Goal: Task Accomplishment & Management: Use online tool/utility

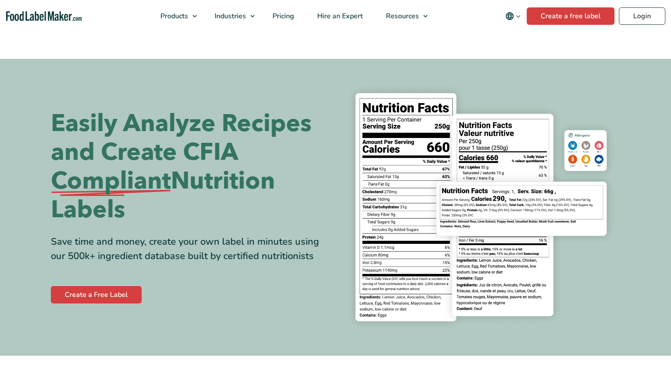
scroll to position [28, 0]
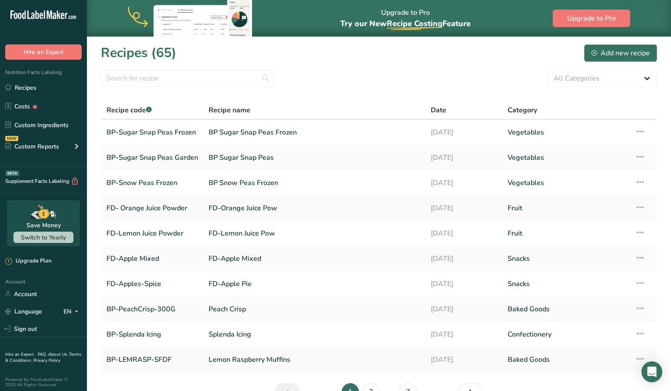
click at [609, 53] on div "Add new recipe" at bounding box center [621, 53] width 58 height 10
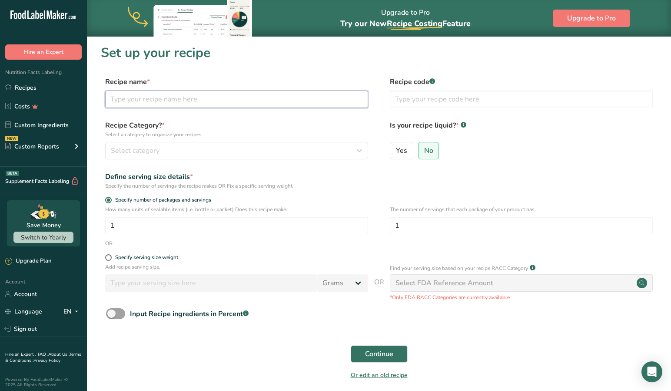
click at [152, 98] on input "text" at bounding box center [236, 98] width 263 height 17
type input "BP-Vanilla Wafer Cookie"
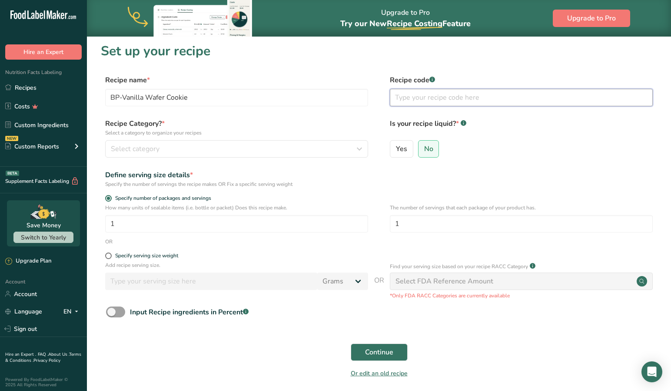
click at [407, 100] on input "text" at bounding box center [521, 97] width 263 height 17
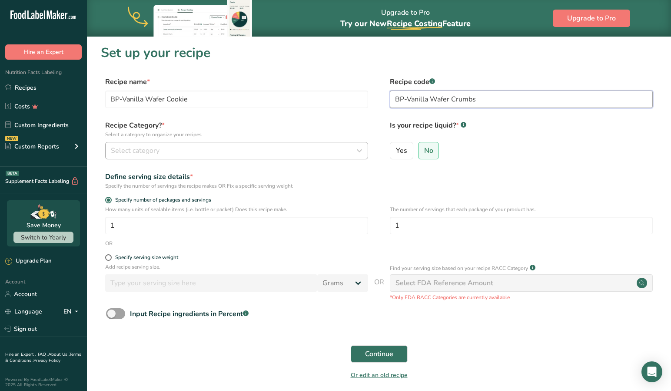
type input "BP-Vanilla Wafer Crumbs"
click at [141, 149] on span "Select category" at bounding box center [135, 150] width 49 height 10
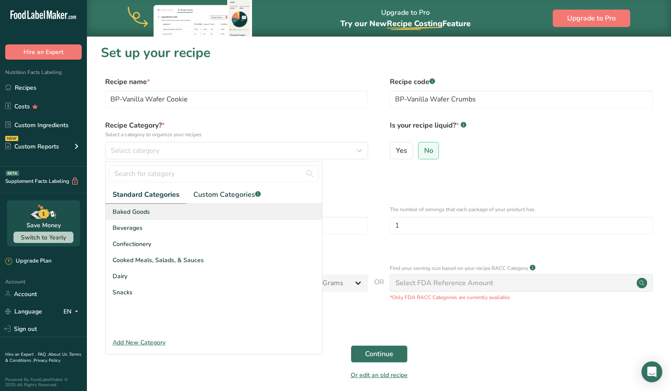
click at [147, 211] on span "Baked Goods" at bounding box center [131, 211] width 37 height 9
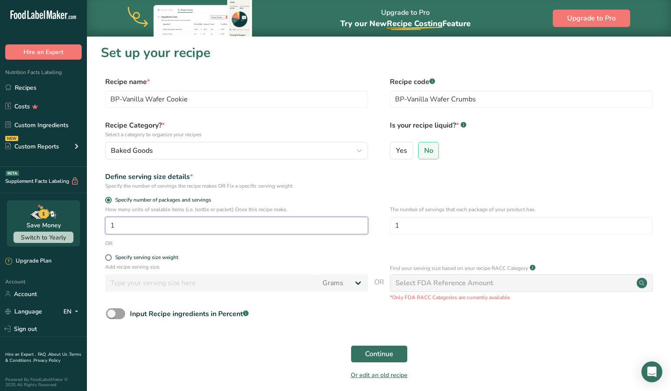
click at [154, 233] on input "1" at bounding box center [236, 225] width 263 height 17
drag, startPoint x: 139, startPoint y: 228, endPoint x: 80, endPoint y: 227, distance: 58.3
click at [80, 227] on div ".a-20{fill:#fff;} Hire an Expert Nutrition Facts Labeling Recipes Costs Custom …" at bounding box center [335, 213] width 671 height 427
type input "12"
drag, startPoint x: 397, startPoint y: 225, endPoint x: 361, endPoint y: 223, distance: 37.0
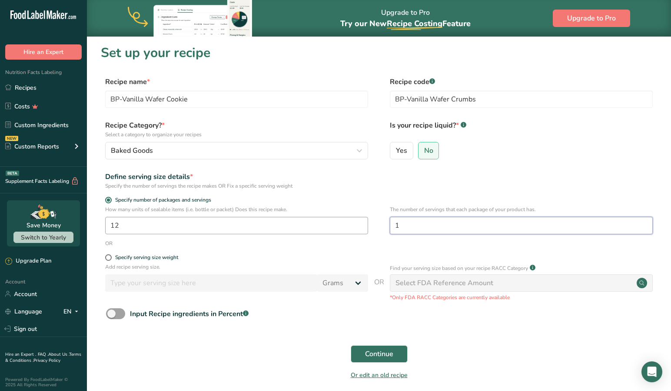
click at [361, 223] on div "How many units of sealable items (i.e. bottle or packet) Does this recipe make.…" at bounding box center [379, 222] width 557 height 34
type input "2"
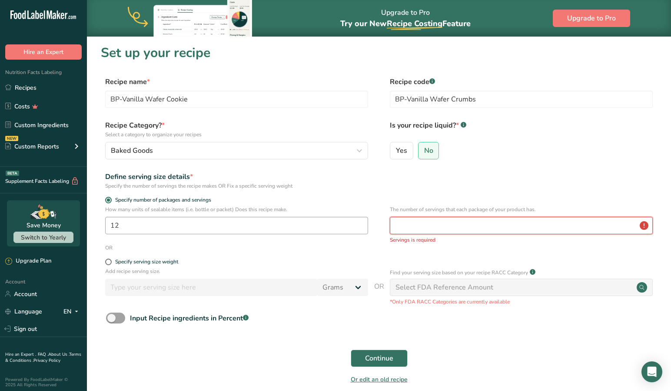
type input "1"
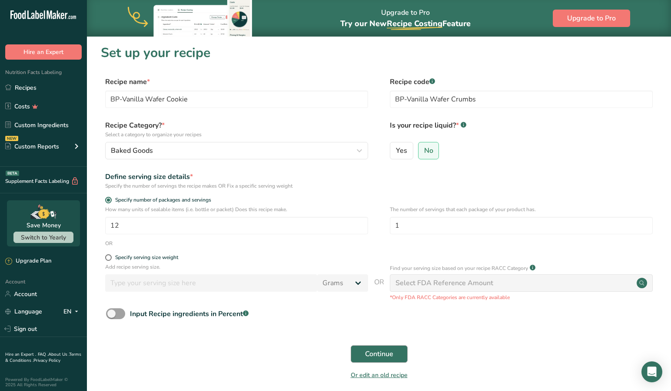
click at [375, 351] on span "Continue" at bounding box center [379, 353] width 28 height 10
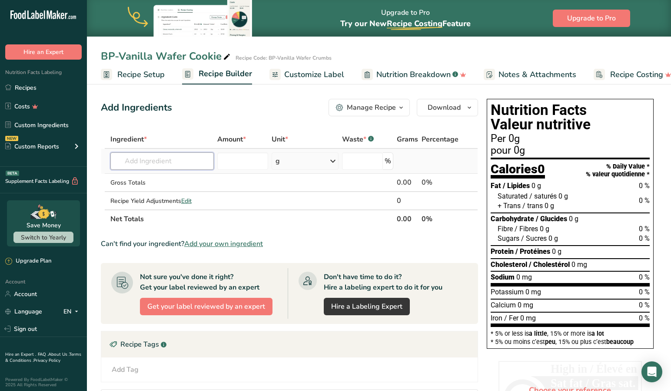
click at [180, 161] on input "text" at bounding box center [162, 160] width 104 height 17
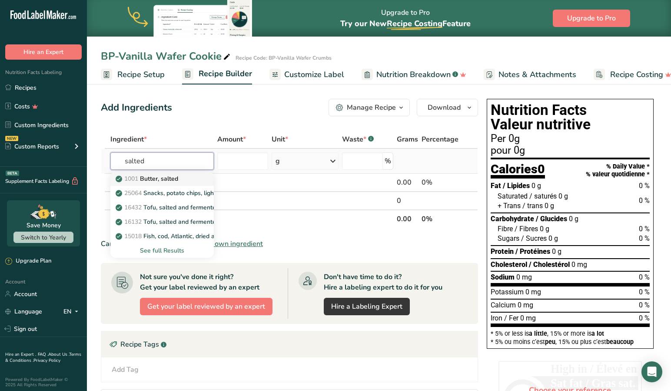
type input "salted"
click at [163, 176] on p "1001 Butter, salted" at bounding box center [147, 178] width 61 height 9
type input "Butter, salted"
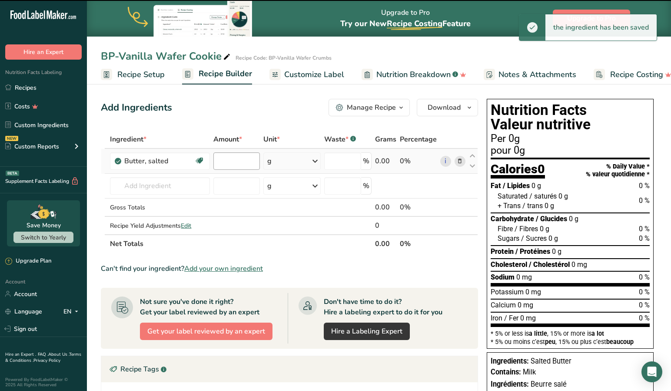
type input "0"
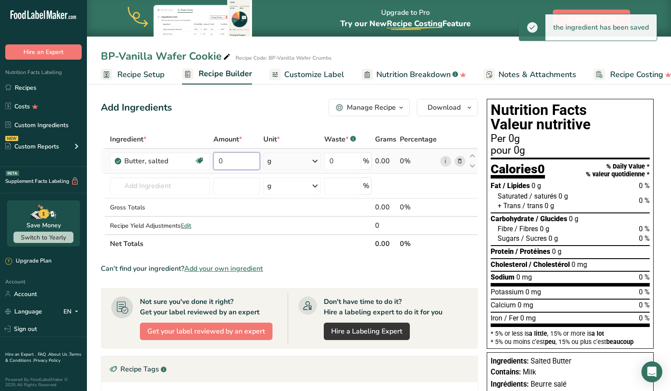
click at [248, 161] on input "0" at bounding box center [237, 160] width 47 height 17
drag, startPoint x: 217, startPoint y: 159, endPoint x: 185, endPoint y: 156, distance: 31.5
click at [185, 156] on tr "Butter, salted Gluten free Vegetarian Soy free 0 g Portions 1 pat (1" sq, 1/3" …" at bounding box center [289, 161] width 377 height 25
type input "1"
click at [315, 160] on icon at bounding box center [315, 161] width 10 height 16
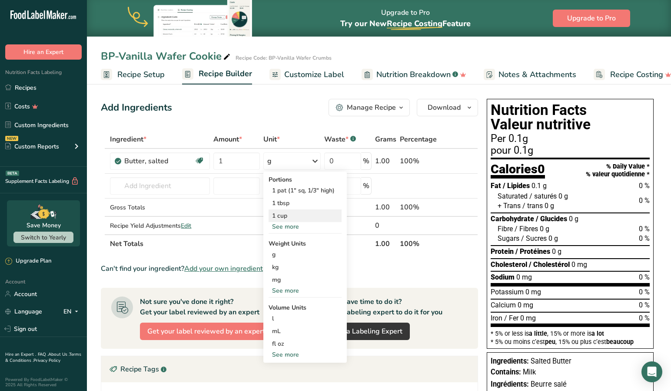
click at [285, 216] on div "1 cup" at bounding box center [305, 215] width 73 height 13
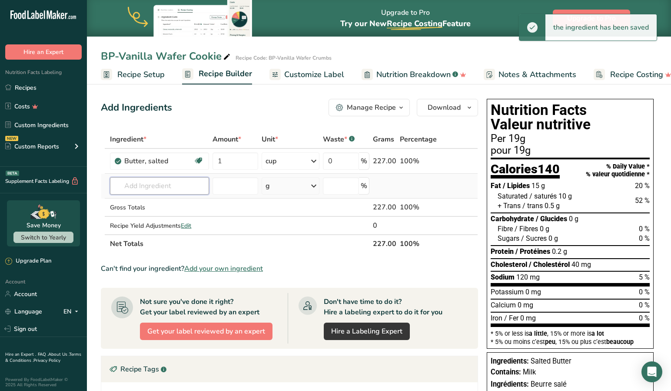
click at [174, 187] on input "text" at bounding box center [159, 185] width 99 height 17
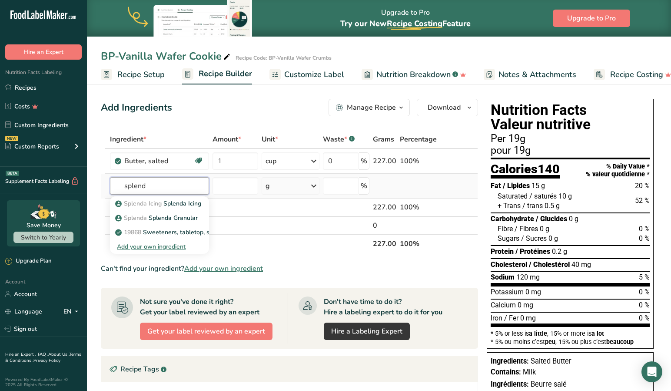
type input "spend"
drag, startPoint x: 153, startPoint y: 195, endPoint x: 174, endPoint y: 216, distance: 30.4
click at [174, 216] on p "Splenda Splenda Granular" at bounding box center [157, 217] width 81 height 9
type input "Splenda Granular"
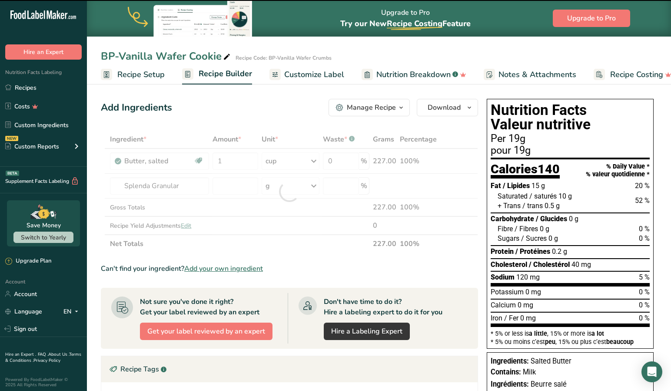
type input "0"
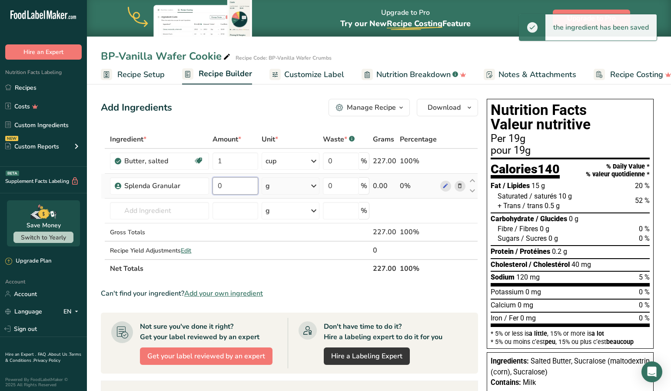
click at [236, 187] on input "0" at bounding box center [236, 185] width 46 height 17
drag, startPoint x: 235, startPoint y: 187, endPoint x: 204, endPoint y: 184, distance: 30.5
click at [204, 184] on tr "Splenda Granular 0 g Portions 1 cup Weight Units g kg mg See more Volume Units …" at bounding box center [289, 186] width 377 height 25
type input "60"
click at [166, 213] on input "text" at bounding box center [159, 210] width 99 height 17
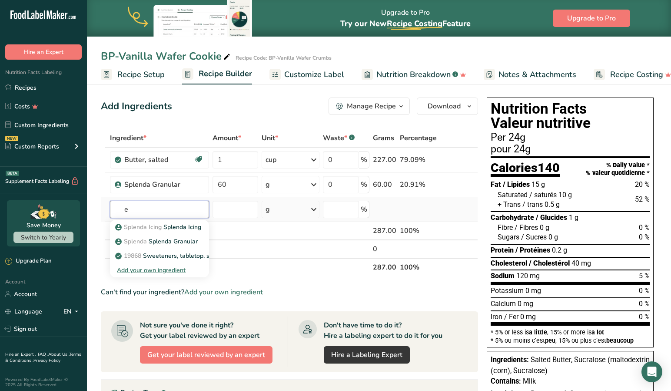
scroll to position [2, 0]
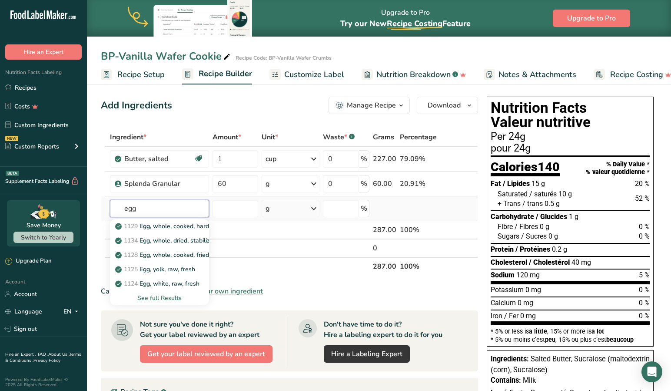
type input "egg"
click at [170, 294] on div "See full Results" at bounding box center [159, 297] width 85 height 9
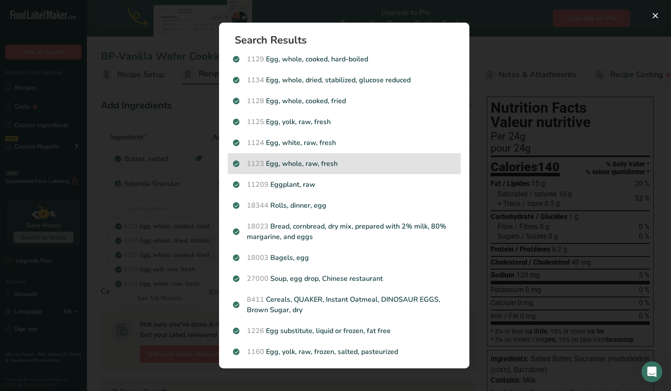
click at [289, 161] on p "1123 Egg, whole, raw, fresh" at bounding box center [344, 163] width 223 height 10
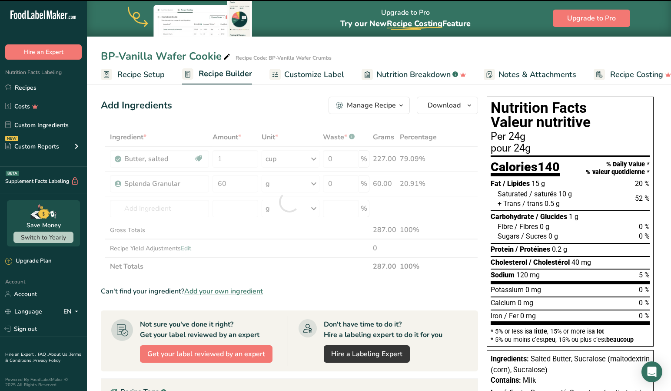
type input "0"
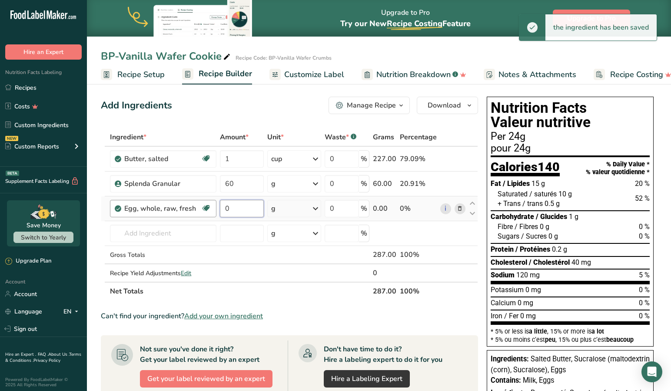
drag, startPoint x: 250, startPoint y: 210, endPoint x: 203, endPoint y: 204, distance: 48.1
click at [203, 204] on tr "Egg, whole, raw, fresh Gluten free Vegetarian Soy free 0 g Portions 1 large 1 e…" at bounding box center [289, 208] width 377 height 25
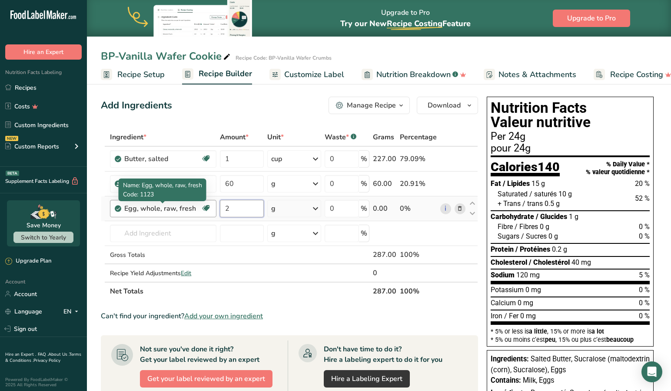
type input "2"
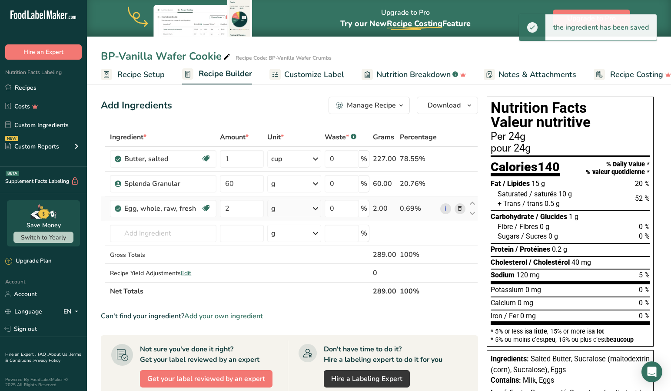
click at [318, 206] on div "Ingredient * Amount * Unit * Waste * .a-a{fill:#347362;}.b-a{fill:#fff;} Grams …" at bounding box center [289, 214] width 377 height 172
click at [310, 213] on div "g" at bounding box center [294, 208] width 54 height 17
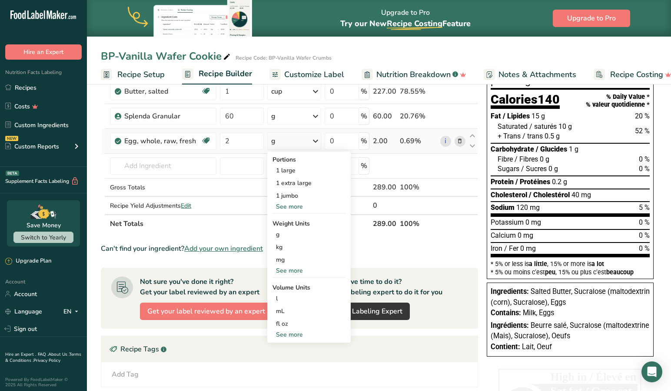
scroll to position [69, 0]
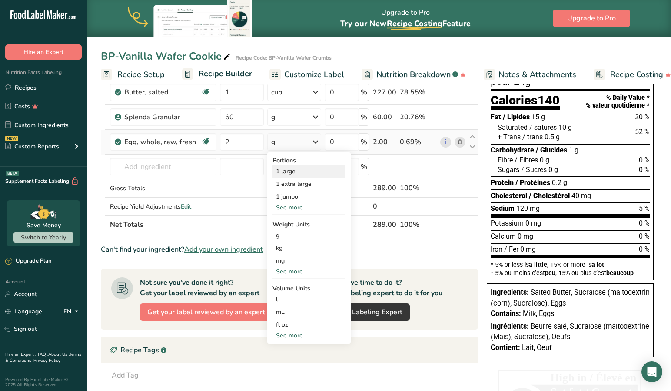
click at [294, 173] on div "1 large" at bounding box center [309, 171] width 73 height 13
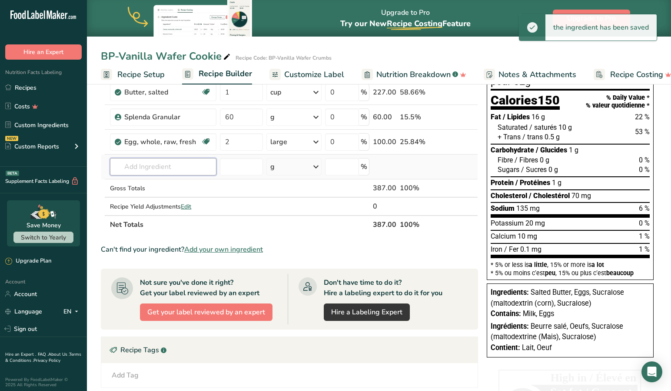
click at [165, 160] on input "text" at bounding box center [163, 166] width 106 height 17
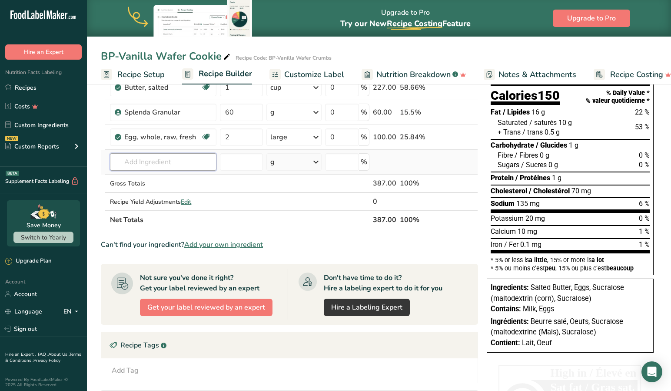
scroll to position [74, 0]
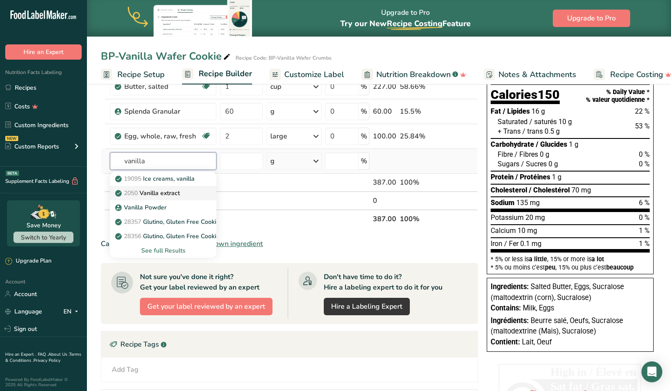
type input "vanilla"
click at [158, 190] on p "2050 Vanilla extract" at bounding box center [148, 192] width 63 height 9
type input "Vanilla extract"
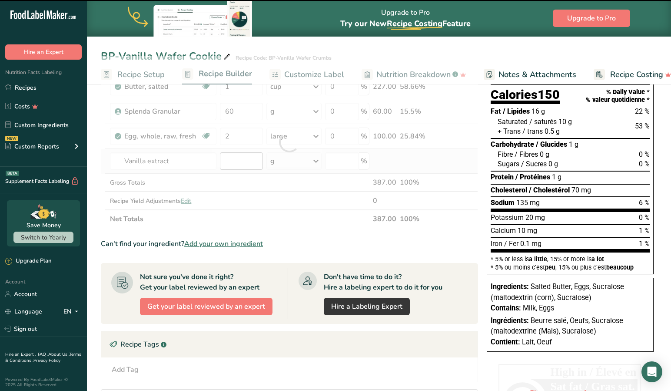
type input "0"
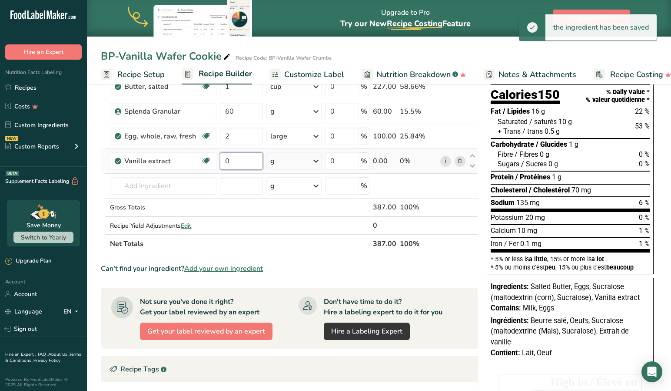
click at [241, 162] on input "0" at bounding box center [241, 160] width 43 height 17
type input "2"
click at [316, 159] on icon at bounding box center [316, 161] width 10 height 16
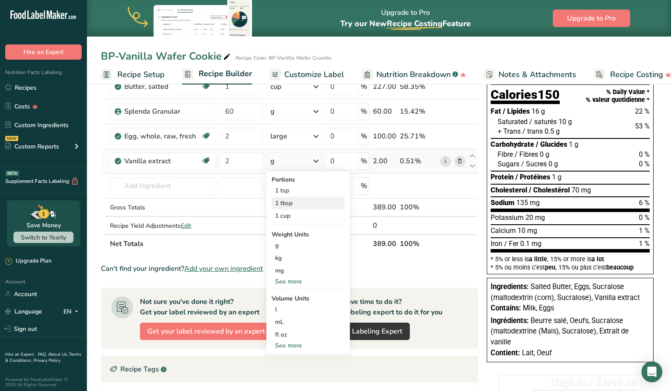
scroll to position [74, 0]
click at [304, 202] on div "1 tbsp" at bounding box center [308, 203] width 73 height 13
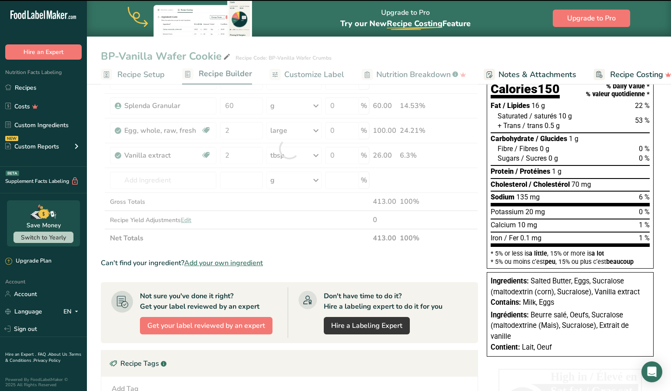
scroll to position [81, 0]
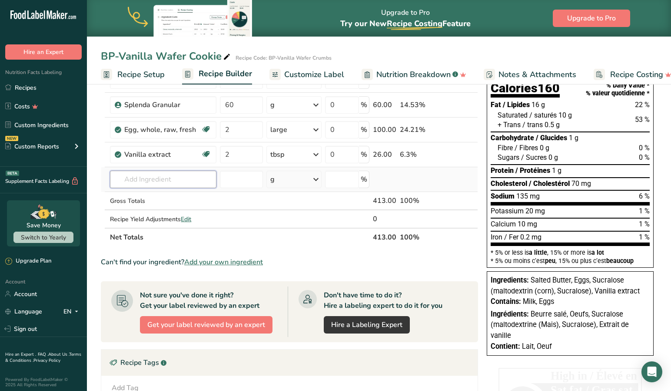
click at [184, 180] on input "text" at bounding box center [163, 178] width 106 height 17
type input "a"
type input "[PERSON_NAME]"
click at [195, 195] on span "[PERSON_NAME] Unbleached AP Flour" at bounding box center [179, 197] width 110 height 8
type input "[PERSON_NAME] Unbleached All Purpose Flour-Enriched"
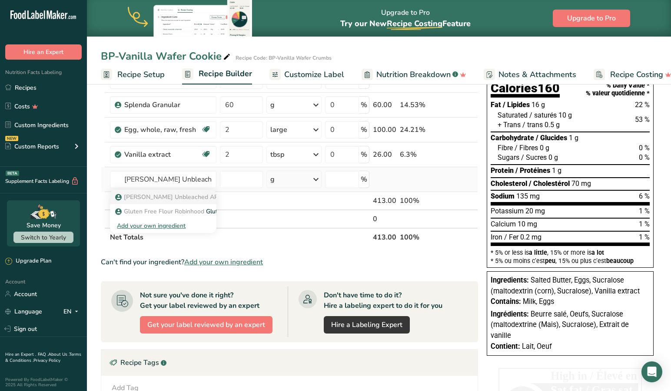
scroll to position [80, 0]
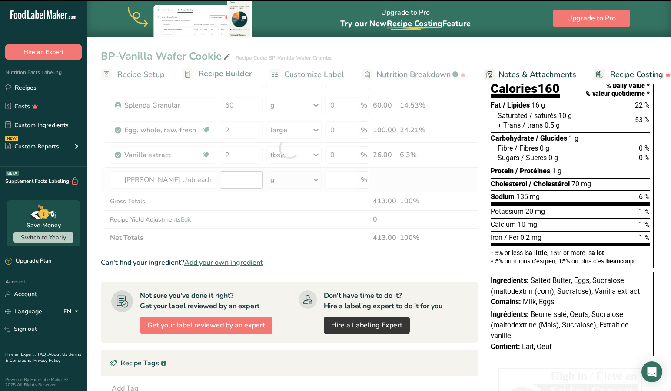
type input "0"
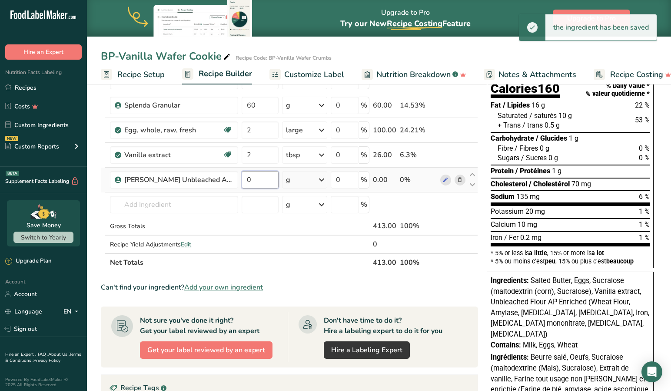
drag, startPoint x: 247, startPoint y: 184, endPoint x: 257, endPoint y: 184, distance: 10.9
click at [251, 184] on input "0" at bounding box center [260, 179] width 37 height 17
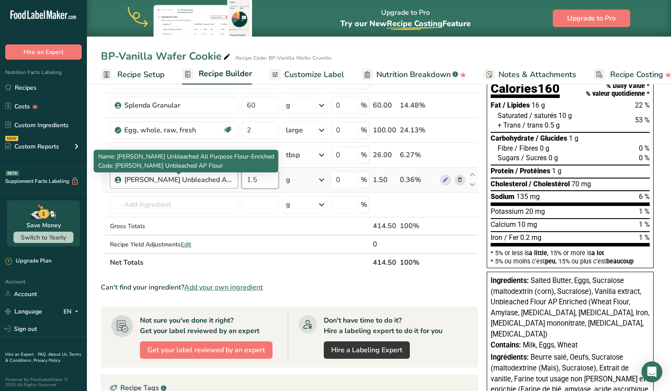
drag, startPoint x: 261, startPoint y: 181, endPoint x: 214, endPoint y: 173, distance: 48.6
click at [214, 173] on tr "[PERSON_NAME] Unbleached All Purpose Flour-Enriched 1.5 g Weight Units g kg mg …" at bounding box center [289, 179] width 377 height 25
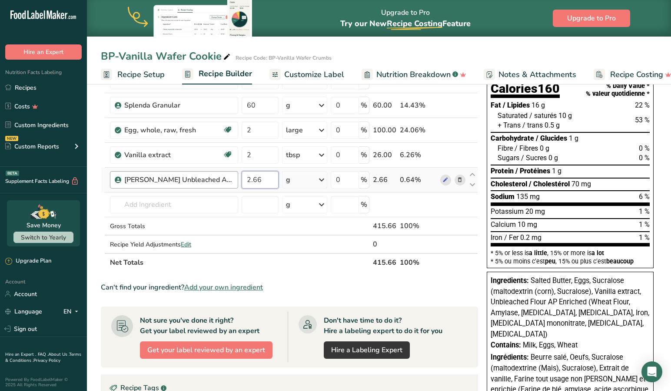
type input "2.66"
drag, startPoint x: 250, startPoint y: 155, endPoint x: 234, endPoint y: 152, distance: 15.9
click at [234, 152] on tr "Vanilla extract Dairy free Gluten free Vegan Vegetarian Soy free 2 tbsp Portion…" at bounding box center [289, 155] width 377 height 25
type input "4"
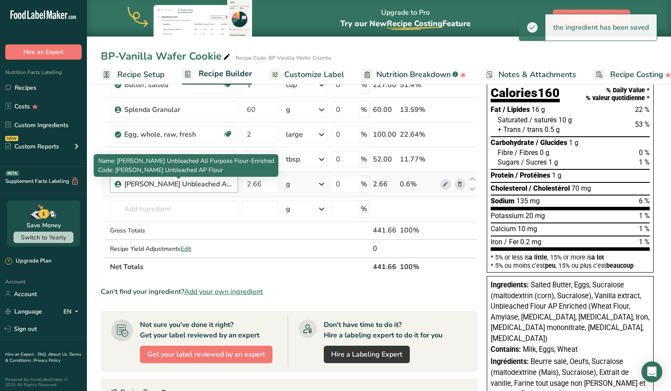
scroll to position [76, 0]
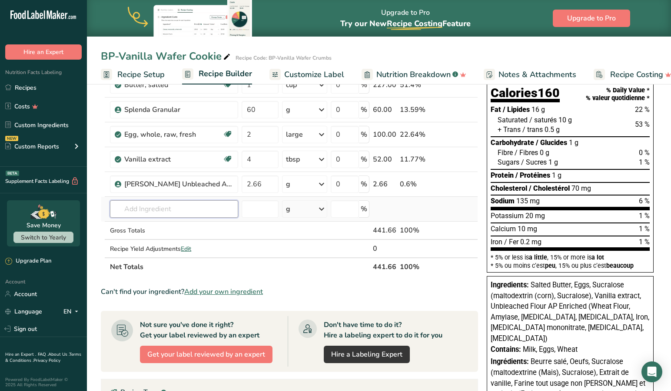
click at [138, 207] on input "text" at bounding box center [174, 208] width 128 height 17
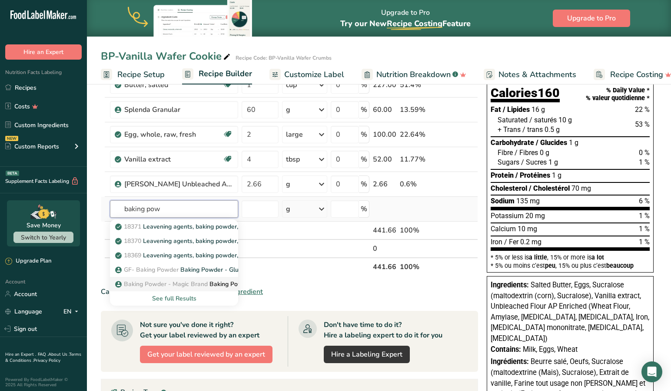
type input "baking pow"
click at [189, 281] on span "Baking Powder - Magic Brand" at bounding box center [166, 284] width 84 height 8
type input "Baking Powder - Magic Brand"
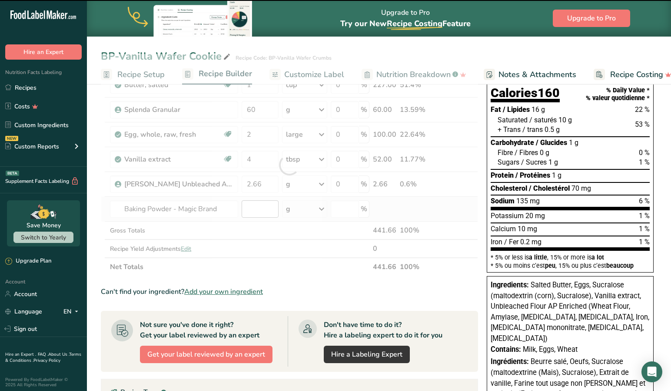
type input "0"
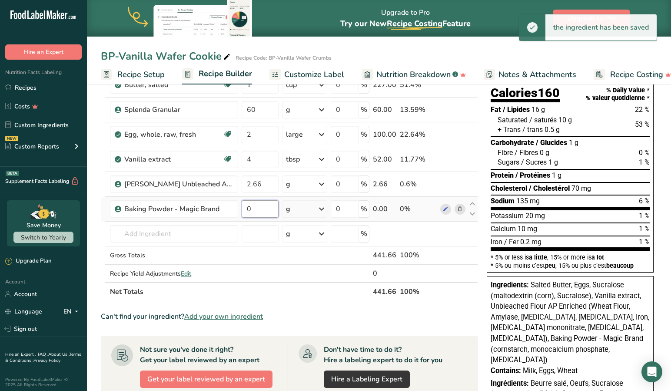
click at [265, 210] on input "0" at bounding box center [260, 208] width 37 height 17
drag, startPoint x: 243, startPoint y: 208, endPoint x: 229, endPoint y: 205, distance: 14.7
click at [229, 205] on tr "Baking Powder - Magic Brand 0 g Portions 1 Tsp Weight Units g kg mg See more Vo…" at bounding box center [289, 209] width 377 height 25
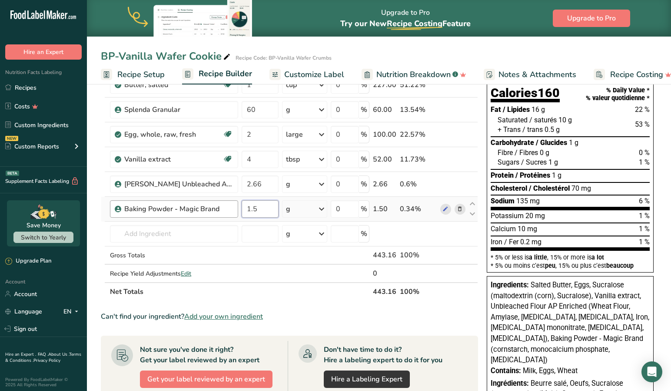
type input "1.5"
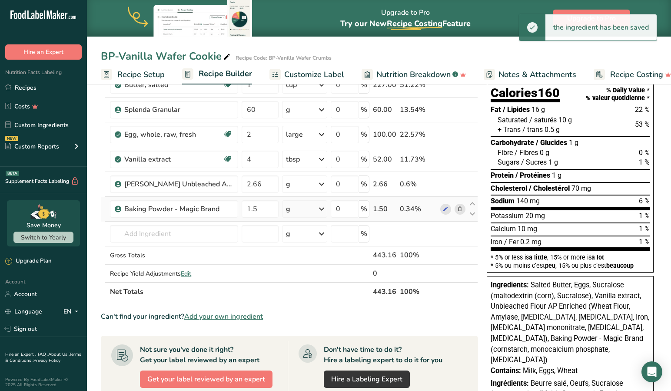
click at [306, 210] on div "g" at bounding box center [304, 208] width 45 height 17
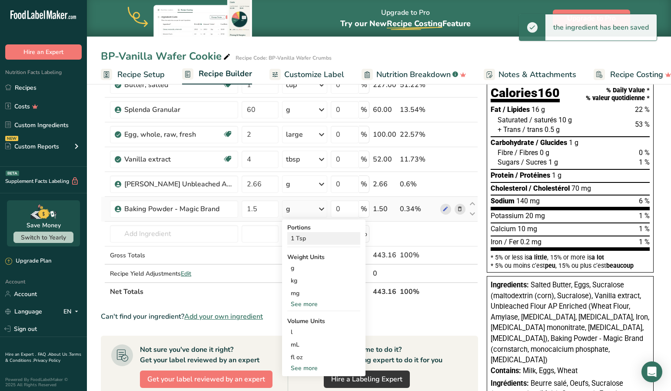
click at [307, 237] on div "1 Tsp" at bounding box center [323, 238] width 73 height 13
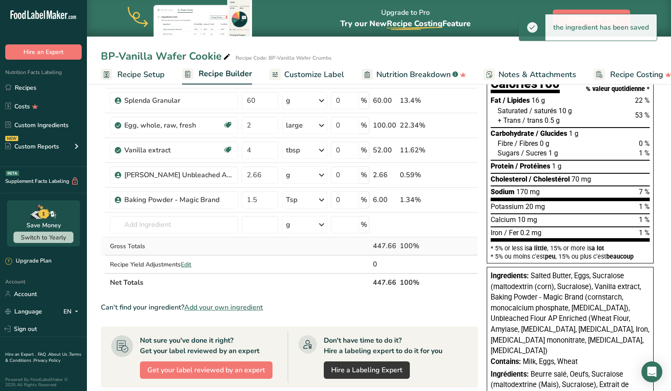
scroll to position [85, 0]
click at [190, 224] on input "text" at bounding box center [174, 224] width 128 height 17
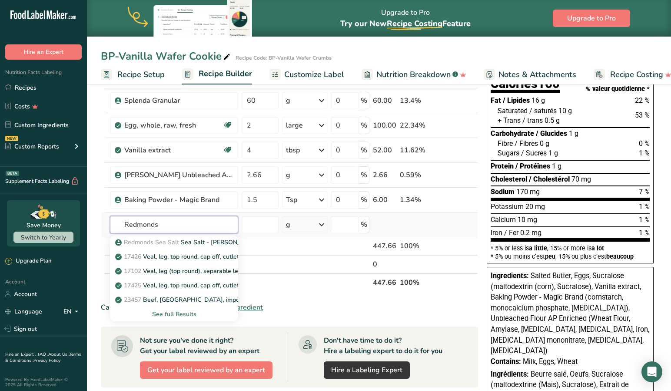
type input "Redmonds"
drag, startPoint x: 189, startPoint y: 222, endPoint x: 207, endPoint y: 245, distance: 29.3
click at [207, 245] on p "Redmonds Sea Salt Sea Salt - [PERSON_NAME] Real Salt" at bounding box center [202, 241] width 170 height 9
type input "Sea Salt - [PERSON_NAME] Real Salt"
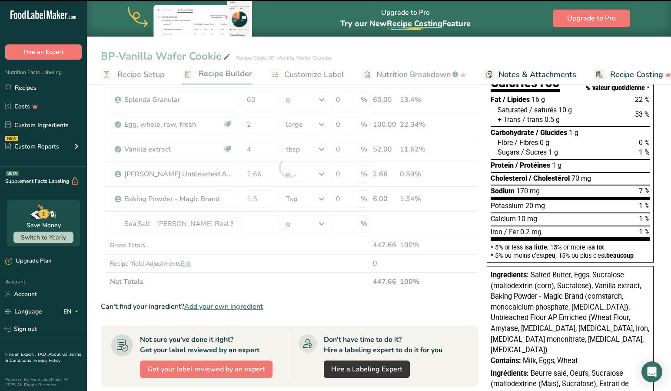
type input "0"
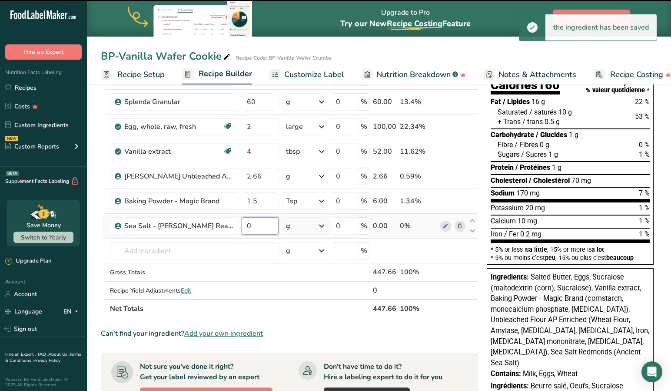
scroll to position [83, 0]
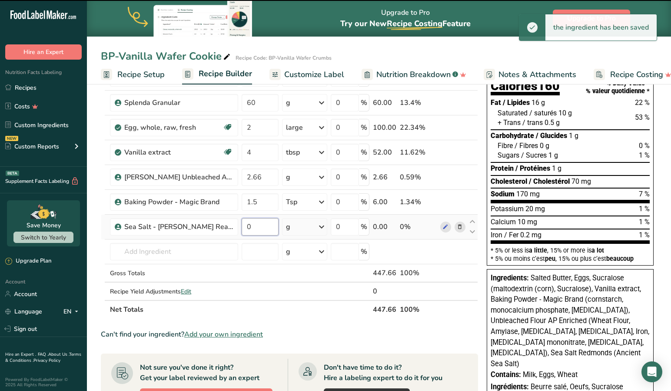
click at [260, 224] on input "0" at bounding box center [260, 226] width 37 height 17
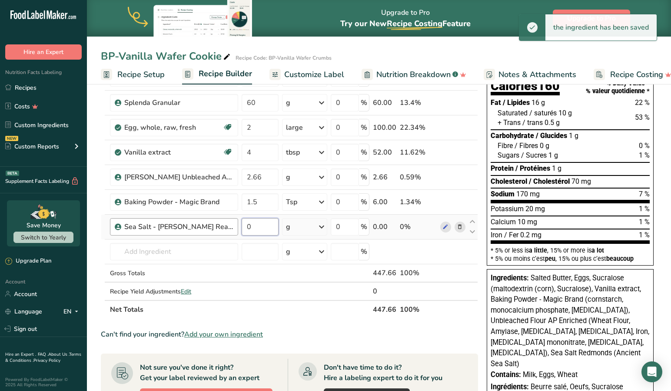
drag, startPoint x: 254, startPoint y: 226, endPoint x: 220, endPoint y: 221, distance: 33.3
click at [220, 221] on tr "Sea Salt - [PERSON_NAME] Real Salt 0 g Portions 1 Tsp Weight Units g kg mg See …" at bounding box center [289, 226] width 377 height 25
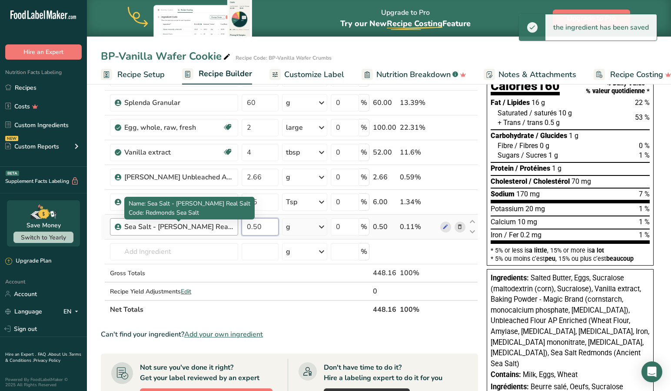
type input "0.50"
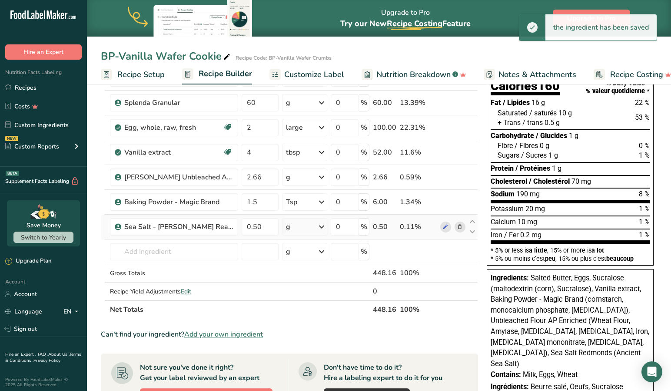
click at [325, 224] on icon at bounding box center [322, 227] width 10 height 16
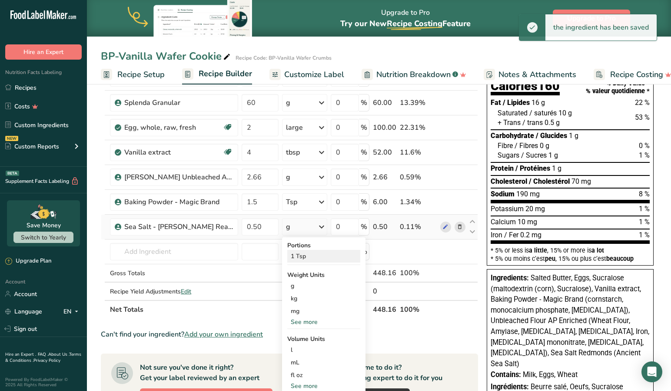
click at [308, 252] on div "1 Tsp" at bounding box center [323, 256] width 73 height 13
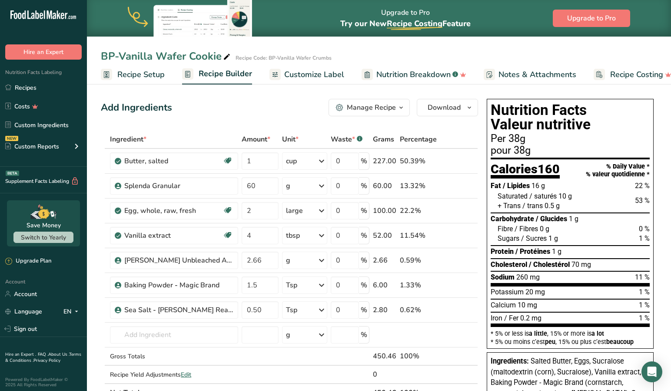
scroll to position [0, 0]
click at [395, 105] on div "Manage Recipe" at bounding box center [371, 107] width 49 height 10
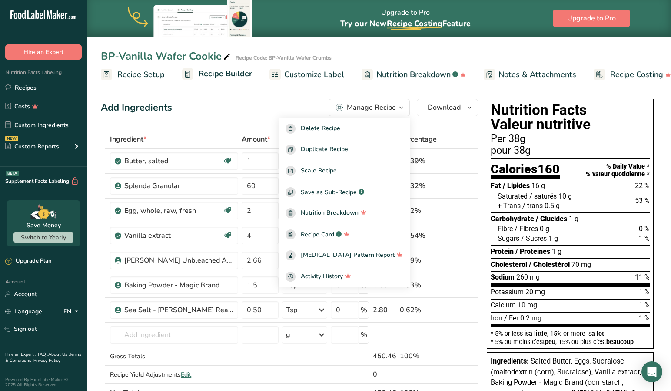
click at [238, 103] on div "Add Ingredients Manage Recipe Delete Recipe Duplicate Recipe Scale Recipe Save …" at bounding box center [289, 107] width 377 height 17
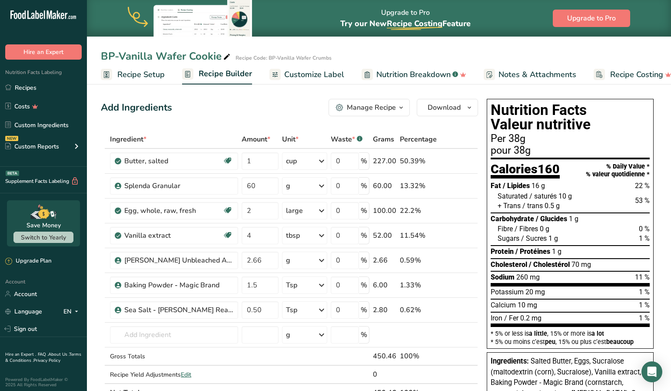
click at [401, 109] on icon "button" at bounding box center [401, 107] width 7 height 11
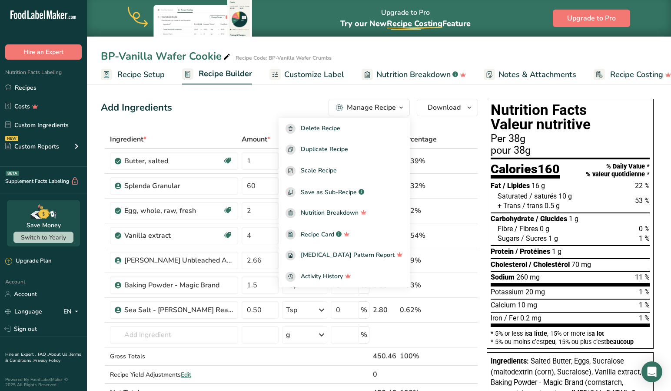
click at [264, 105] on div "Add Ingredients Manage Recipe Delete Recipe Duplicate Recipe Scale Recipe Save …" at bounding box center [289, 107] width 377 height 17
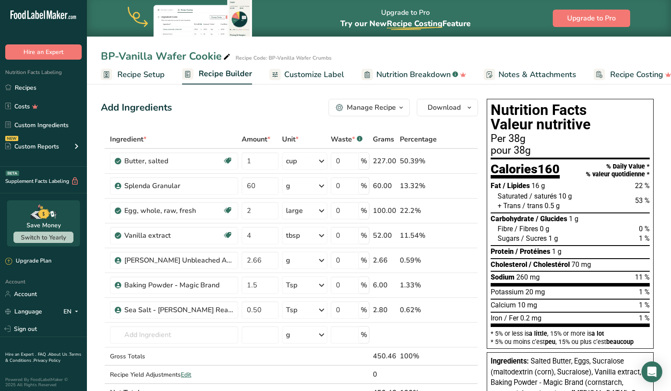
click at [324, 73] on span "Customize Label" at bounding box center [314, 75] width 60 height 12
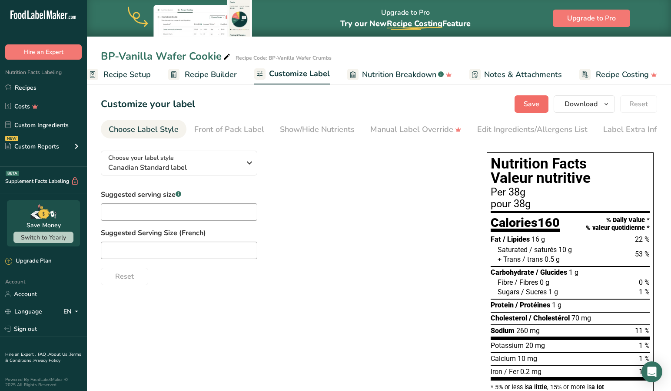
click at [535, 105] on span "Save" at bounding box center [532, 104] width 16 height 10
click at [313, 220] on div "Suggested serving size .a-a{fill:#347362;}.b-a{fill:#fff;} Suggested Serving Si…" at bounding box center [285, 237] width 369 height 96
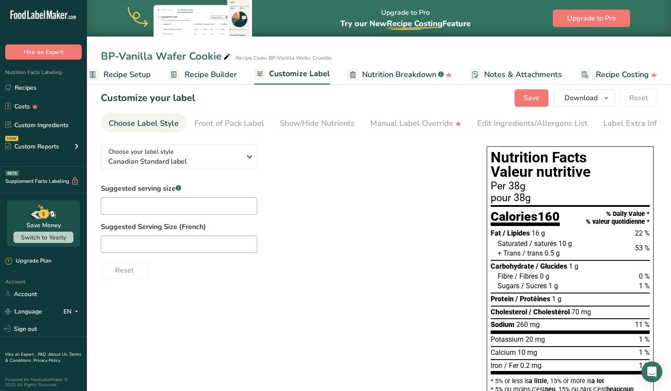
scroll to position [5, 0]
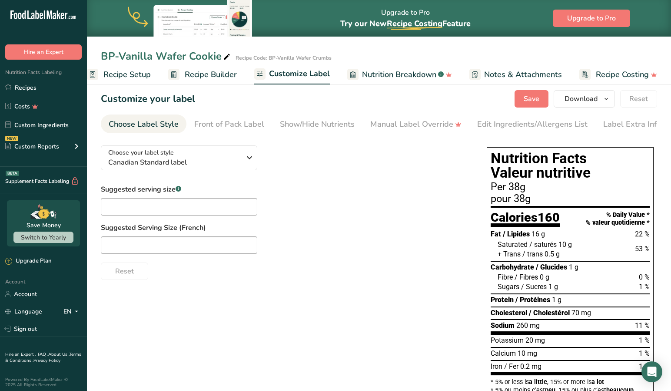
click at [205, 74] on span "Recipe Builder" at bounding box center [211, 75] width 52 height 12
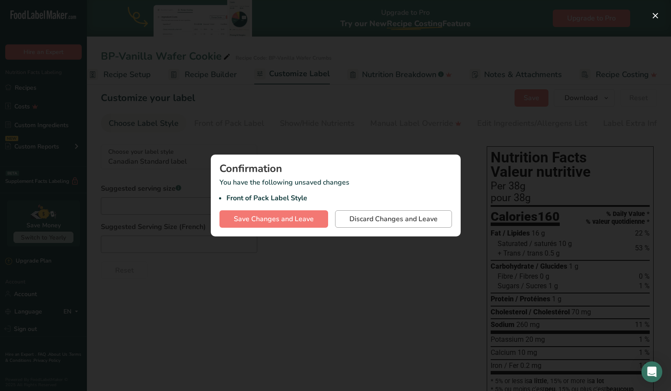
click at [353, 220] on span "Discard Changes and Leave" at bounding box center [394, 219] width 88 height 10
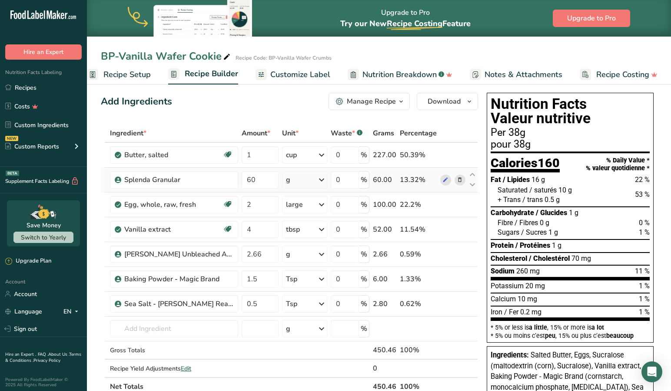
scroll to position [6, 0]
click at [324, 253] on icon at bounding box center [322, 254] width 10 height 16
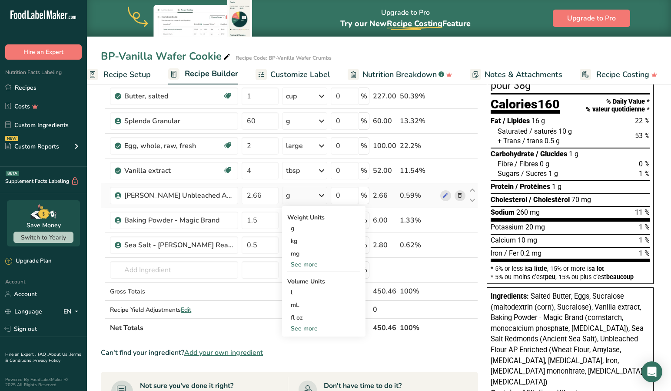
scroll to position [64, 0]
click at [306, 327] on div "See more" at bounding box center [323, 327] width 73 height 9
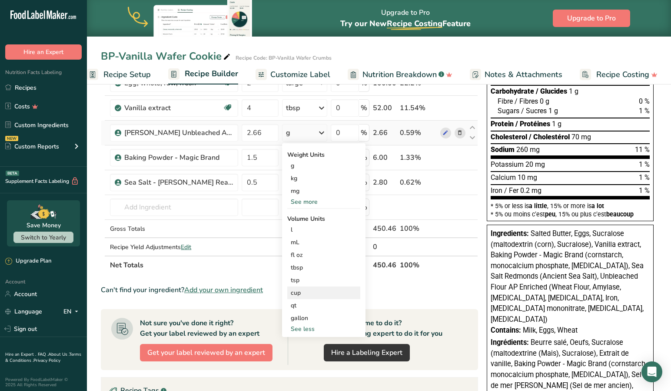
scroll to position [129, 0]
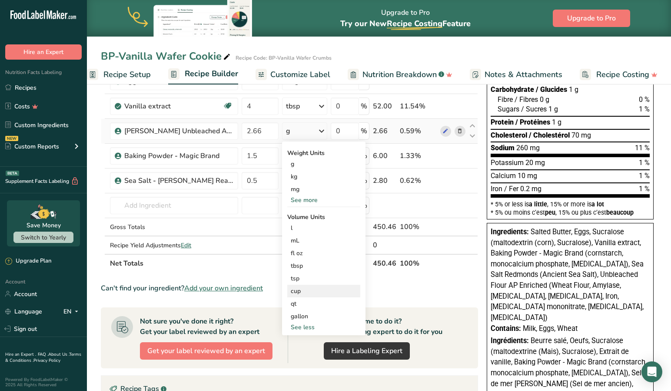
click at [300, 292] on div "cup" at bounding box center [324, 290] width 66 height 9
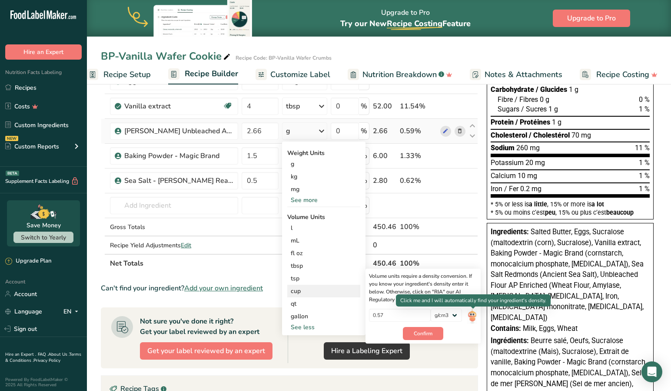
scroll to position [129, 0]
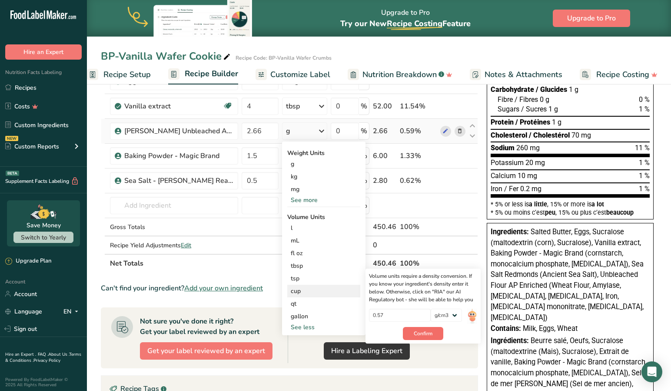
click at [421, 331] on span "Confirm" at bounding box center [423, 333] width 19 height 8
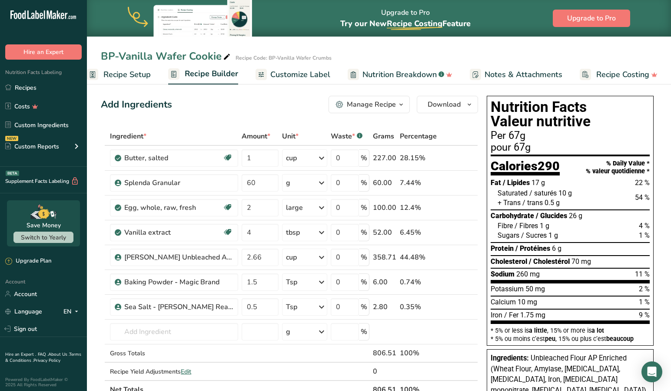
scroll to position [3, 0]
click at [137, 71] on span "Recipe Setup" at bounding box center [127, 75] width 47 height 12
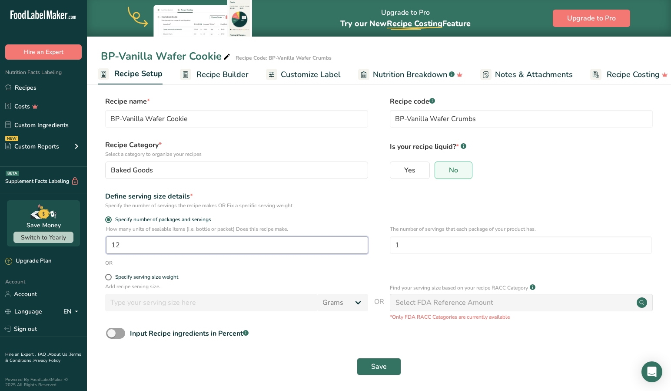
drag, startPoint x: 122, startPoint y: 241, endPoint x: 73, endPoint y: 242, distance: 48.7
click at [73, 242] on div ".a-20{fill:#fff;} Hire an Expert Nutrition Facts Labeling Recipes Costs Custom …" at bounding box center [335, 195] width 671 height 397
type input "1"
type input "24"
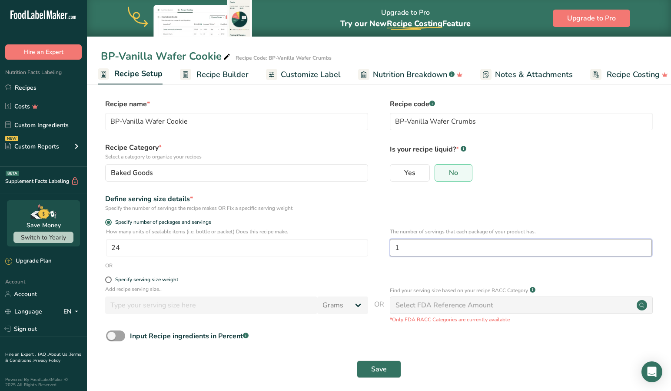
scroll to position [-1, 0]
click at [374, 364] on span "Save" at bounding box center [379, 369] width 16 height 10
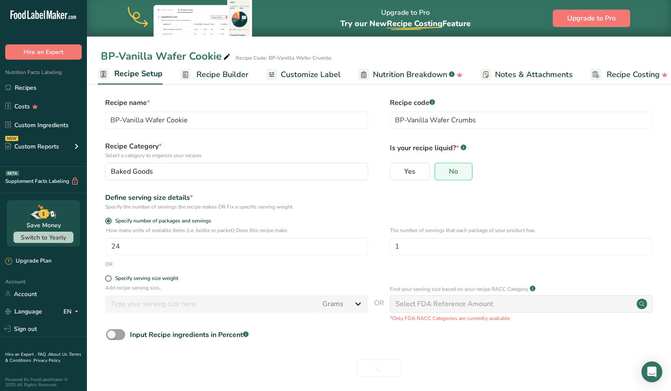
scroll to position [2, 0]
drag, startPoint x: 416, startPoint y: 246, endPoint x: 374, endPoint y: 244, distance: 42.2
click at [374, 244] on div "How many units of sealable items (i.e. bottle or packet) Does this recipe make.…" at bounding box center [379, 242] width 557 height 34
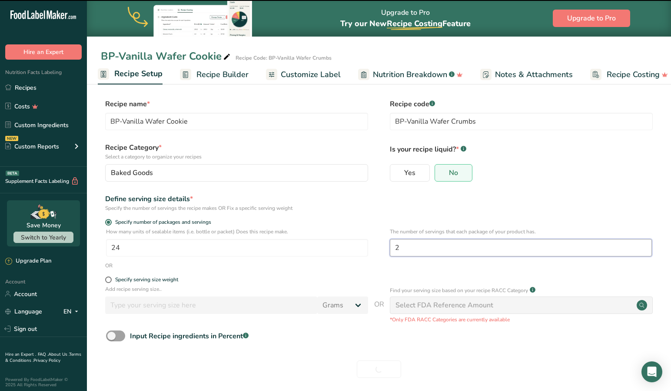
type input "1"
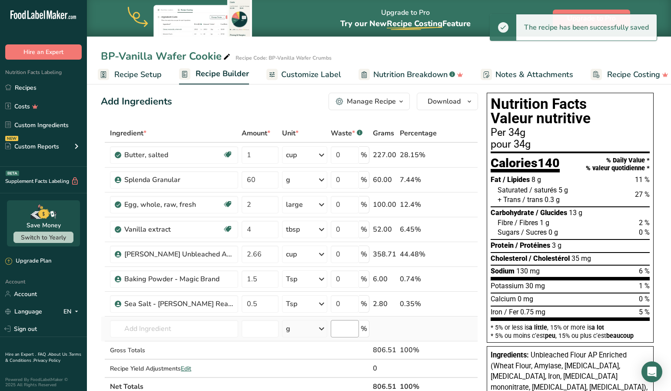
scroll to position [6, 0]
click at [131, 72] on span "Recipe Setup" at bounding box center [137, 75] width 47 height 12
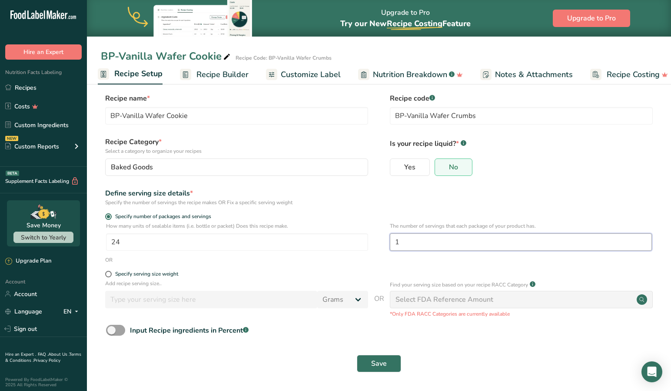
drag, startPoint x: 400, startPoint y: 241, endPoint x: 385, endPoint y: 238, distance: 15.0
click at [385, 238] on div "How many units of sealable items (i.e. bottle or packet) Does this recipe make.…" at bounding box center [379, 239] width 557 height 34
type input "2"
click at [379, 358] on span "Save" at bounding box center [379, 362] width 16 height 10
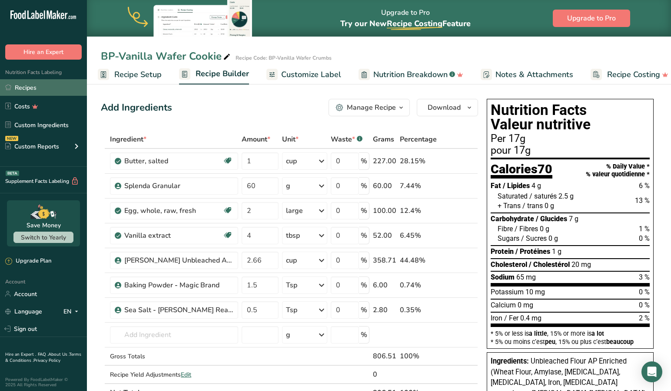
click at [33, 87] on link "Recipes" at bounding box center [43, 87] width 87 height 17
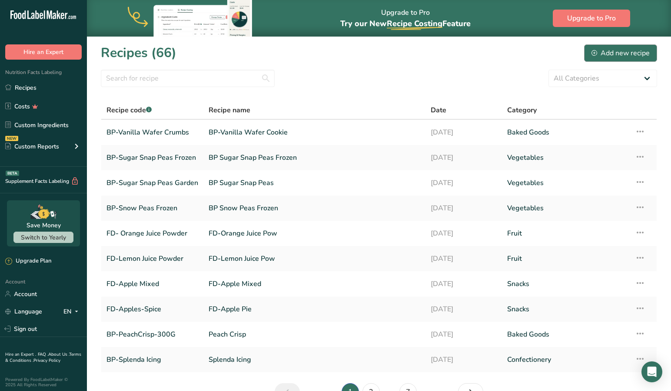
click at [620, 49] on div "Add new recipe" at bounding box center [621, 53] width 58 height 10
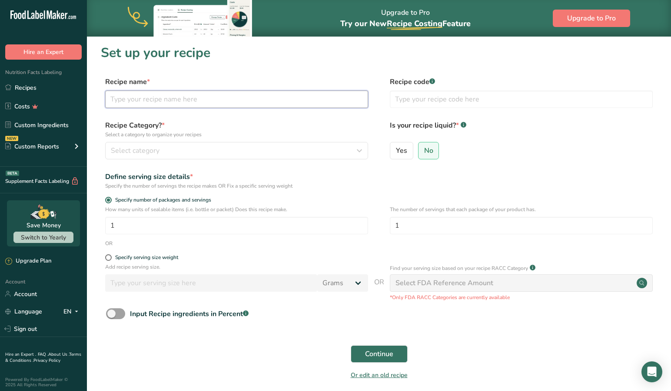
click at [162, 98] on input "text" at bounding box center [236, 98] width 263 height 17
type input "BP-Pumpkin Spice Zucchini Muffins"
type input "P"
type input "BP-Pump Spice Zucchini Muffins"
click at [168, 144] on button "Select category" at bounding box center [236, 150] width 263 height 17
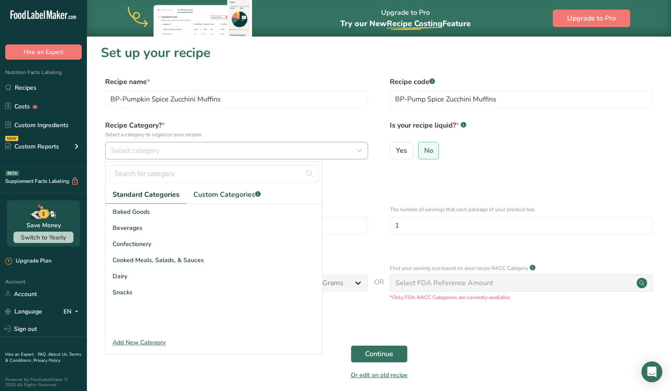
scroll to position [1, 0]
drag, startPoint x: 151, startPoint y: 210, endPoint x: 238, endPoint y: 189, distance: 89.8
click at [151, 210] on div "Baked Goods" at bounding box center [214, 211] width 217 height 16
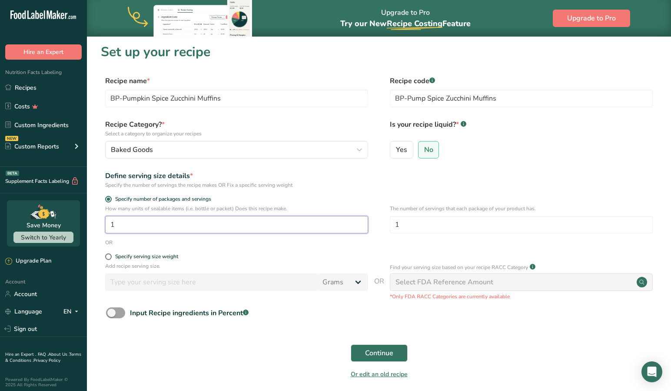
drag, startPoint x: 135, startPoint y: 227, endPoint x: 96, endPoint y: 224, distance: 38.9
click at [96, 224] on section "Set up your recipe Recipe name * BP-Pumpkin Spice Zucchini Muffins Recipe code …" at bounding box center [379, 216] width 584 height 363
drag, startPoint x: 149, startPoint y: 224, endPoint x: 86, endPoint y: 221, distance: 63.1
click at [86, 221] on div ".a-20{fill:#fff;} Hire an Expert Nutrition Facts Labeling Recipes Costs Custom …" at bounding box center [335, 212] width 671 height 427
type input "4"
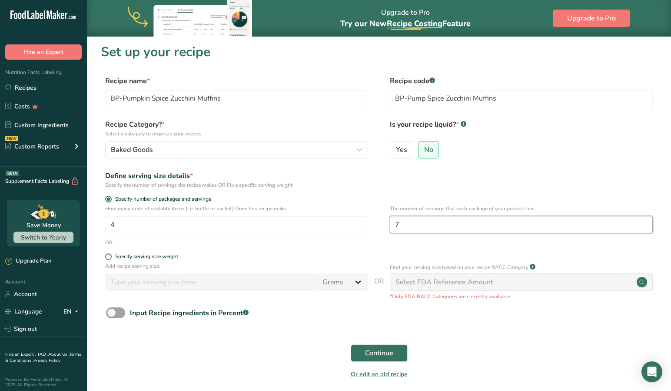
type input "7"
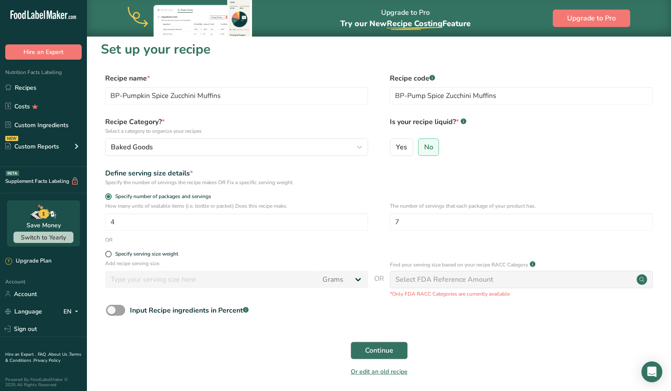
click at [377, 352] on span "Continue" at bounding box center [379, 350] width 28 height 10
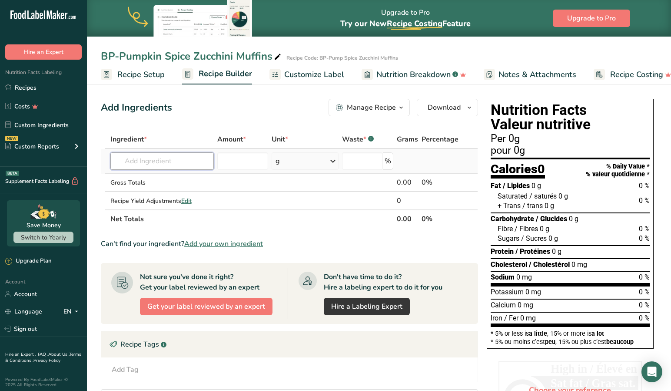
click at [184, 165] on input "text" at bounding box center [162, 160] width 104 height 17
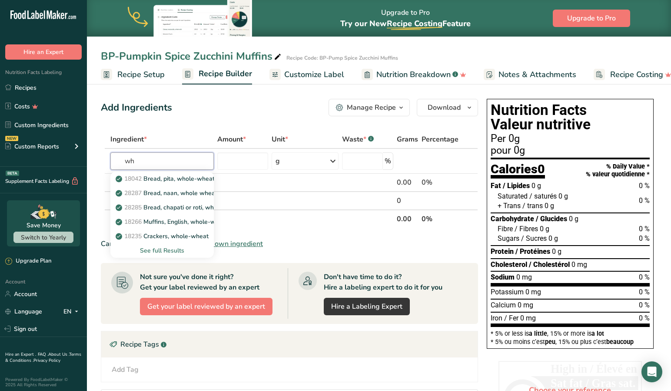
type input "w"
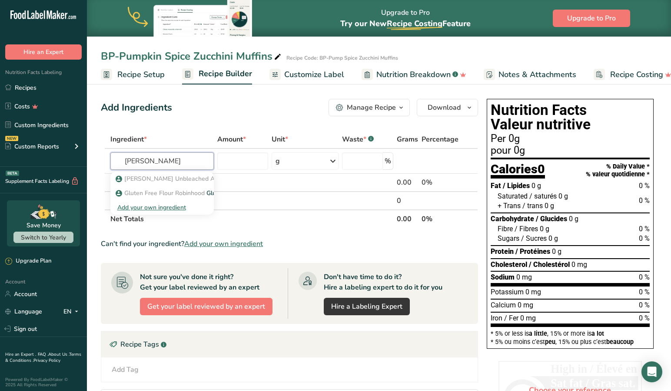
type input "[PERSON_NAME]"
drag, startPoint x: 52, startPoint y: 183, endPoint x: 161, endPoint y: 209, distance: 112.6
click at [161, 209] on div "Add your own ingredient" at bounding box center [162, 207] width 90 height 9
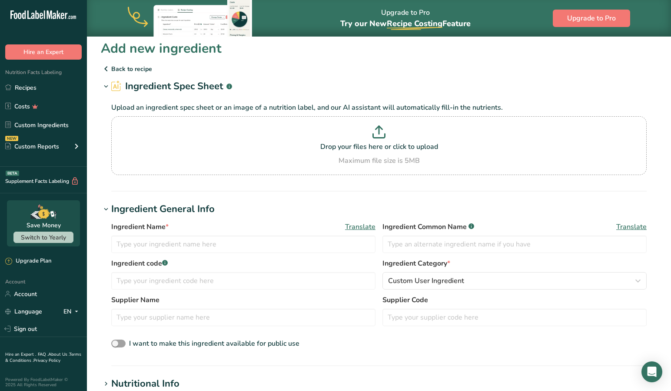
scroll to position [6, 0]
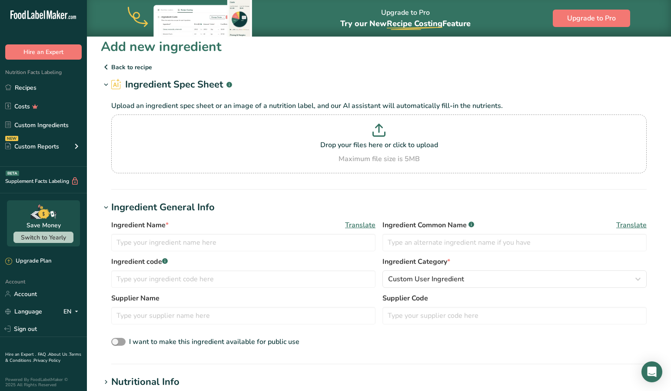
click at [109, 66] on icon at bounding box center [106, 67] width 10 height 16
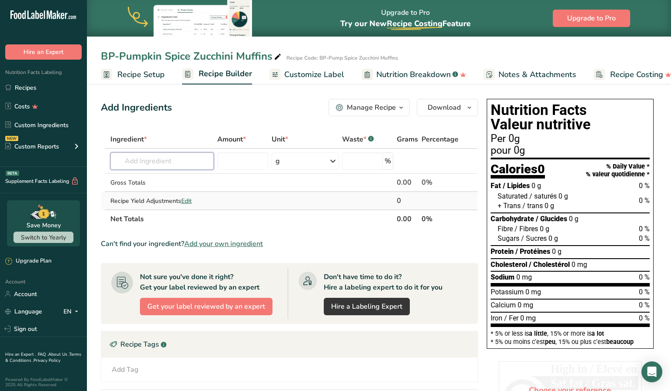
drag, startPoint x: 180, startPoint y: 160, endPoint x: 161, endPoint y: 197, distance: 40.8
click at [180, 160] on input "text" at bounding box center [162, 160] width 104 height 17
type input "Robinhood"
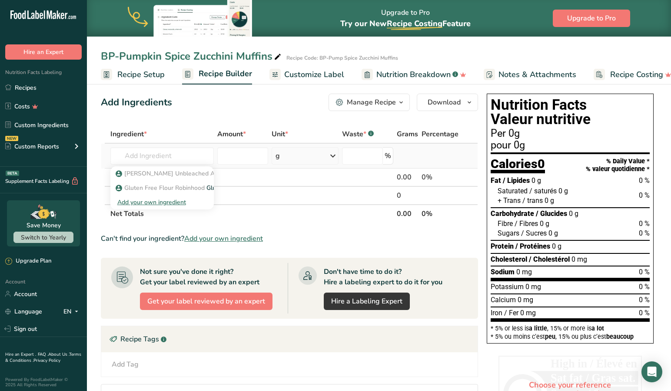
click at [171, 207] on div "Add your own ingredient" at bounding box center [162, 202] width 104 height 14
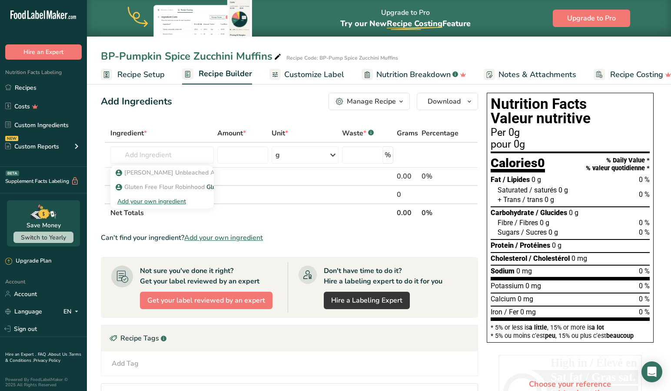
click at [230, 207] on th "Net Totals" at bounding box center [252, 212] width 287 height 18
click at [151, 153] on input "text" at bounding box center [162, 154] width 104 height 17
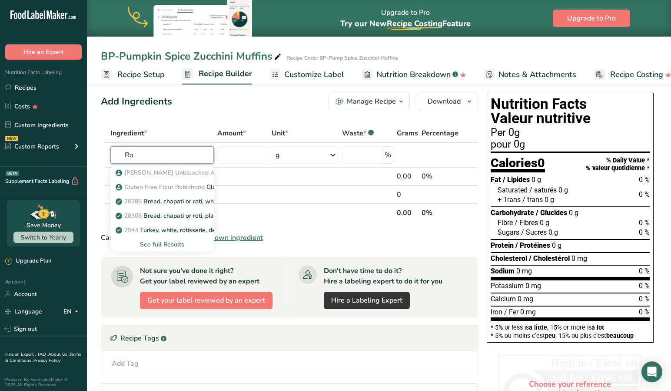
type input "R"
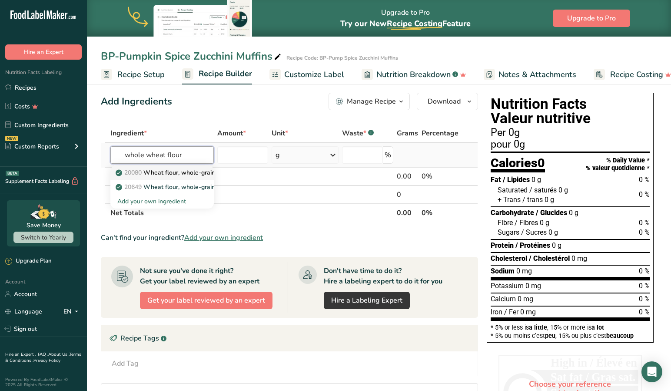
scroll to position [7, 0]
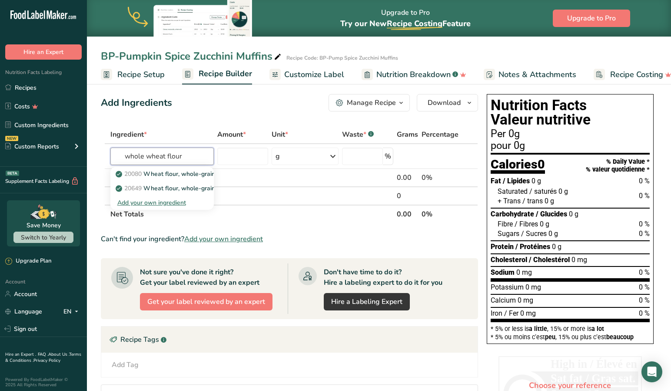
type input "whole wheat flour"
click at [210, 217] on th "Net Totals" at bounding box center [252, 213] width 287 height 18
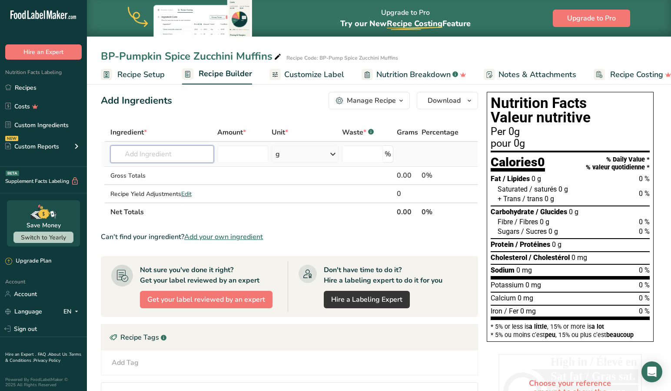
click at [180, 156] on input "text" at bounding box center [162, 153] width 104 height 17
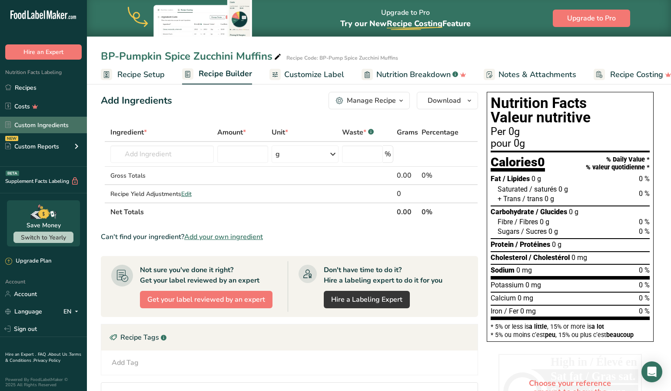
click at [50, 127] on link "Custom Ingredients" at bounding box center [43, 125] width 87 height 17
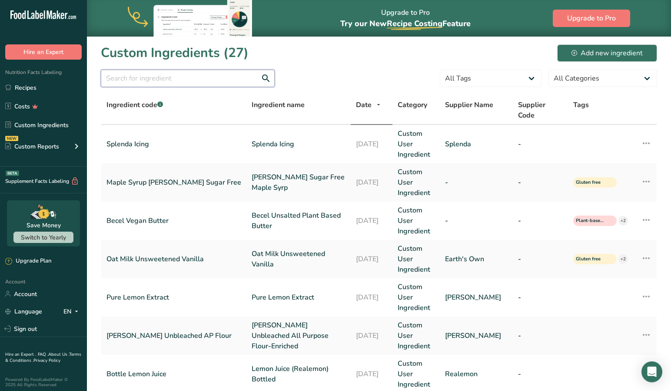
click at [182, 80] on input "text" at bounding box center [188, 78] width 174 height 17
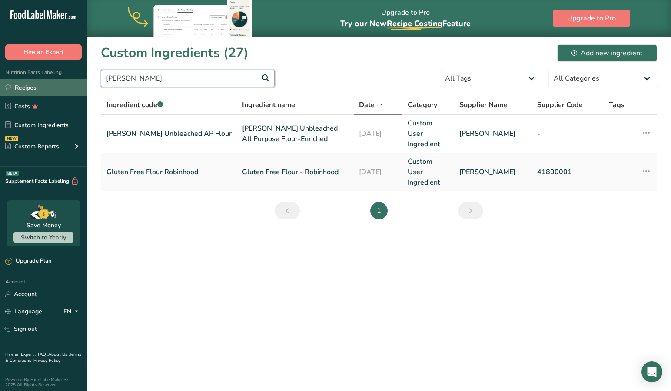
type input "[PERSON_NAME]"
click at [27, 86] on link "Recipes" at bounding box center [43, 87] width 87 height 17
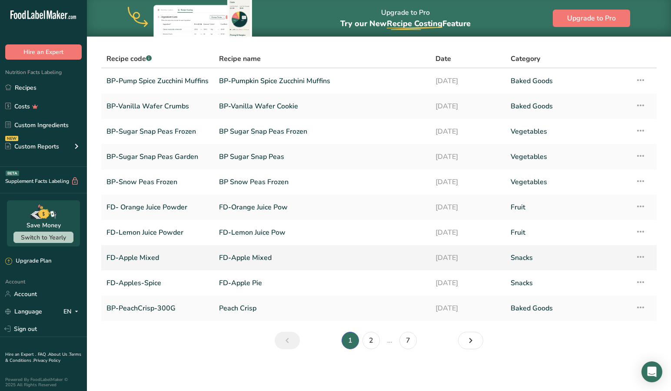
scroll to position [51, 0]
click at [411, 337] on link "7" at bounding box center [408, 339] width 17 height 17
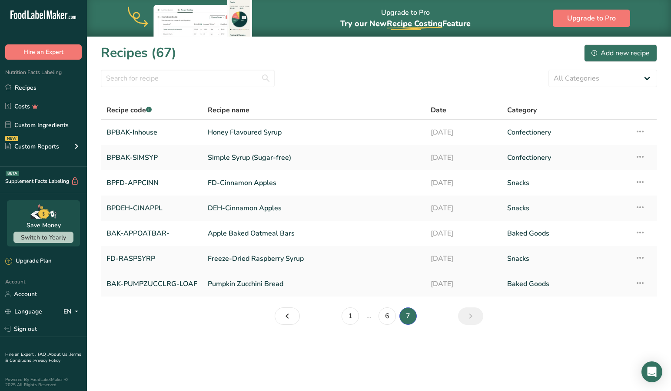
click at [252, 281] on link "Pumpkin Zucchini Bread" at bounding box center [314, 283] width 213 height 18
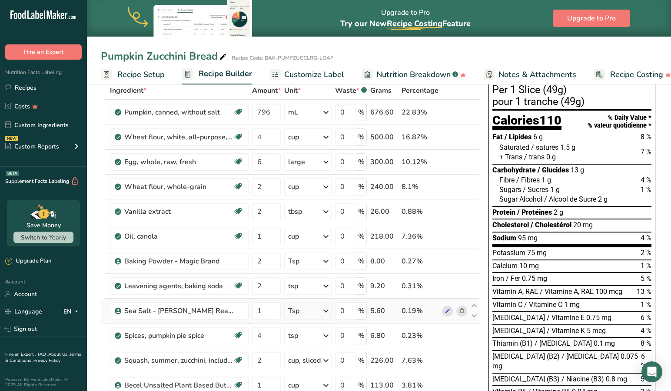
scroll to position [48, 0]
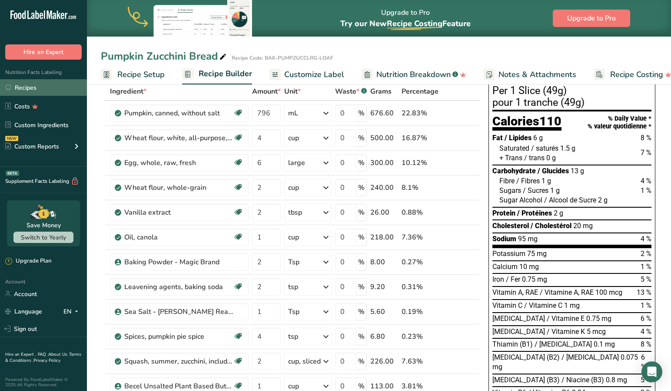
click at [26, 92] on link "Recipes" at bounding box center [43, 87] width 87 height 17
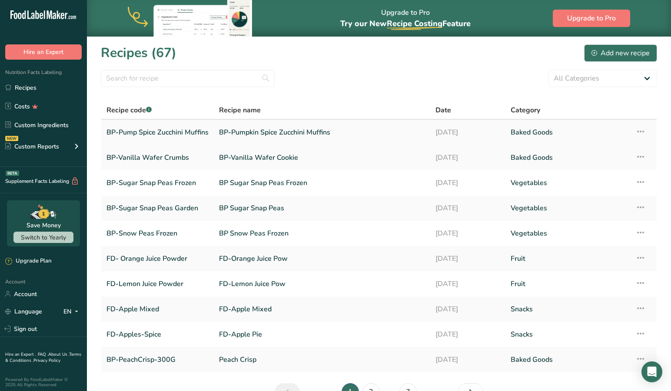
click at [169, 123] on link "BP-Pump Spice Zucchini Muffins" at bounding box center [158, 132] width 102 height 18
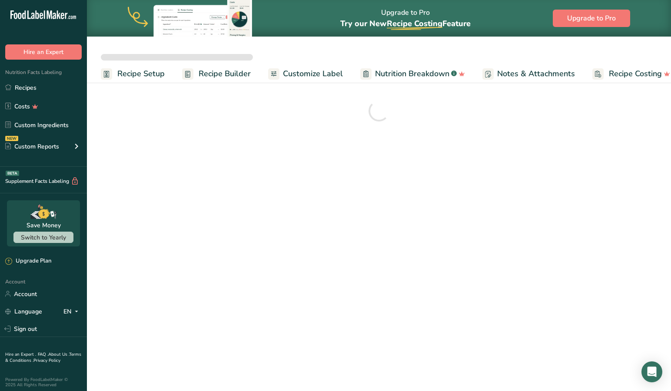
scroll to position [0, 0]
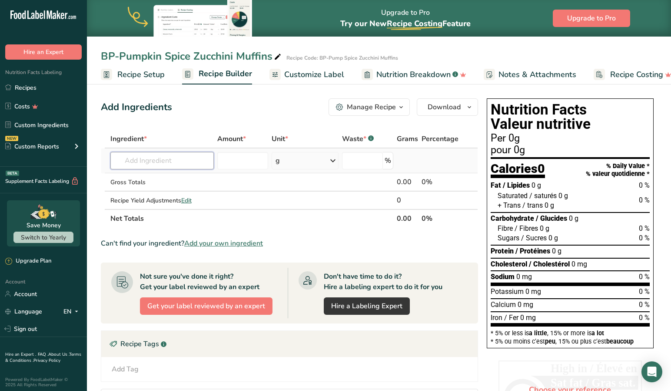
click at [186, 162] on input "text" at bounding box center [162, 160] width 104 height 17
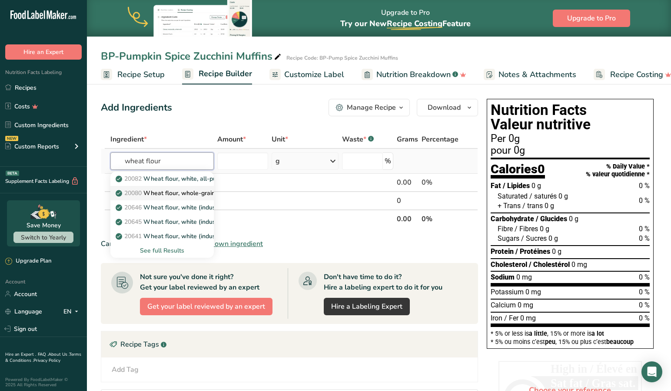
type input "wheat flour"
click at [170, 191] on p "20080 Wheat flour, whole-grain" at bounding box center [166, 192] width 98 height 9
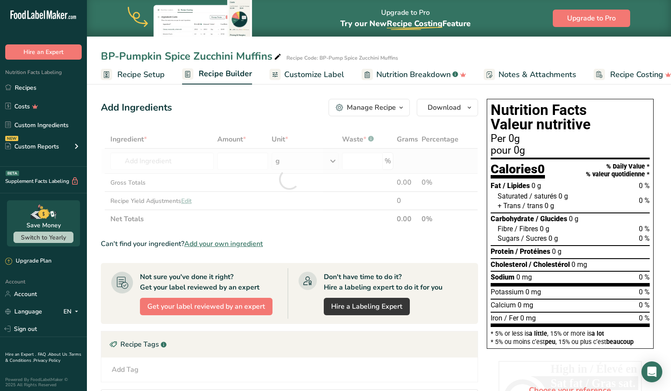
type input "Wheat flour, whole-grain"
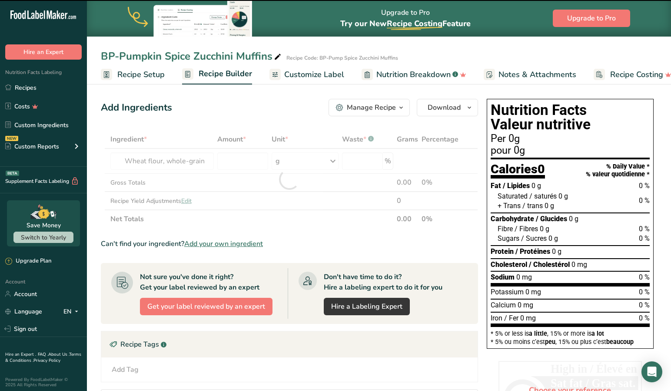
type input "0"
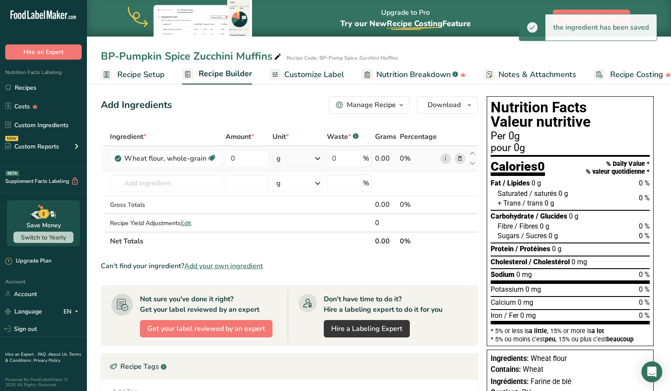
scroll to position [3, 0]
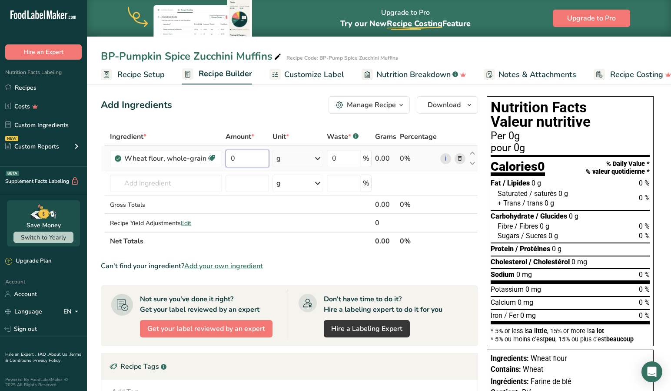
click at [258, 160] on input "0" at bounding box center [247, 158] width 43 height 17
type input "4.5"
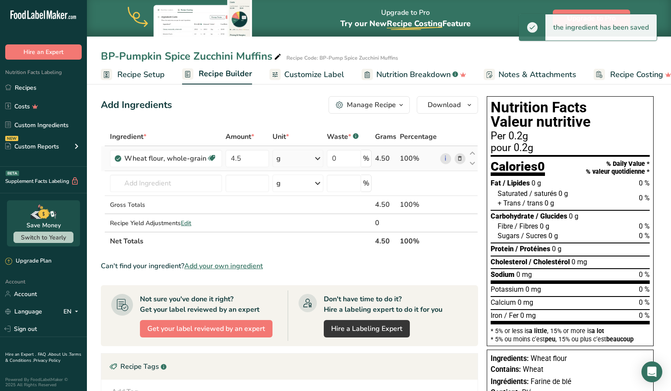
click at [318, 158] on icon at bounding box center [318, 158] width 10 height 16
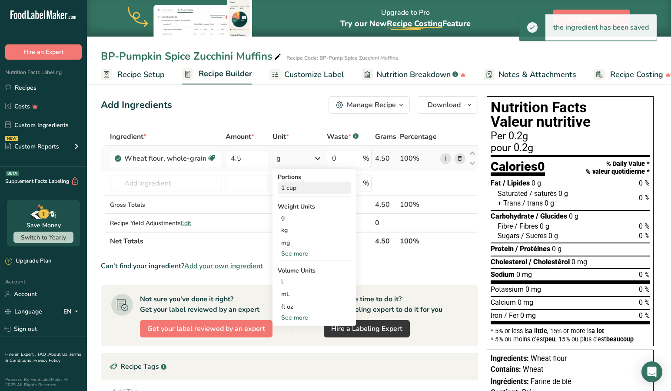
click at [296, 187] on div "1 cup" at bounding box center [314, 187] width 73 height 13
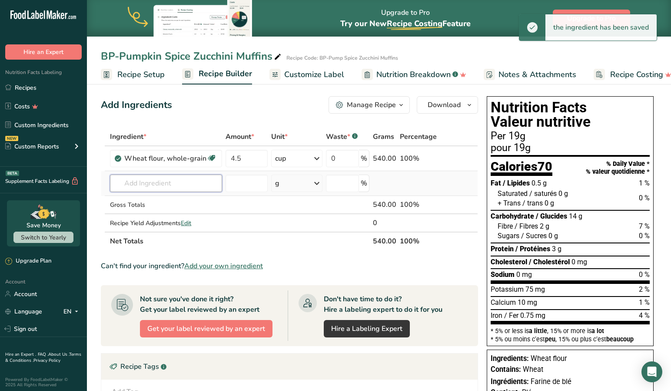
click at [184, 183] on input "text" at bounding box center [166, 182] width 112 height 17
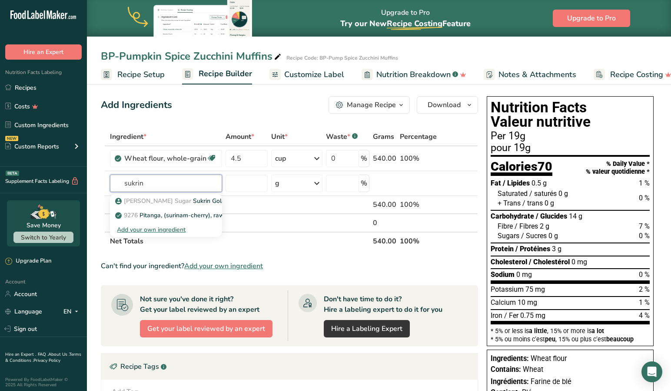
type input "sukrin"
click at [178, 185] on input "text" at bounding box center [166, 182] width 112 height 17
type input "sukrin"
click at [194, 198] on p "[PERSON_NAME] Sugar Sukrin Gold - Brown Sugar Substitute" at bounding box center [208, 200] width 182 height 9
type input "Sukrin Gold - Brown Sugar Substitute"
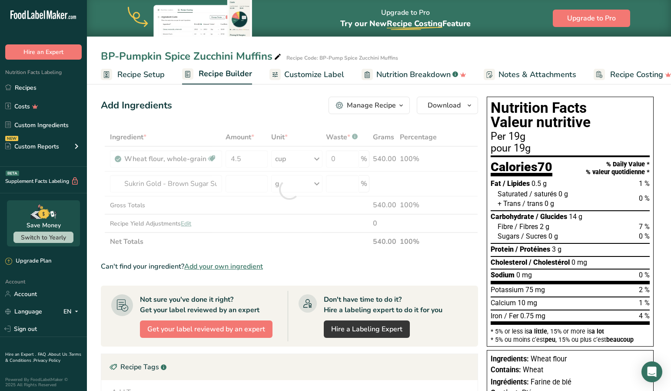
scroll to position [3, 0]
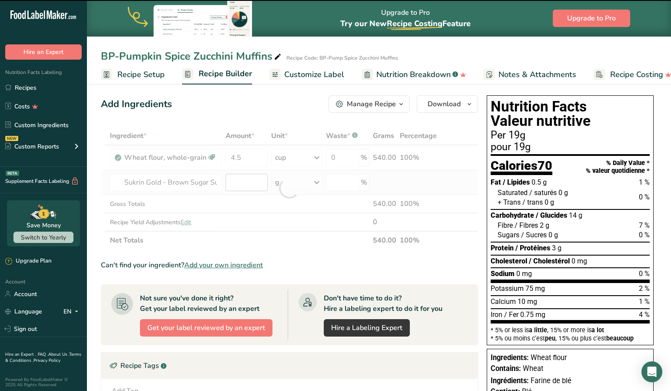
type input "0"
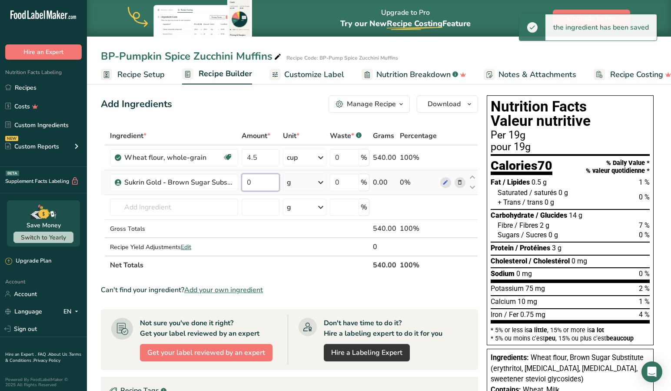
click at [265, 183] on input "0" at bounding box center [261, 182] width 38 height 17
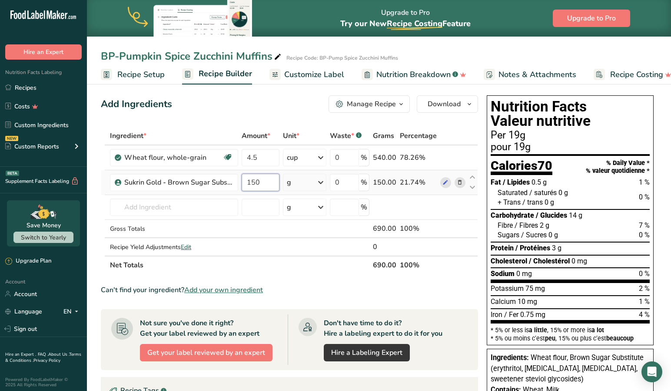
type input "150"
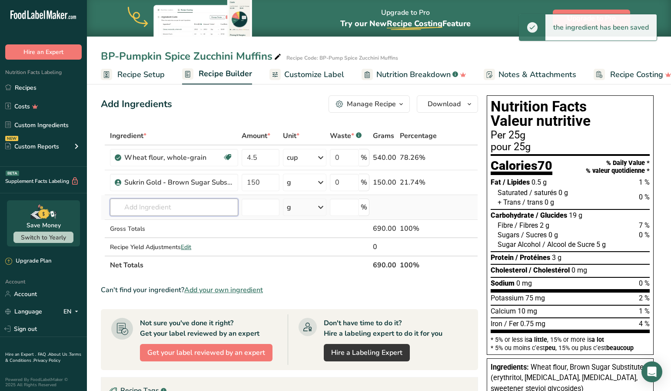
click at [185, 209] on input "text" at bounding box center [174, 206] width 128 height 17
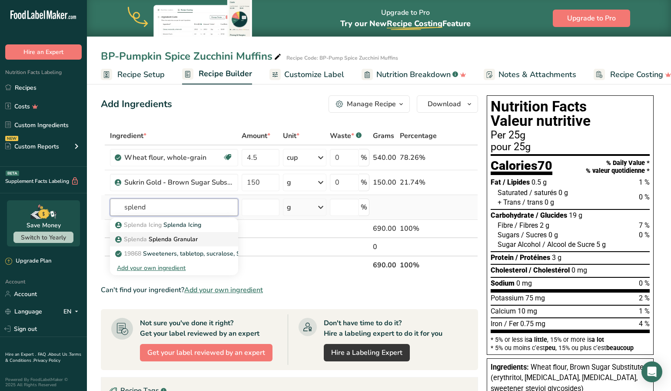
type input "splend"
click at [188, 235] on p "Splenda Splenda Granular" at bounding box center [157, 238] width 81 height 9
type input "Splenda Granular"
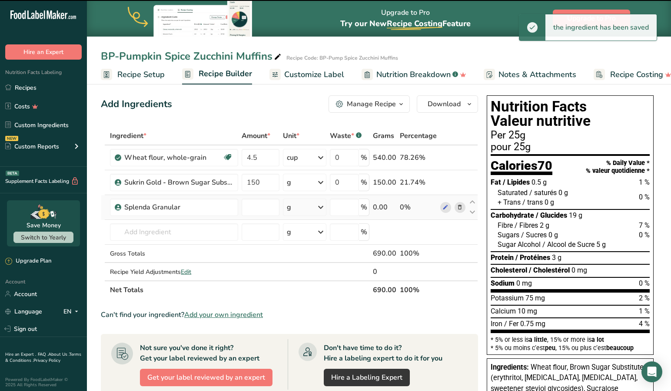
type input "0"
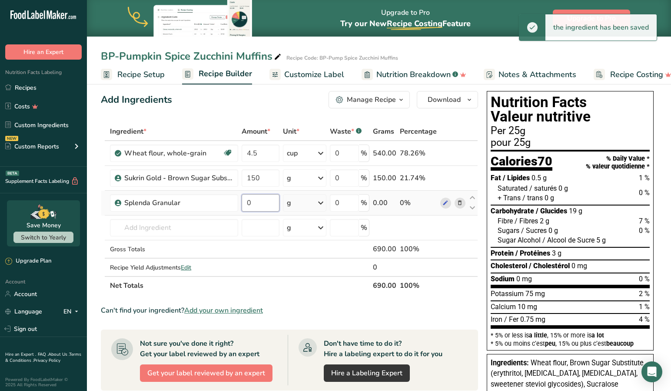
click at [265, 202] on input "0" at bounding box center [261, 202] width 38 height 17
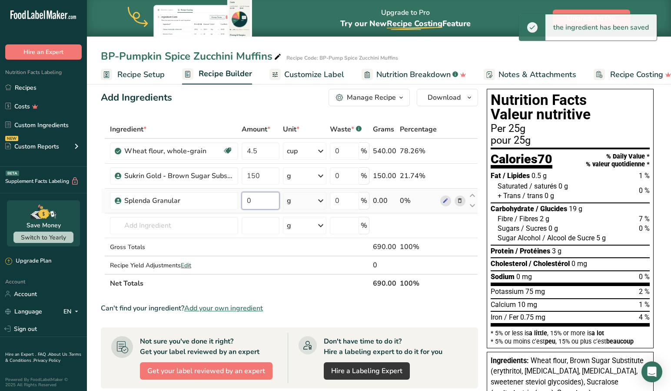
scroll to position [10, 0]
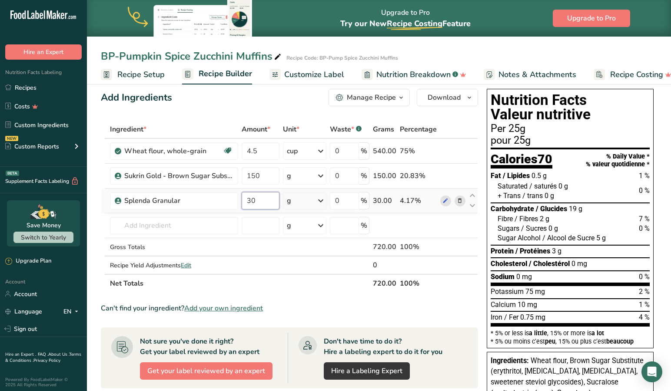
type input "30"
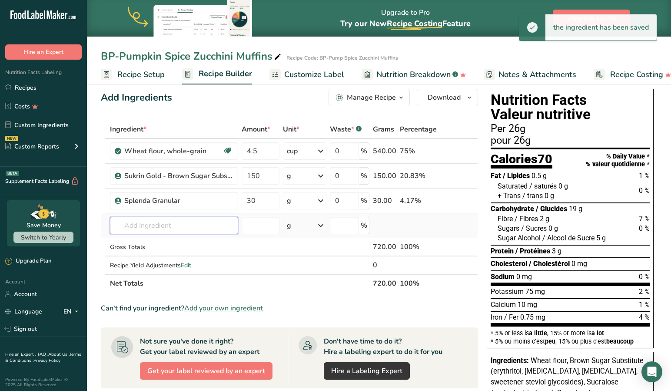
click at [206, 230] on input "text" at bounding box center [174, 225] width 128 height 17
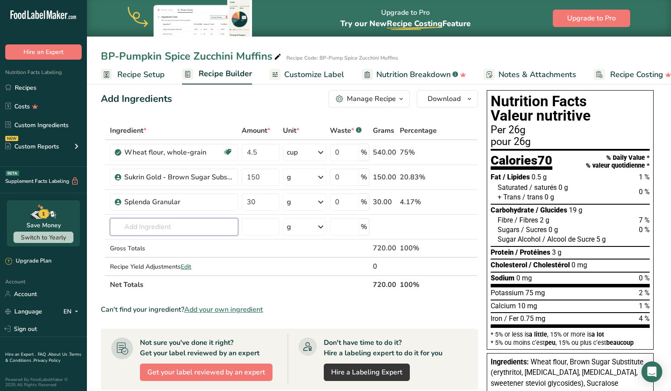
scroll to position [8, 0]
type input "pumpkin spice"
click at [190, 244] on p "2035 Spices, pumpkin pie spice" at bounding box center [164, 244] width 94 height 9
type input "Spices, pumpkin pie spice"
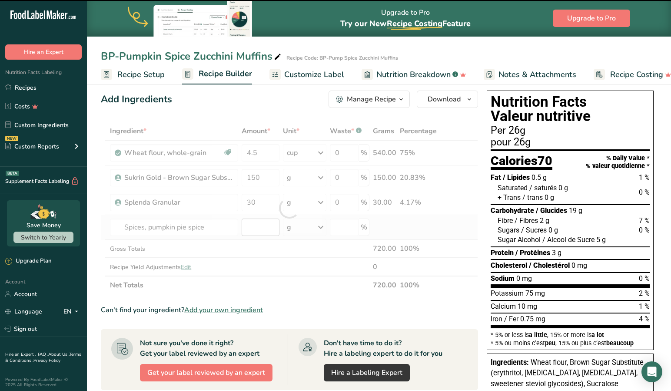
type input "0"
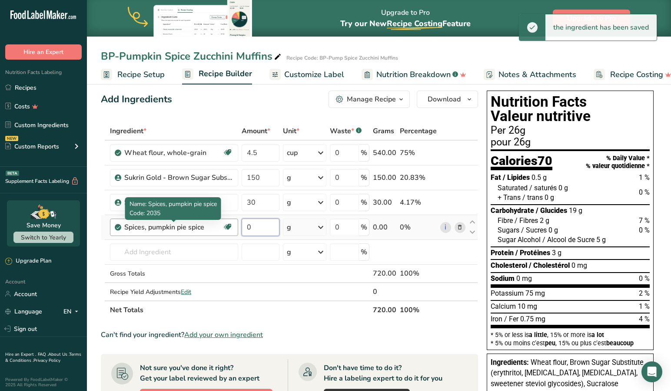
drag, startPoint x: 261, startPoint y: 226, endPoint x: 217, endPoint y: 226, distance: 44.4
click at [217, 226] on tr "Spices, pumpkin pie spice Source of Antioxidants Dairy free Gluten free Vegan V…" at bounding box center [289, 227] width 377 height 25
type input "3"
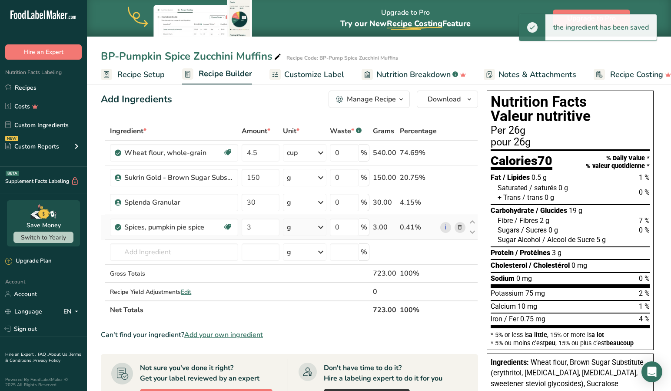
click at [318, 229] on icon at bounding box center [321, 227] width 10 height 16
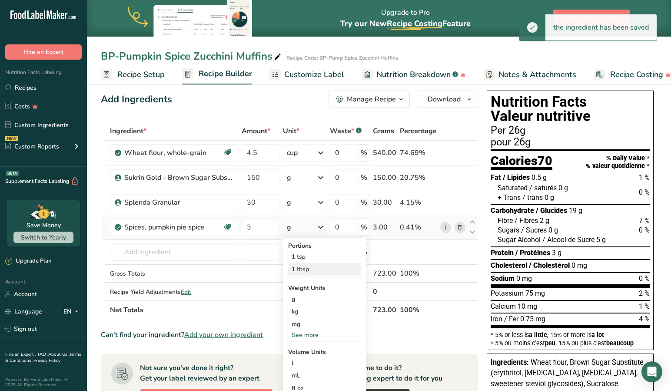
click at [306, 270] on div "1 tbsp" at bounding box center [324, 269] width 73 height 13
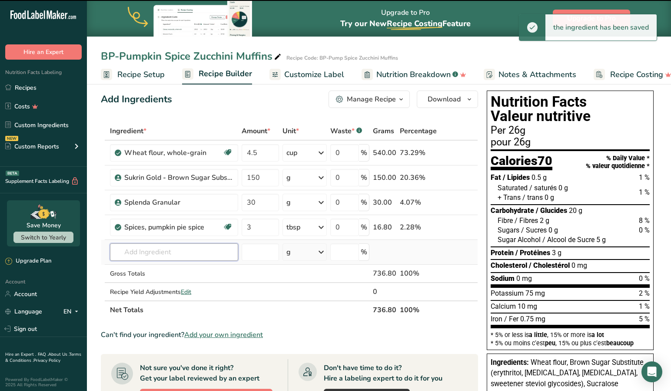
click at [198, 252] on input "text" at bounding box center [174, 251] width 128 height 17
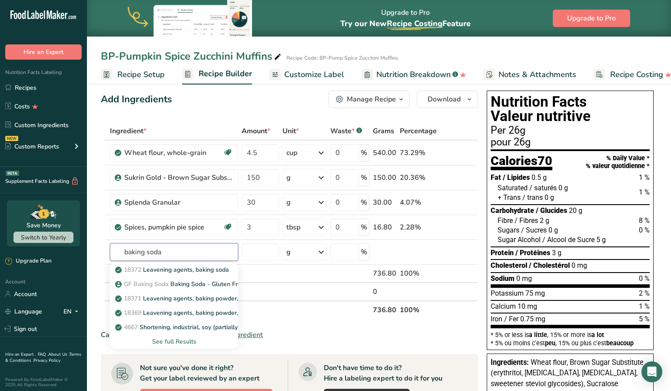
type input "baking soda"
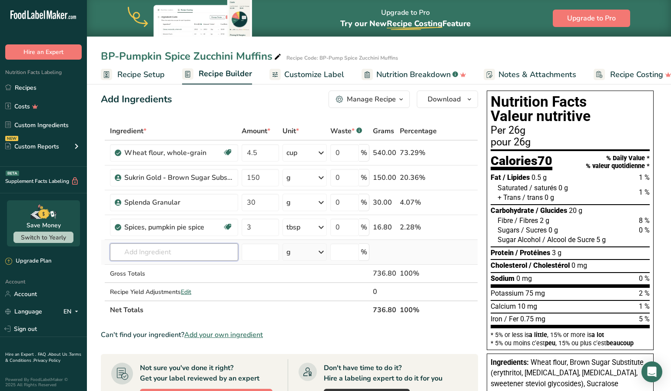
click at [190, 254] on input "text" at bounding box center [174, 251] width 128 height 17
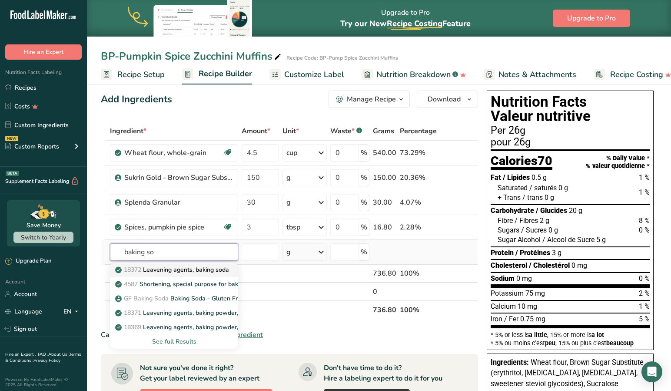
type input "baking so"
click at [229, 271] on p "18372 Leavening agents, baking soda" at bounding box center [173, 269] width 112 height 9
type input "Leavening agents, baking soda"
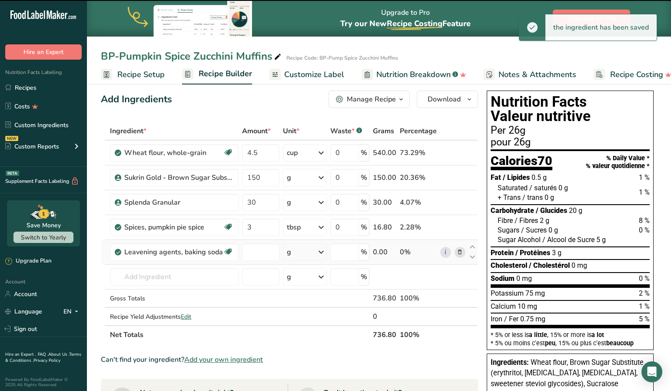
type input "0"
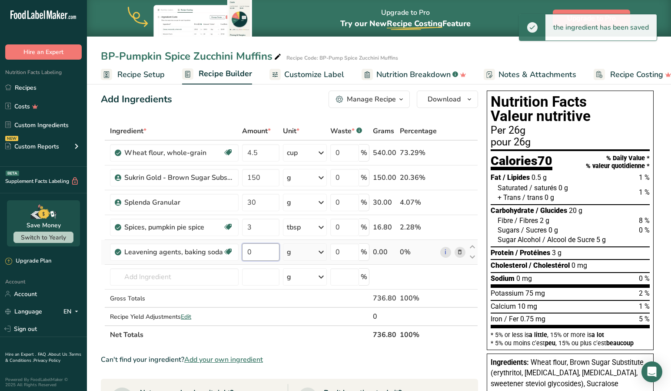
click at [258, 253] on input "0" at bounding box center [260, 251] width 37 height 17
type input "3"
click at [322, 252] on icon at bounding box center [321, 252] width 10 height 16
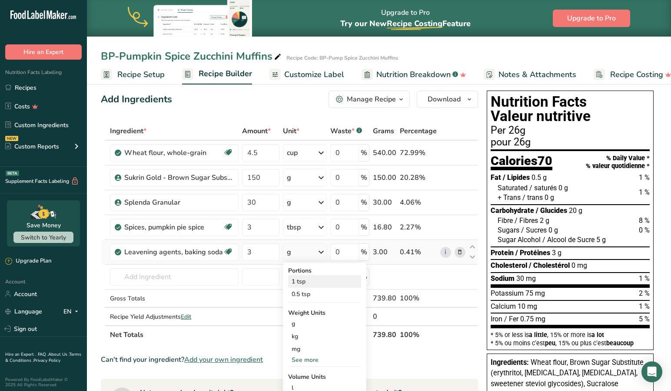
click at [305, 282] on div "1 tsp" at bounding box center [324, 281] width 73 height 13
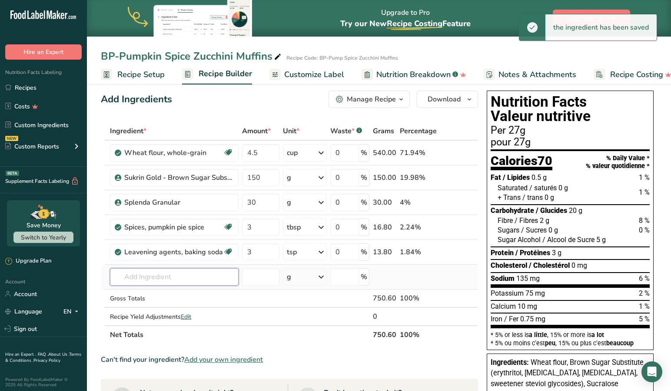
click at [184, 273] on input "text" at bounding box center [174, 276] width 129 height 17
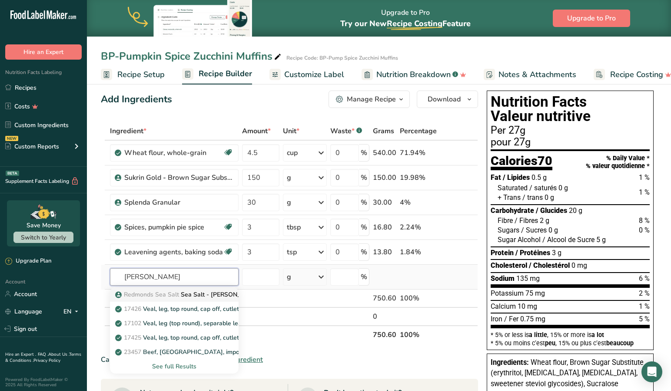
type input "[PERSON_NAME]"
click at [189, 295] on p "Redmonds Sea Salt Sea Salt - [PERSON_NAME] Real Salt" at bounding box center [202, 294] width 170 height 9
type input "Sea Salt - [PERSON_NAME] Real Salt"
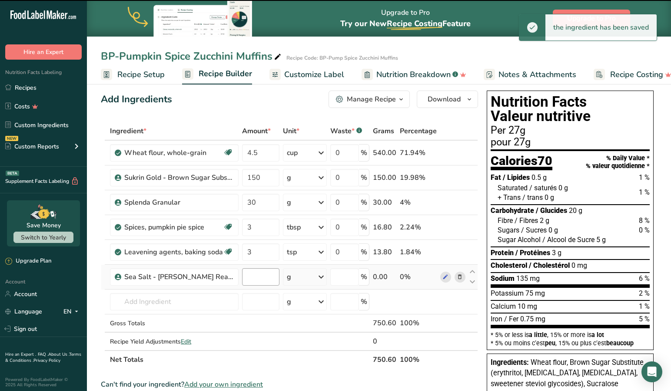
type input "0"
click at [263, 277] on input "0" at bounding box center [260, 276] width 37 height 17
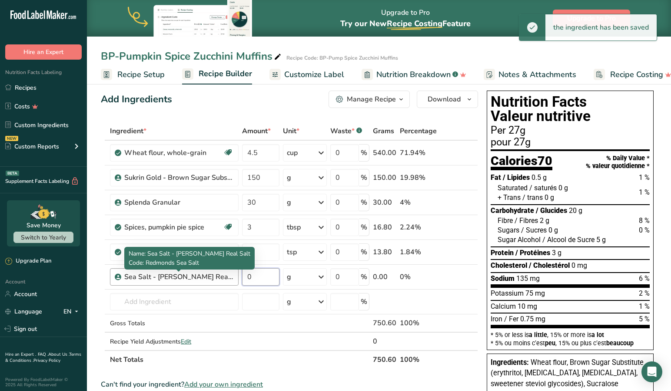
drag, startPoint x: 257, startPoint y: 277, endPoint x: 212, endPoint y: 274, distance: 44.9
click at [212, 274] on tr "Sea Salt - [PERSON_NAME] Real Salt 0 g Portions 1 Tsp Weight Units g kg mg See …" at bounding box center [289, 276] width 377 height 25
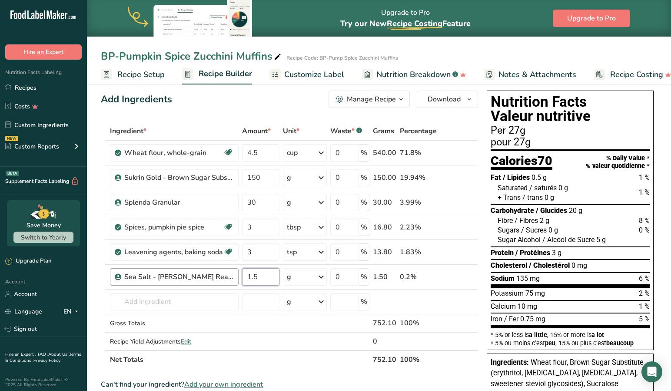
type input "1.5"
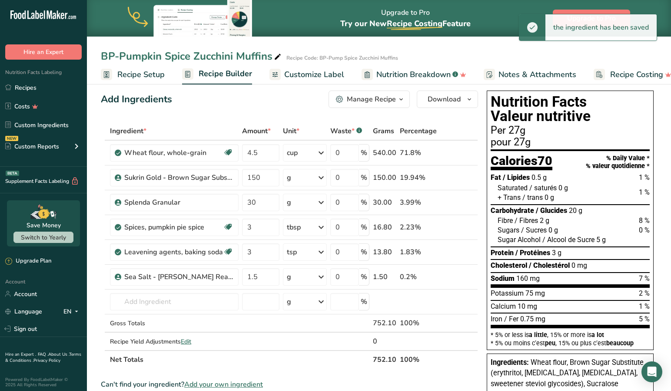
click at [324, 277] on icon at bounding box center [321, 277] width 10 height 16
click at [306, 302] on div "1 Tsp" at bounding box center [324, 306] width 73 height 13
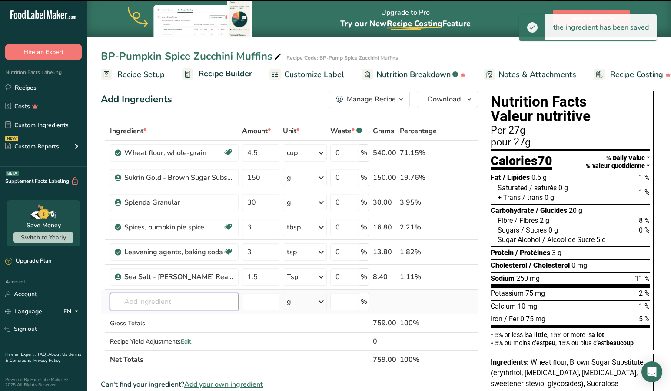
click at [173, 298] on input "text" at bounding box center [174, 301] width 129 height 17
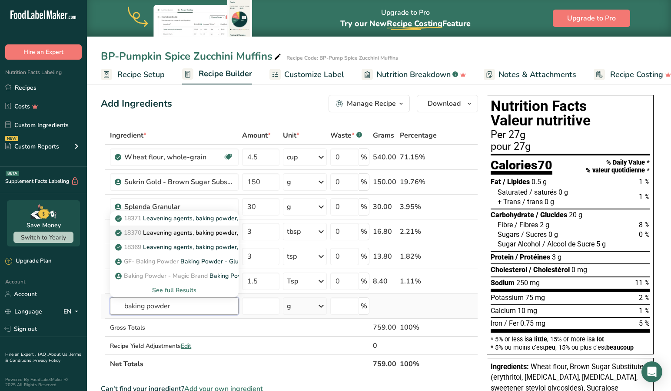
scroll to position [0, 0]
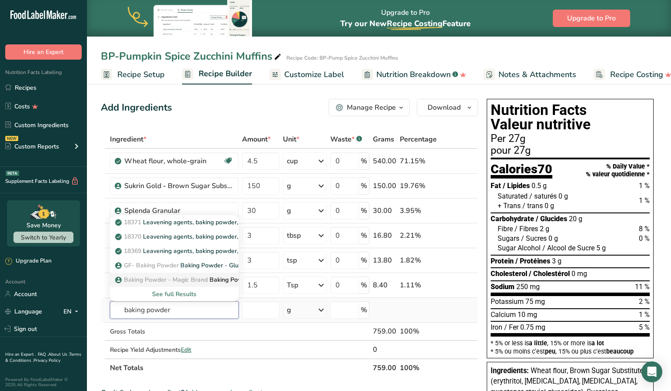
type input "baking powder"
click at [191, 280] on span "Baking Powder - Magic Brand" at bounding box center [166, 279] width 84 height 8
type input "Baking Powder - Magic Brand"
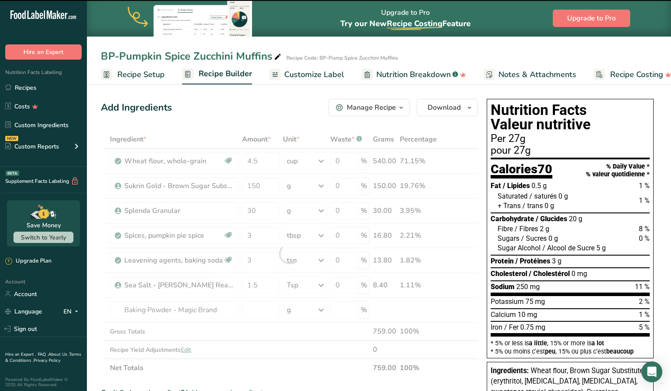
scroll to position [0, 0]
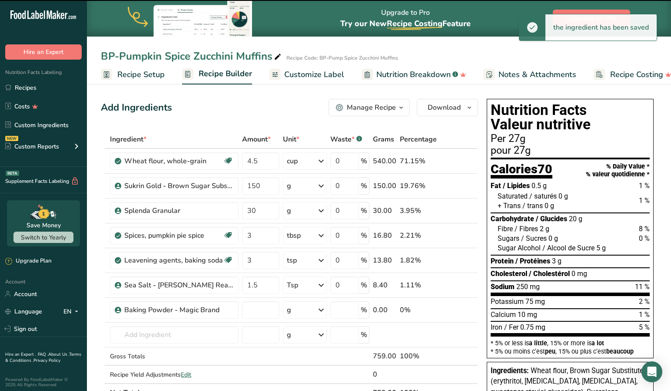
type input "0"
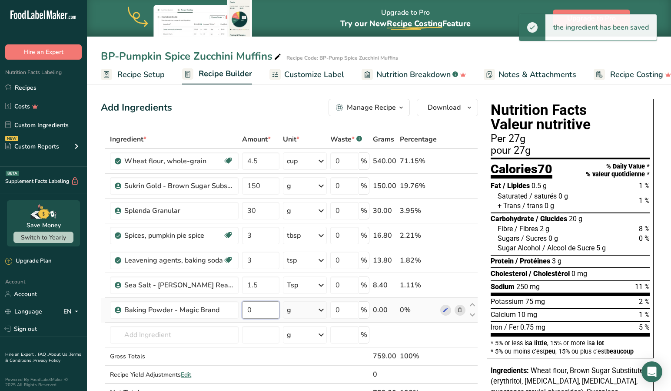
click at [263, 310] on input "0" at bounding box center [260, 309] width 37 height 17
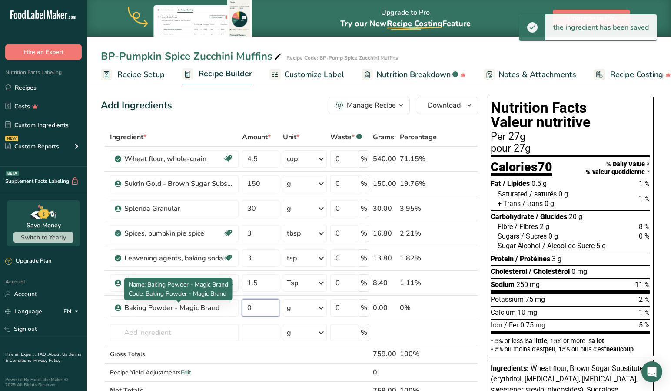
drag, startPoint x: 263, startPoint y: 310, endPoint x: 177, endPoint y: 296, distance: 87.2
click at [192, 297] on body ".a-20{fill:#fff;} Hire an Expert Nutrition Facts Labeling Recipes Costs Custom …" at bounding box center [335, 352] width 671 height 709
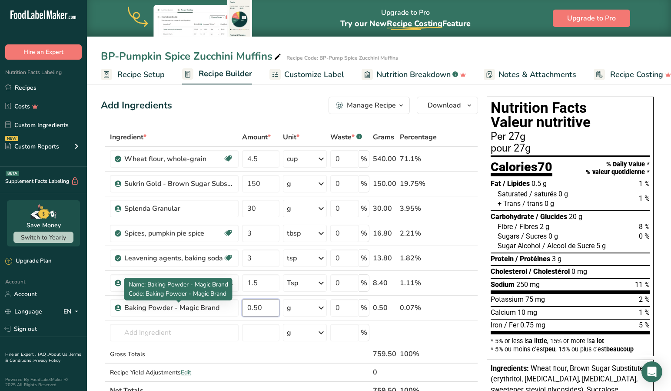
type input "0.50"
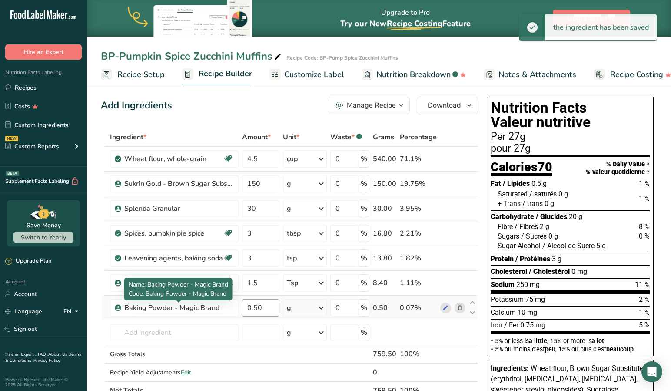
scroll to position [2, 0]
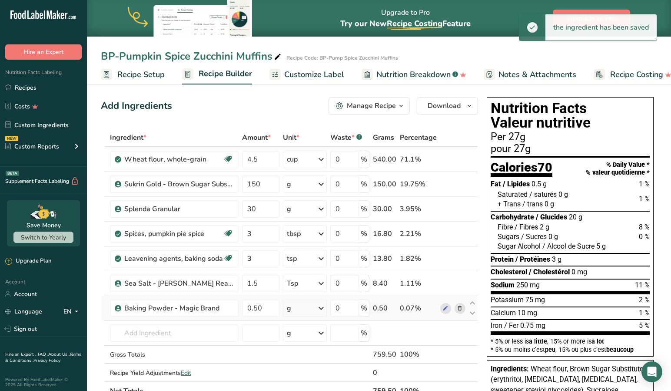
click at [320, 308] on icon at bounding box center [321, 308] width 10 height 16
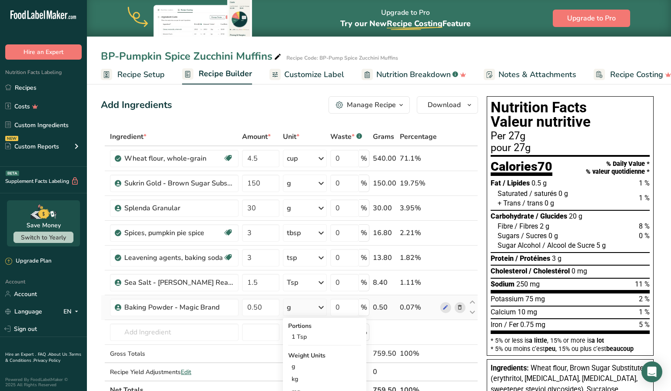
scroll to position [3, 0]
click at [300, 333] on div "1 Tsp" at bounding box center [324, 336] width 73 height 13
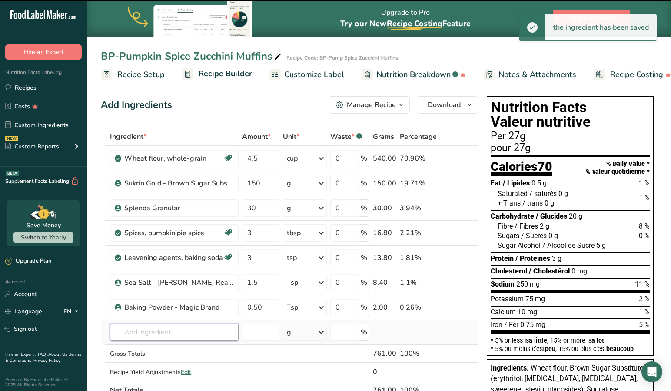
scroll to position [0, 0]
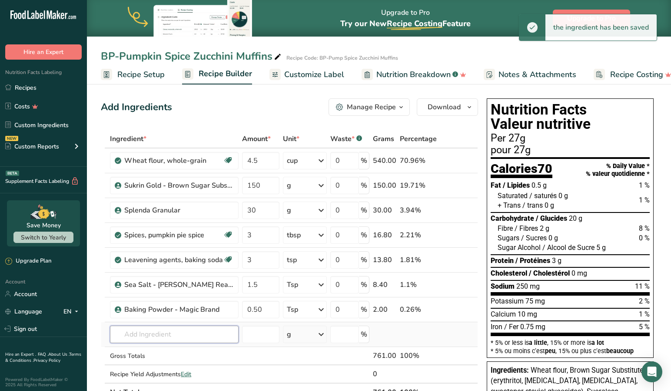
click at [184, 332] on input "text" at bounding box center [174, 333] width 129 height 17
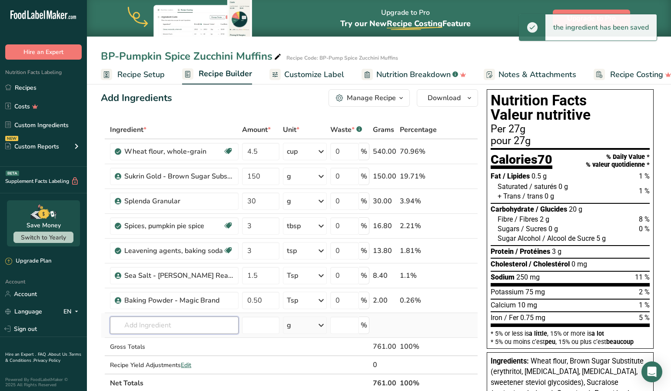
scroll to position [10, 0]
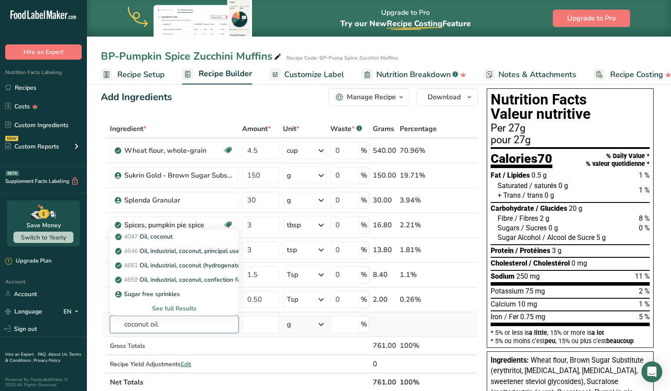
type input "coconut oil"
click at [166, 307] on div "See full Results" at bounding box center [174, 308] width 115 height 9
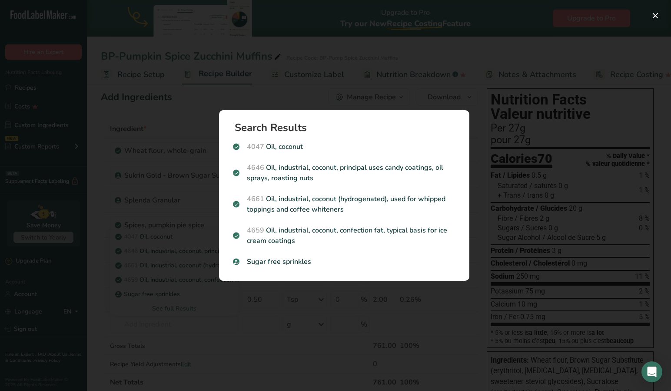
click at [193, 314] on div "Search results modal" at bounding box center [335, 195] width 671 height 391
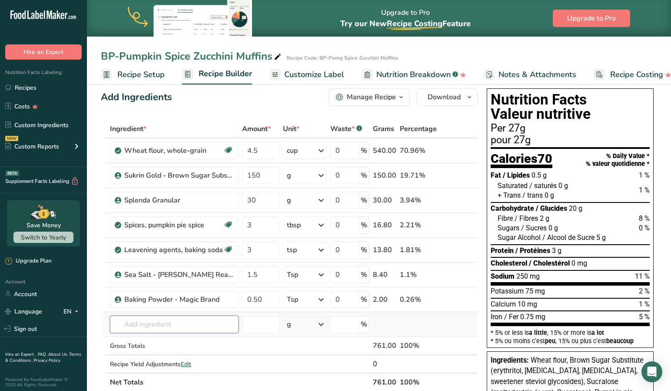
click at [157, 324] on input "text" at bounding box center [174, 323] width 129 height 17
type input "v"
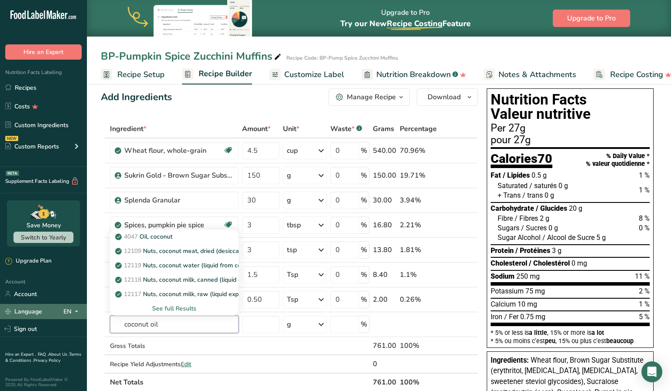
type input "coconut oil"
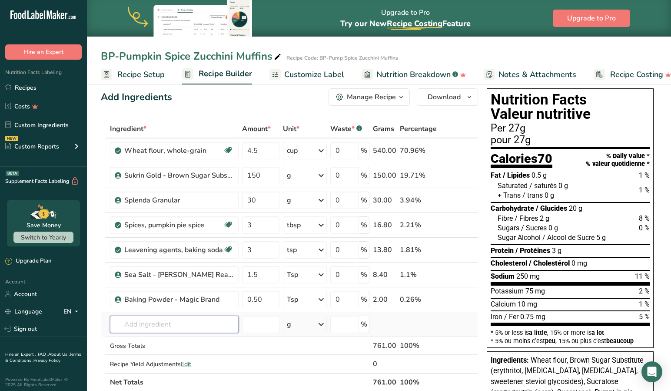
click at [173, 324] on input "text" at bounding box center [174, 323] width 129 height 17
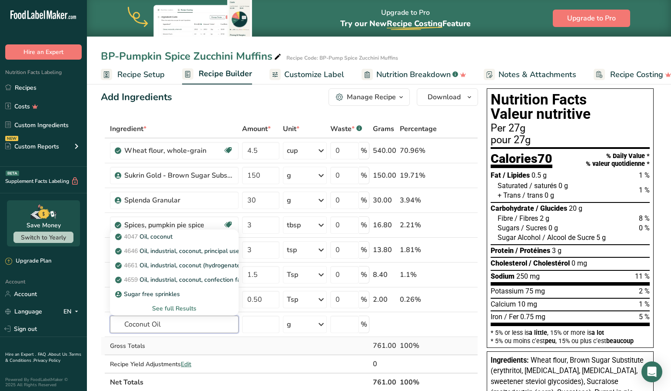
type input "Coconut Oil"
click at [180, 338] on td "Gross Totals" at bounding box center [174, 346] width 132 height 18
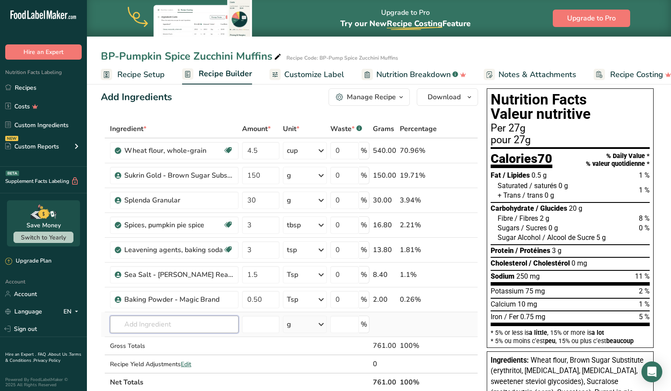
click at [160, 325] on input "text" at bounding box center [174, 323] width 129 height 17
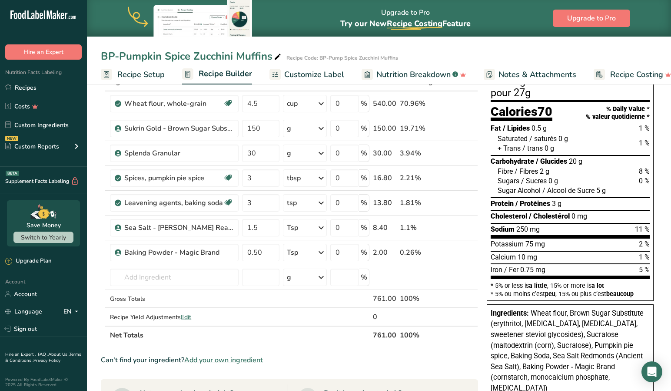
scroll to position [57, 0]
click at [224, 359] on span "Add your own ingredient" at bounding box center [223, 360] width 79 height 10
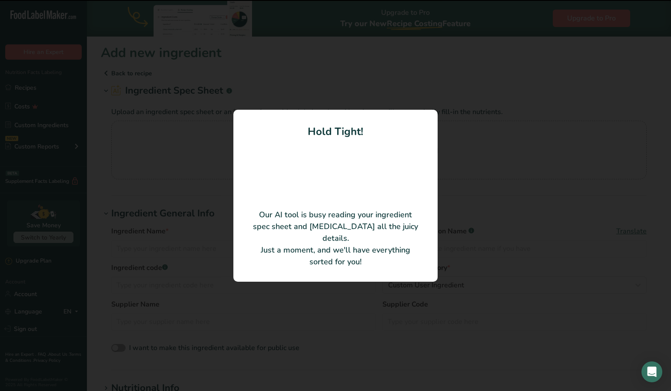
type input "Coconut Oil"
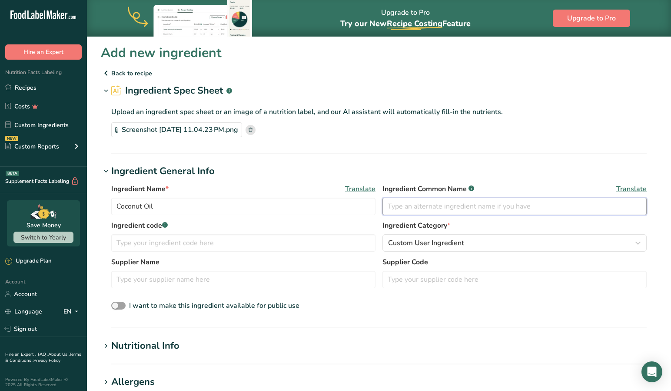
click at [390, 210] on input "text" at bounding box center [515, 205] width 264 height 17
type input "Coconut Oil Fractionated"
click at [180, 243] on input "text" at bounding box center [243, 242] width 264 height 17
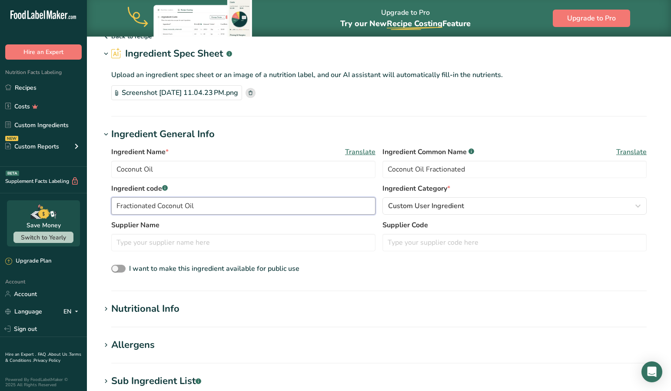
scroll to position [40, 0]
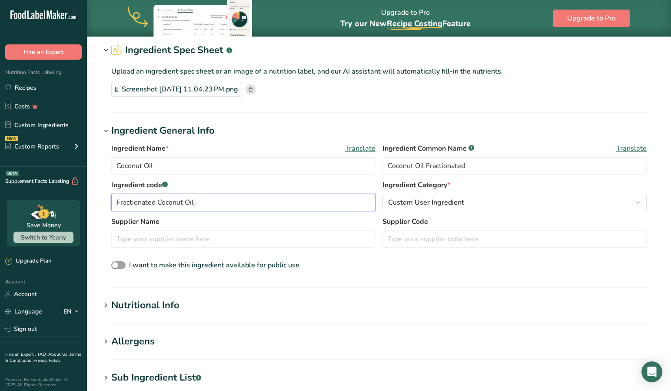
type input "Fractionated Coconut Oil"
click at [107, 304] on icon at bounding box center [106, 305] width 8 height 12
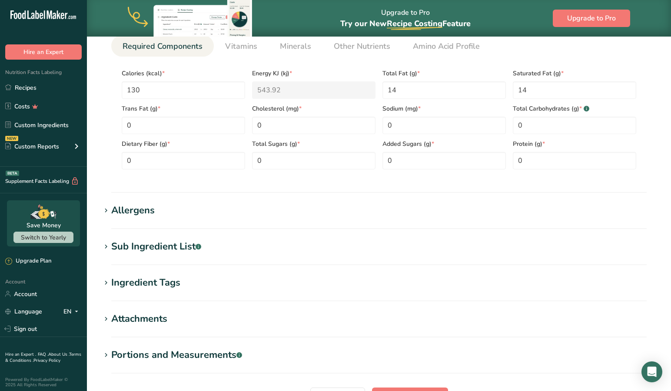
scroll to position [367, 0]
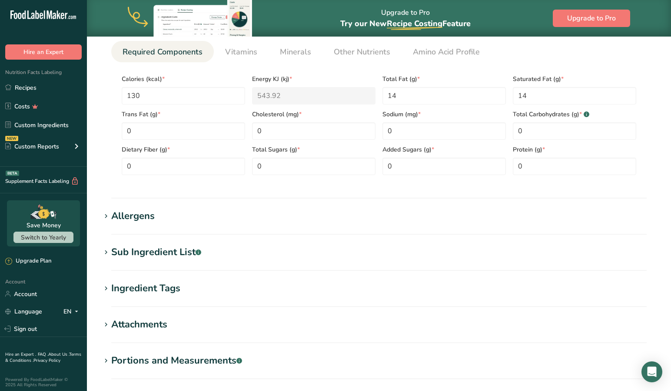
click at [107, 250] on icon at bounding box center [106, 252] width 8 height 12
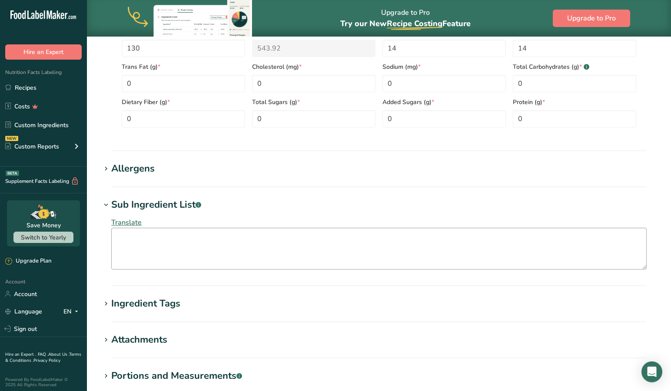
scroll to position [412, 0]
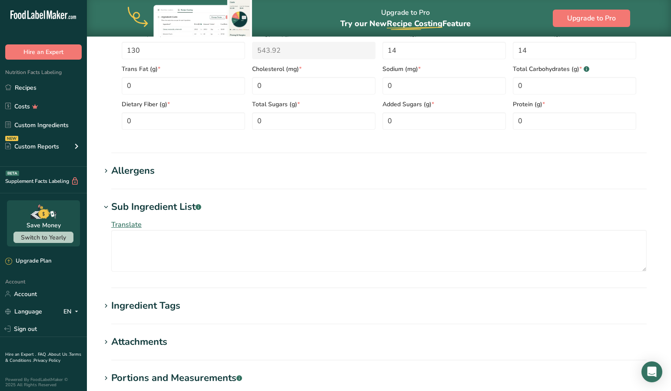
click at [104, 305] on icon at bounding box center [106, 306] width 8 height 12
click at [105, 304] on icon at bounding box center [106, 306] width 8 height 12
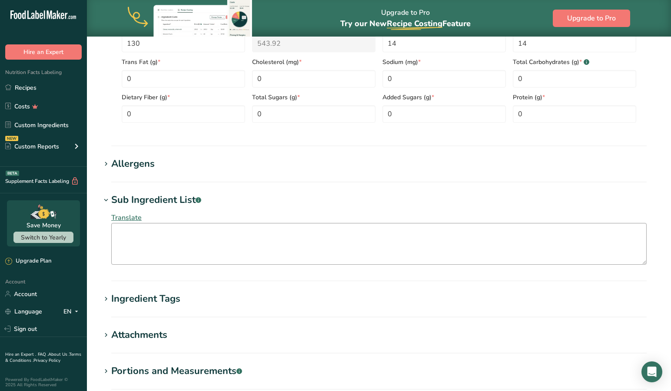
scroll to position [515, 0]
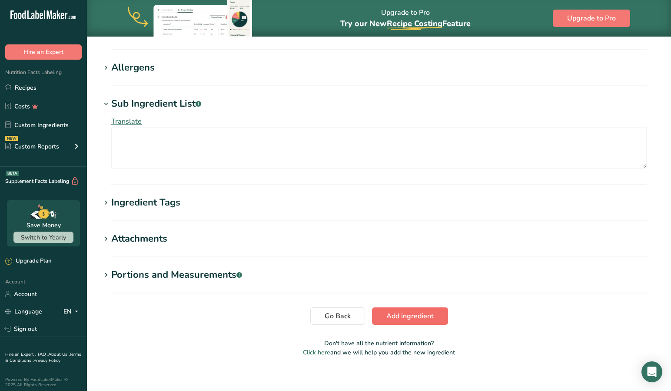
click at [421, 317] on span "Add ingredient" at bounding box center [410, 316] width 47 height 10
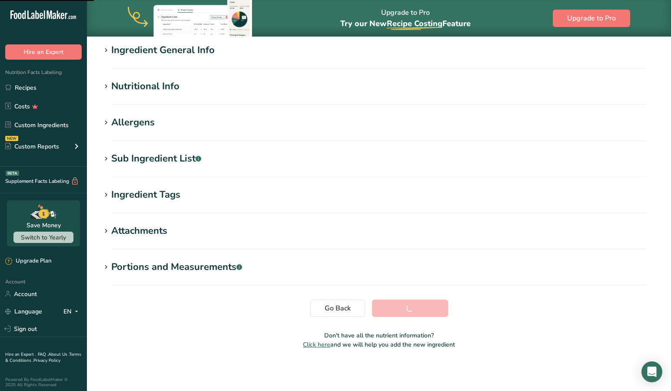
scroll to position [77, 0]
click at [30, 85] on link "Recipes" at bounding box center [43, 87] width 87 height 17
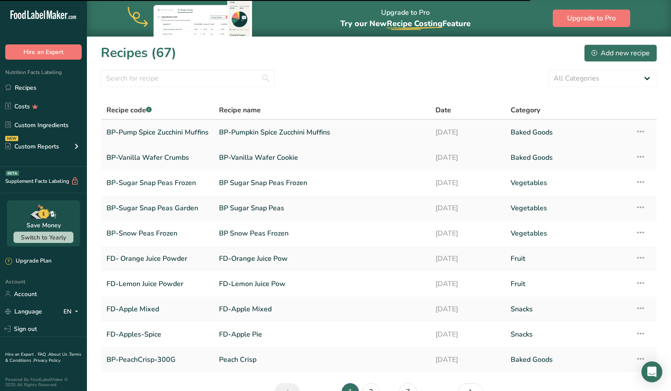
click at [151, 130] on link "BP-Pump Spice Zucchini Muffins" at bounding box center [158, 132] width 102 height 18
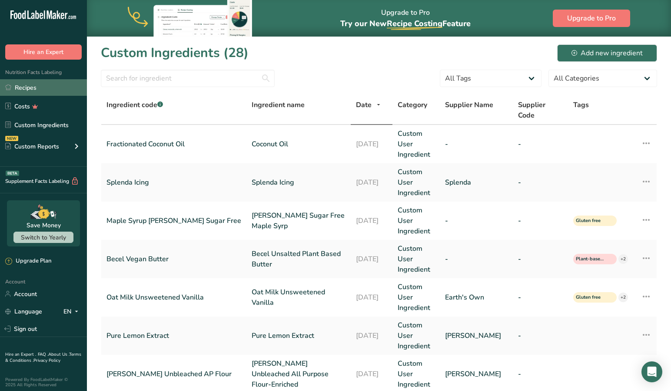
click at [32, 86] on link "Recipes" at bounding box center [43, 87] width 87 height 17
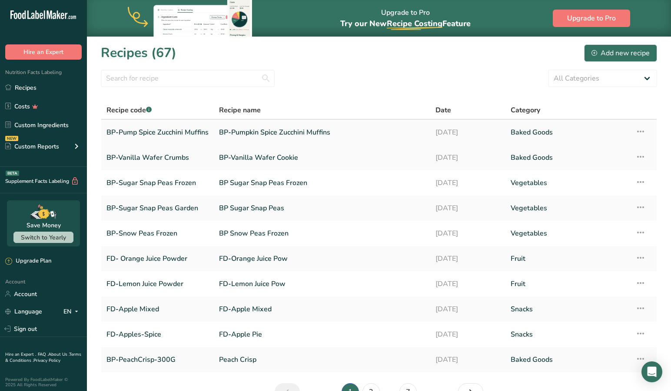
click at [155, 128] on link "BP-Pump Spice Zucchini Muffins" at bounding box center [158, 132] width 102 height 18
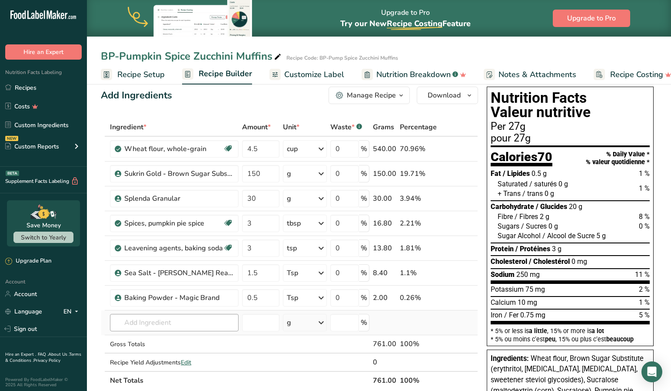
scroll to position [12, 0]
drag, startPoint x: 157, startPoint y: 326, endPoint x: 165, endPoint y: 324, distance: 8.5
click at [157, 326] on input "text" at bounding box center [174, 322] width 129 height 17
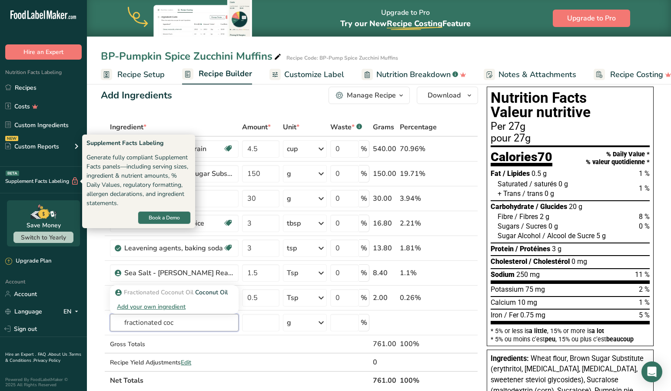
type input "fractionated cow"
drag, startPoint x: 6, startPoint y: 172, endPoint x: 187, endPoint y: 291, distance: 216.4
click at [187, 291] on span "Fractionated Coconut Oil" at bounding box center [159, 292] width 70 height 8
type input "Coconut Oil"
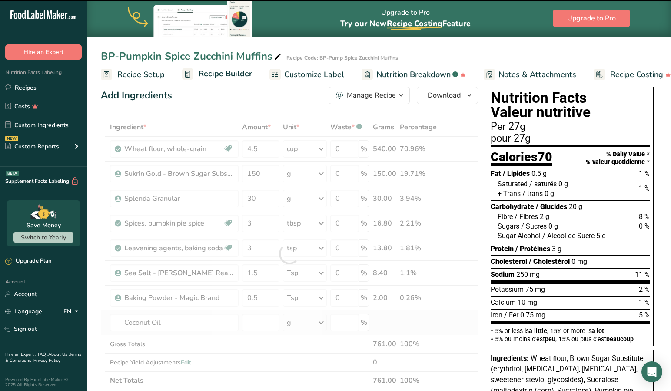
type input "0"
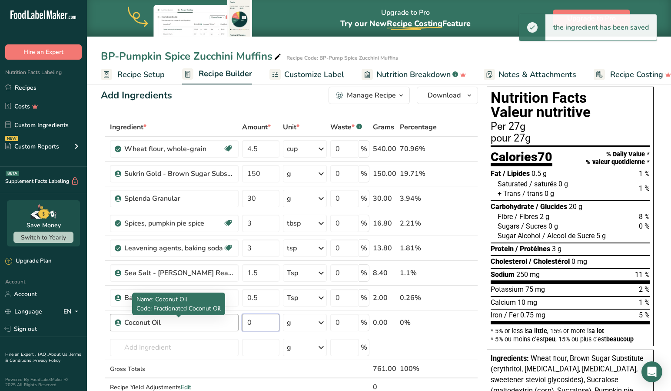
drag, startPoint x: 263, startPoint y: 324, endPoint x: 209, endPoint y: 321, distance: 54.0
click at [209, 321] on tr "Coconut Oil 0 g Weight Units g kg mg See more Volume Units l Volume units requi…" at bounding box center [289, 322] width 377 height 25
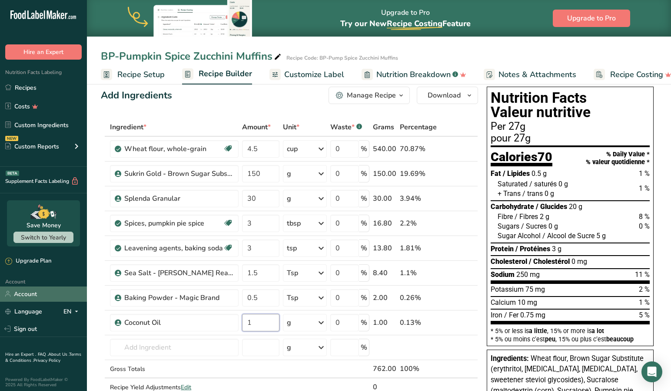
type input "1"
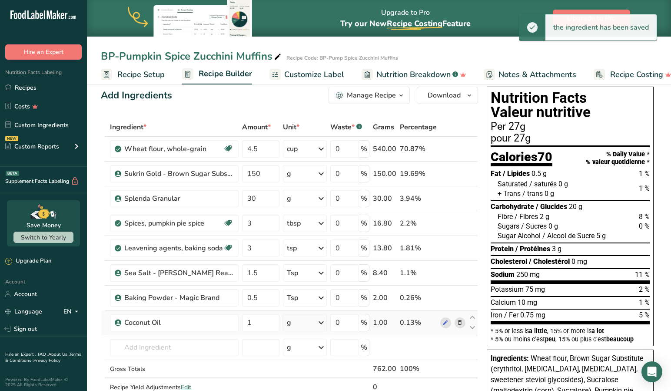
click at [324, 324] on icon at bounding box center [321, 322] width 10 height 16
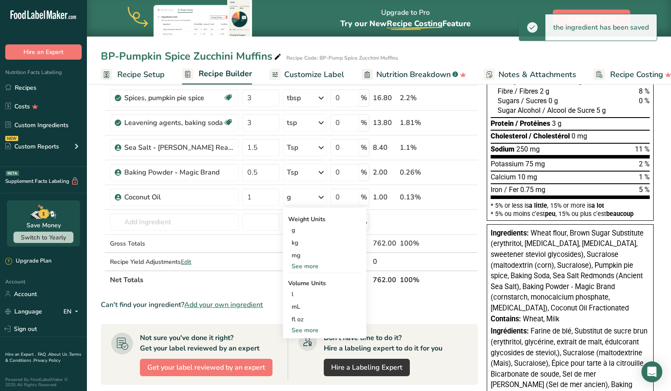
scroll to position [139, 0]
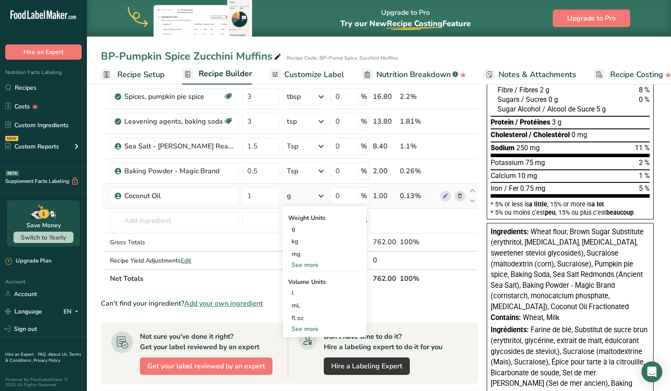
click at [317, 327] on div "See more" at bounding box center [324, 328] width 73 height 9
select select "22"
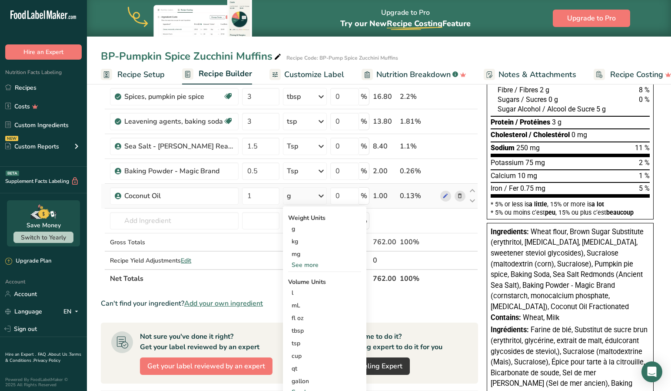
scroll to position [139, 0]
click at [302, 360] on div "cup Volume units require a density conversion. If you know your ingredient's de…" at bounding box center [324, 355] width 73 height 13
click at [307, 355] on div "cup" at bounding box center [325, 355] width 66 height 9
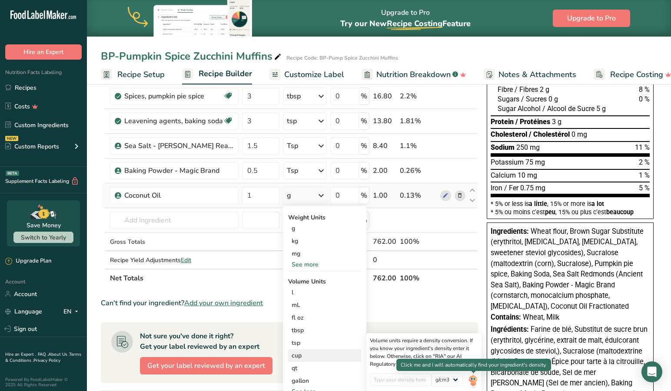
click at [474, 375] on img at bounding box center [473, 380] width 10 height 15
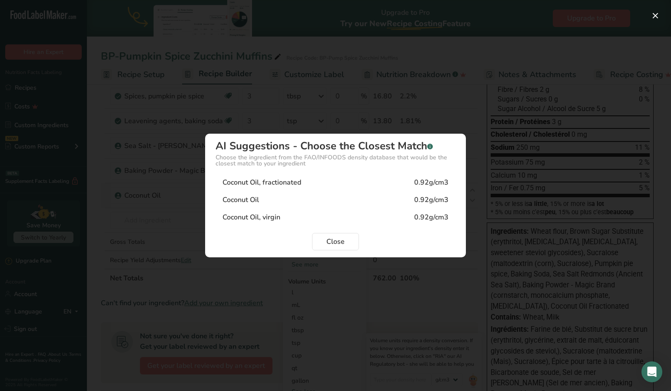
click at [307, 180] on div "Coconut Oil, fractionated 0.92g/cm3" at bounding box center [336, 182] width 240 height 17
type input "0.92"
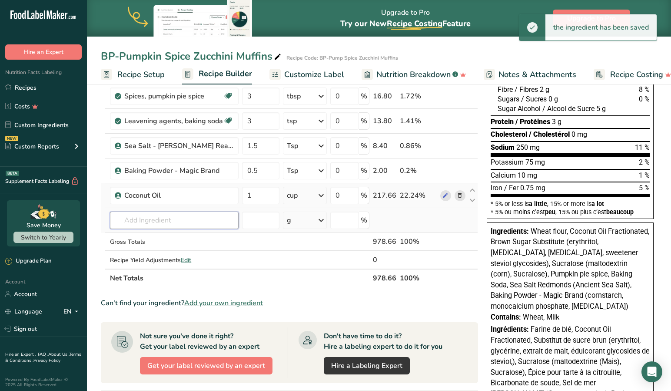
click at [191, 220] on input "text" at bounding box center [174, 219] width 129 height 17
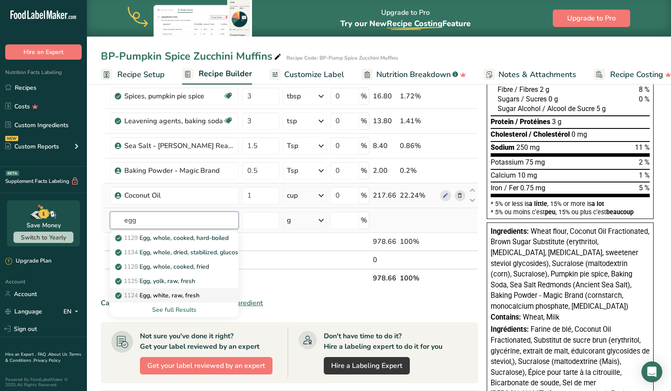
scroll to position [154, 0]
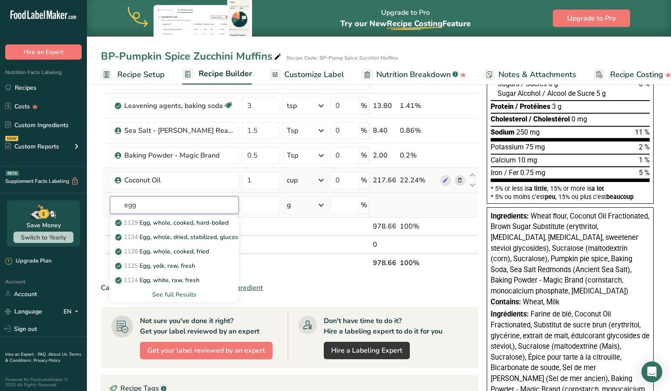
type input "egg"
click at [174, 293] on div "See full Results" at bounding box center [174, 294] width 115 height 9
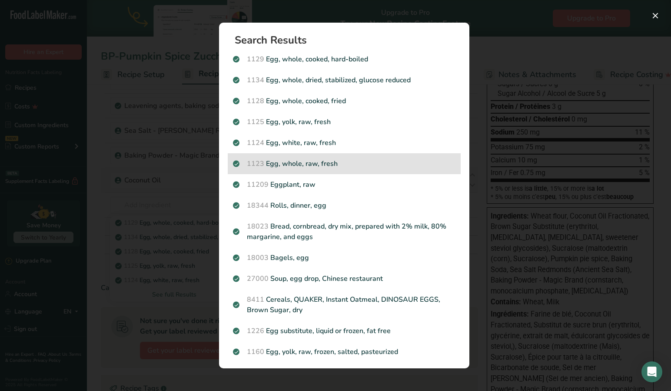
click at [293, 165] on p "1123 Egg, whole, raw, fresh" at bounding box center [344, 163] width 223 height 10
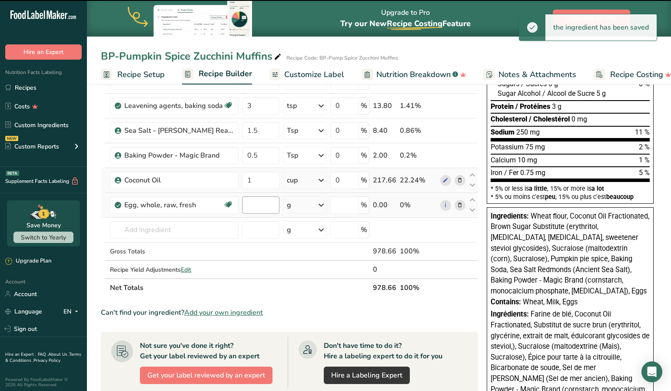
type input "0"
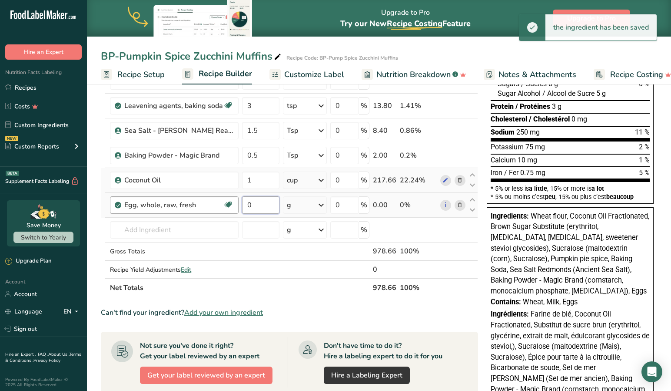
drag, startPoint x: 266, startPoint y: 206, endPoint x: 230, endPoint y: 204, distance: 35.7
click at [230, 204] on tr "Egg, whole, raw, fresh Gluten free Vegetarian Soy free 0 g Portions 1 large 1 e…" at bounding box center [289, 205] width 377 height 25
type input "6"
click at [323, 205] on icon at bounding box center [321, 205] width 10 height 16
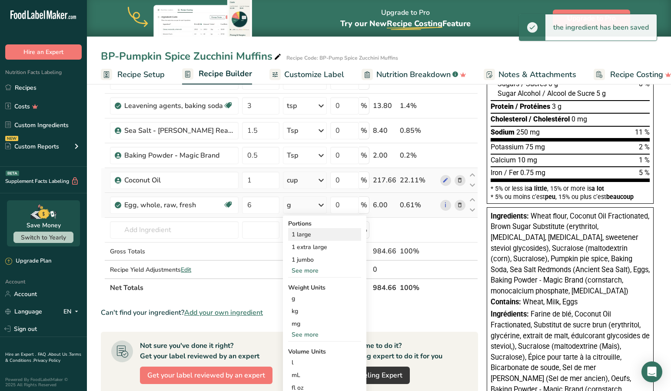
click at [305, 233] on div "1 large" at bounding box center [324, 234] width 73 height 13
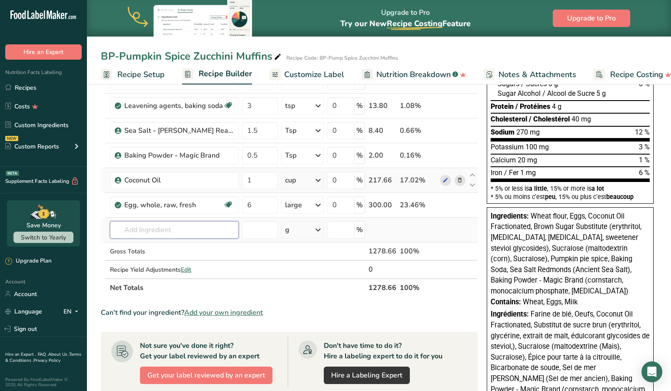
click at [187, 229] on input "text" at bounding box center [174, 229] width 129 height 17
type input "b"
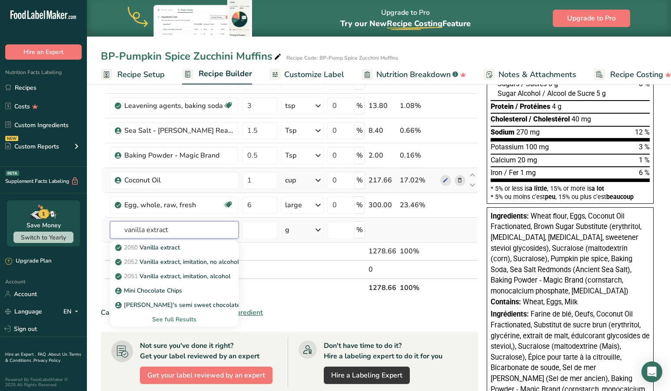
type input "vanilla extract"
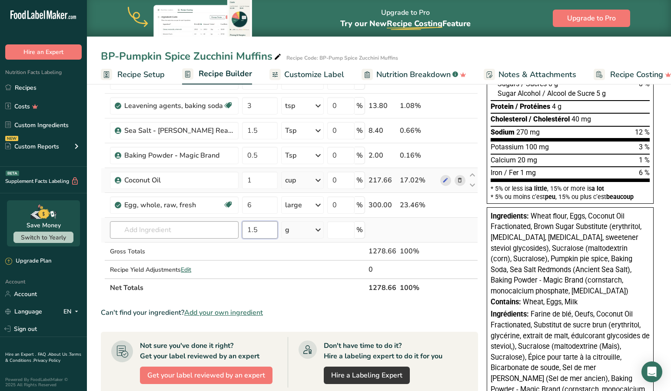
type input "1.5"
click at [318, 231] on icon at bounding box center [318, 230] width 10 height 16
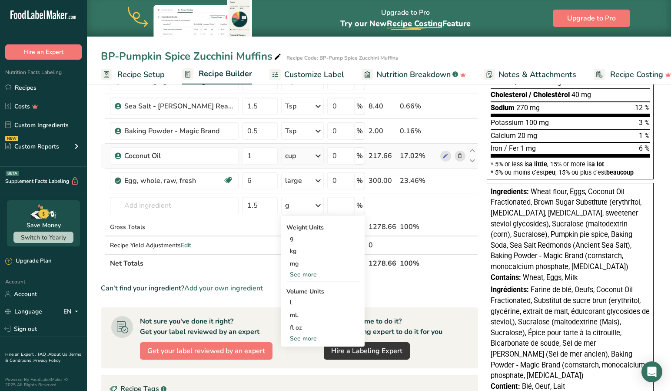
scroll to position [177, 0]
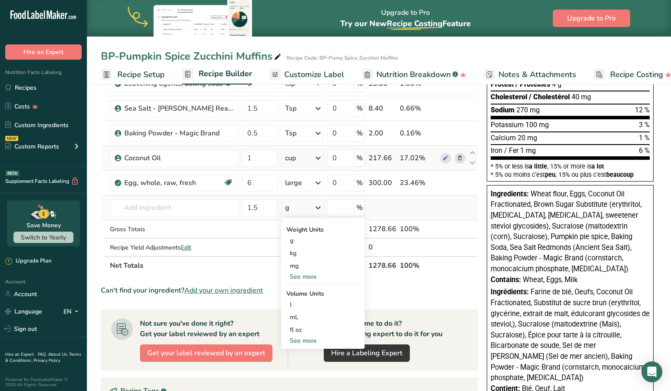
click at [303, 339] on div "See more" at bounding box center [323, 340] width 73 height 9
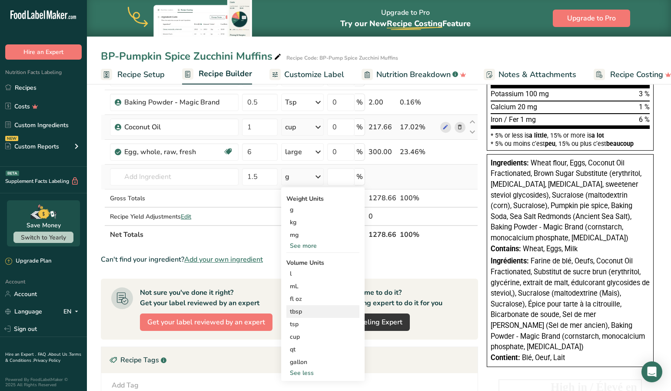
scroll to position [212, 0]
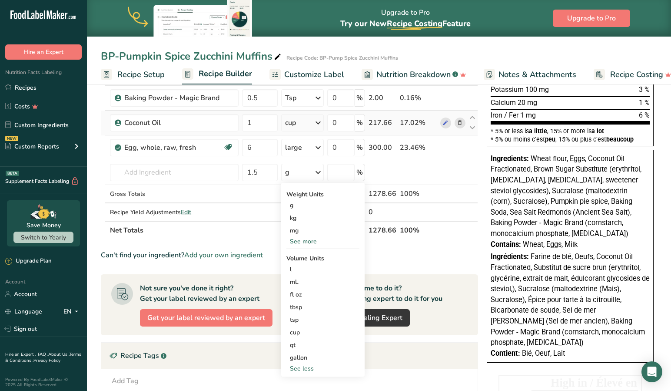
drag, startPoint x: 301, startPoint y: 316, endPoint x: 267, endPoint y: 303, distance: 36.6
click at [301, 316] on div "tsp" at bounding box center [323, 319] width 66 height 9
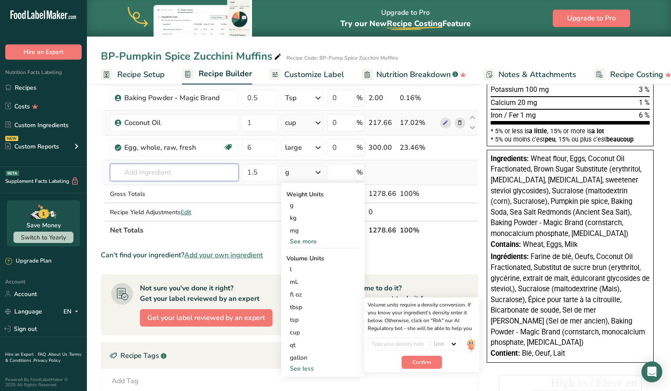
click at [178, 173] on input "text" at bounding box center [174, 172] width 129 height 17
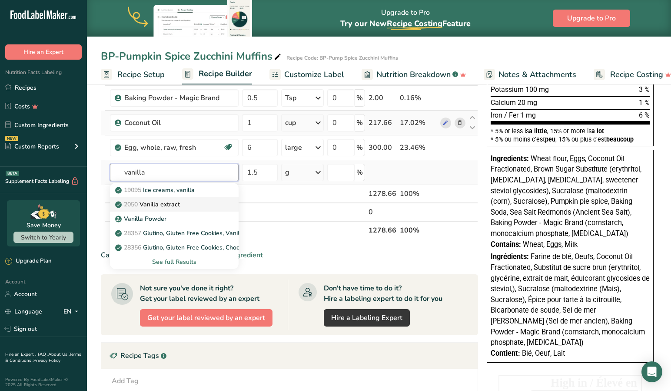
type input "vanilla"
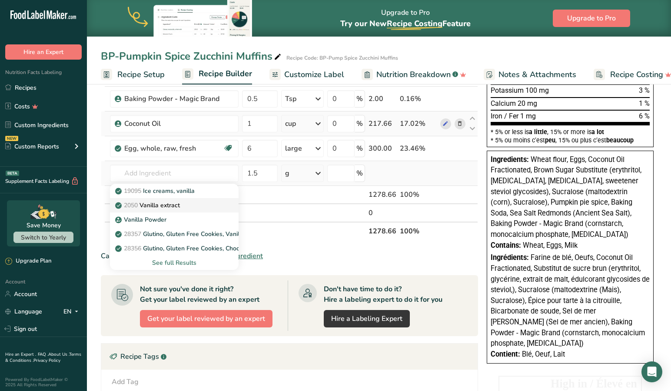
click at [169, 201] on p "2050 Vanilla extract" at bounding box center [148, 204] width 63 height 9
type input "Vanilla extract"
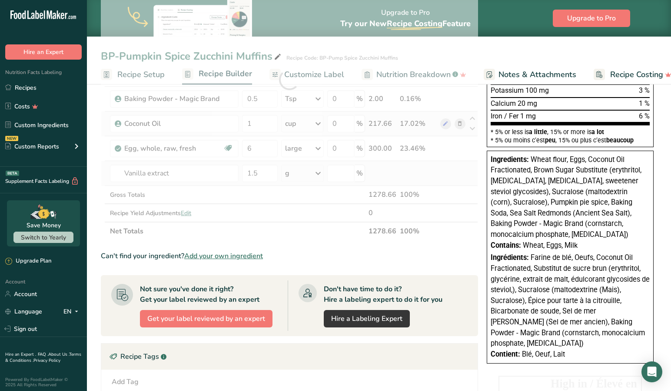
scroll to position [211, 0]
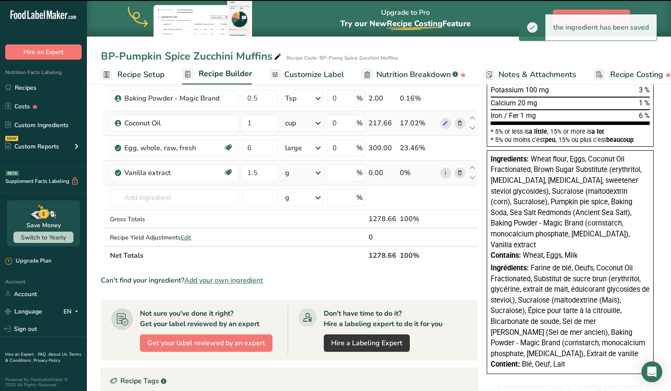
type input "0"
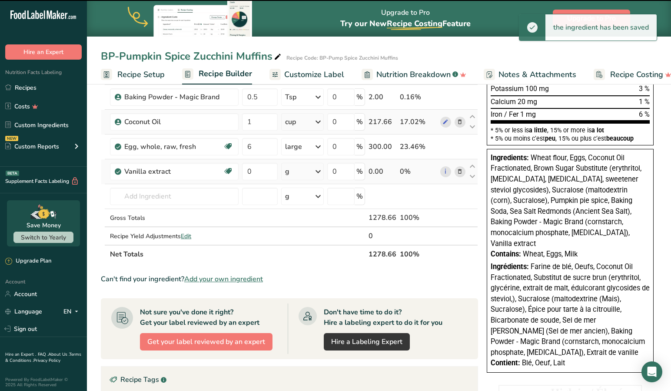
scroll to position [209, 0]
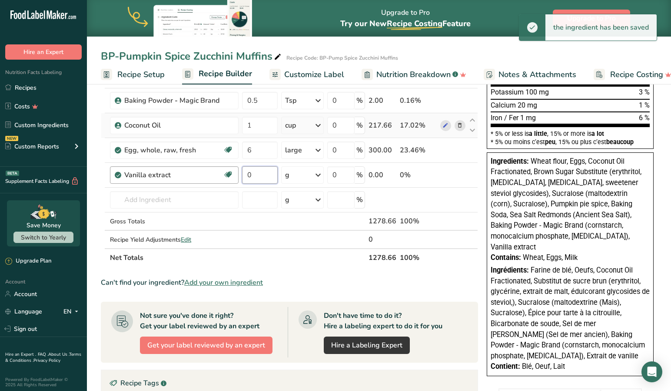
click at [193, 167] on body ".a-20{fill:#fff;} Hire an Expert Nutrition Facts Labeling Recipes Costs Custom …" at bounding box center [335, 182] width 671 height 783
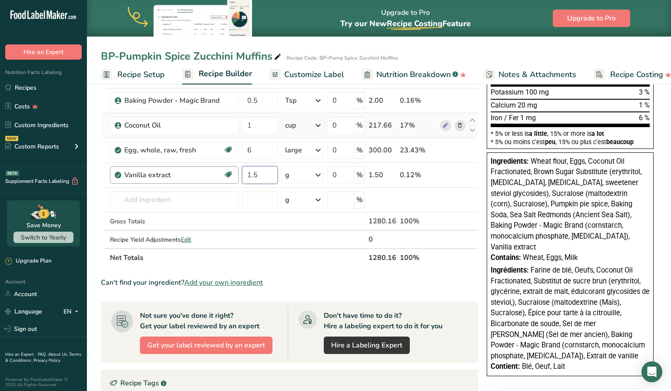
type input "1.5"
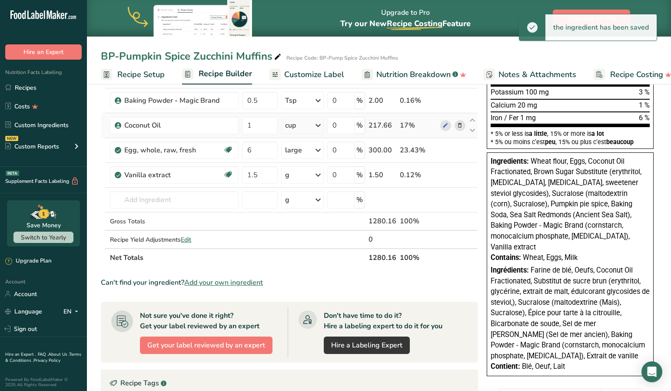
click at [319, 176] on icon at bounding box center [318, 175] width 10 height 16
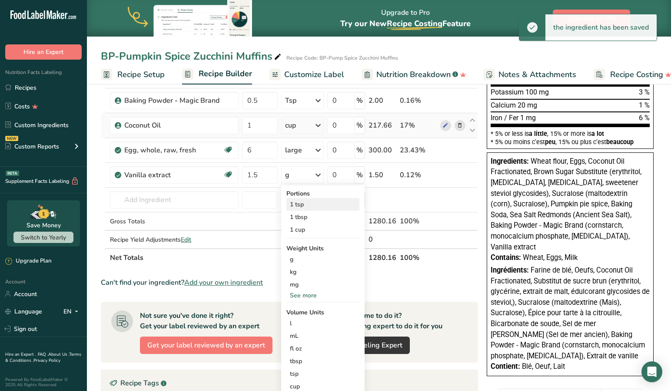
click at [301, 203] on div "1 tsp" at bounding box center [323, 204] width 73 height 13
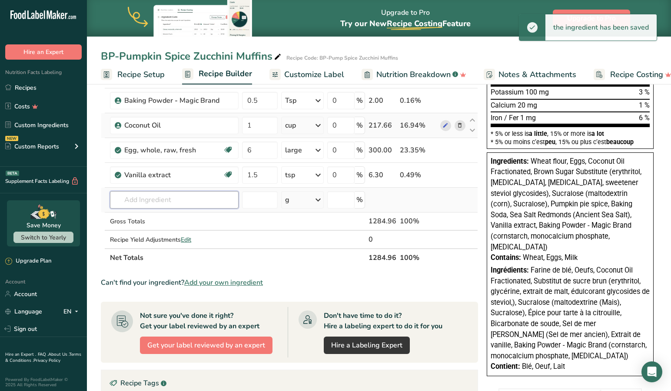
click at [170, 200] on input "text" at bounding box center [174, 199] width 129 height 17
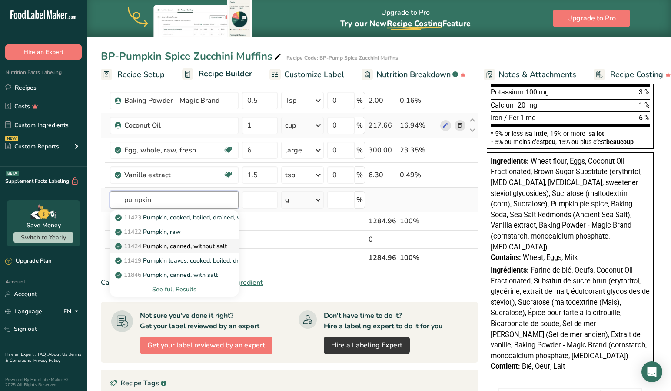
type input "pumpkin"
click at [175, 244] on p "11424 Pumpkin, canned, without salt" at bounding box center [172, 245] width 110 height 9
type input "Pumpkin, canned, without salt"
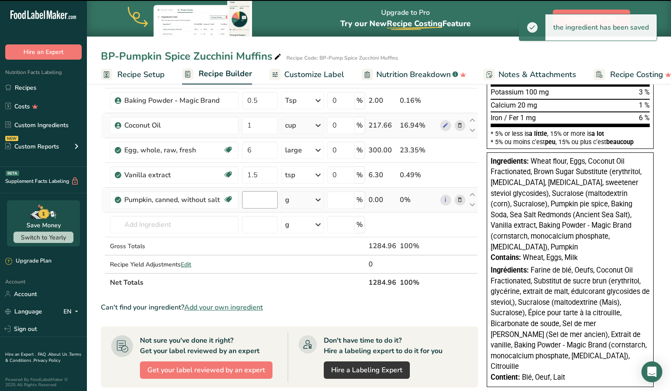
type input "0"
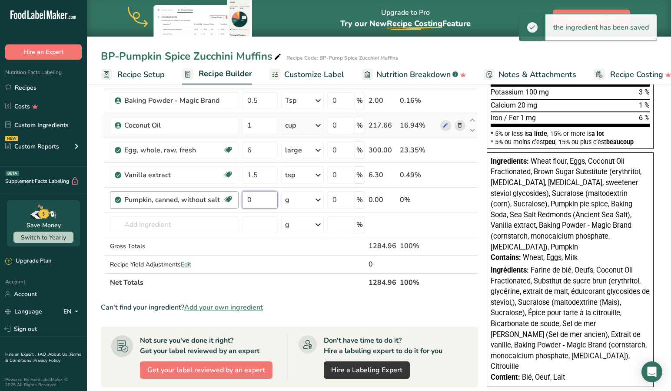
drag, startPoint x: 268, startPoint y: 200, endPoint x: 222, endPoint y: 196, distance: 45.9
click at [222, 196] on tr "Pumpkin, canned, without salt Source of Antioxidants Dairy free Gluten free Veg…" at bounding box center [289, 199] width 377 height 25
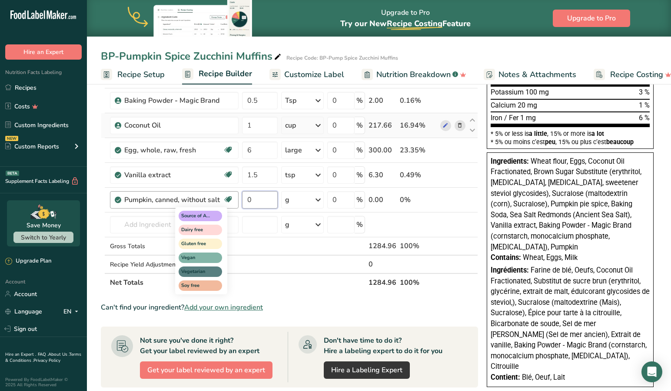
scroll to position [209, 0]
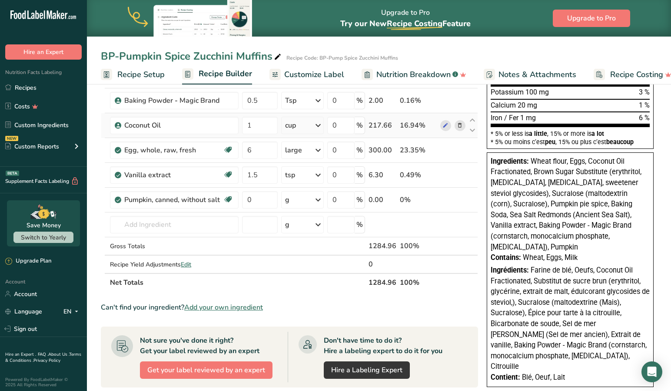
click at [458, 199] on div "Ingredient * Amount * Unit * Waste * .a-a{fill:#347362;}.b-a{fill:#fff;} Grams …" at bounding box center [289, 106] width 377 height 371
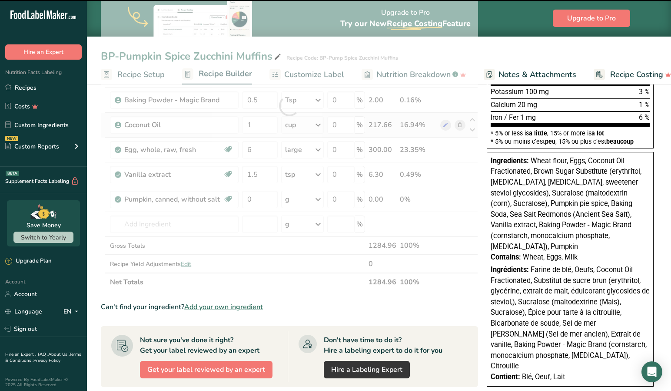
scroll to position [210, 0]
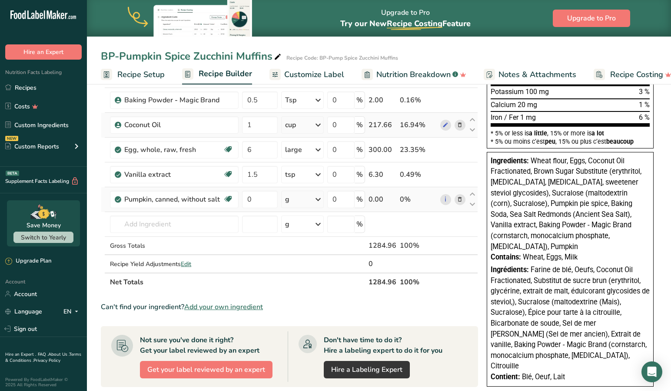
click at [461, 198] on icon at bounding box center [460, 199] width 6 height 9
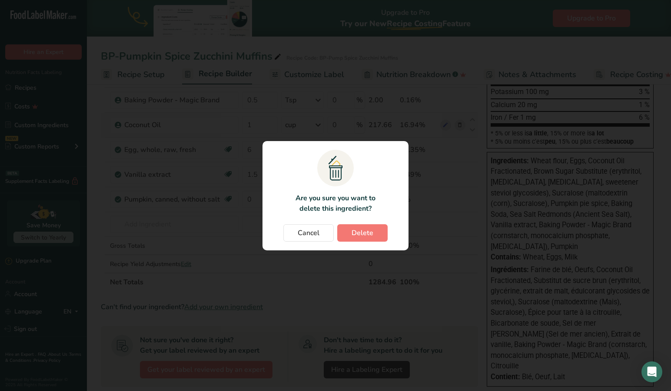
click at [366, 227] on span "Delete" at bounding box center [363, 232] width 22 height 10
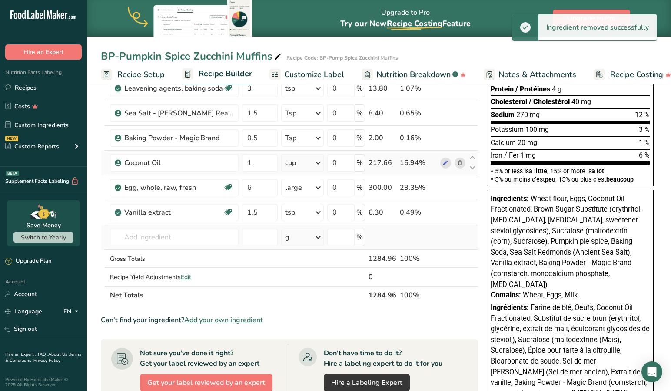
scroll to position [171, 0]
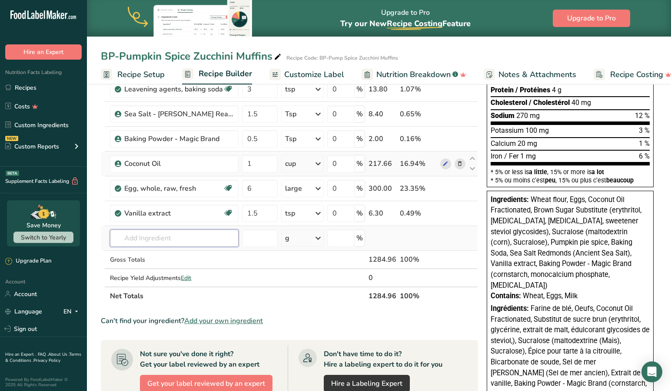
click at [178, 235] on input "text" at bounding box center [174, 237] width 129 height 17
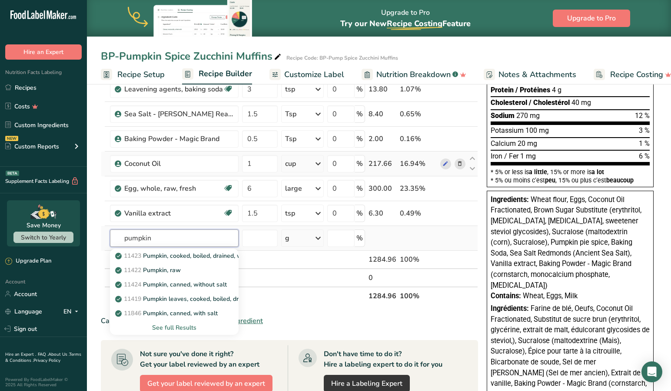
type input "pumpkin"
click at [178, 325] on div "See full Results" at bounding box center [174, 327] width 115 height 9
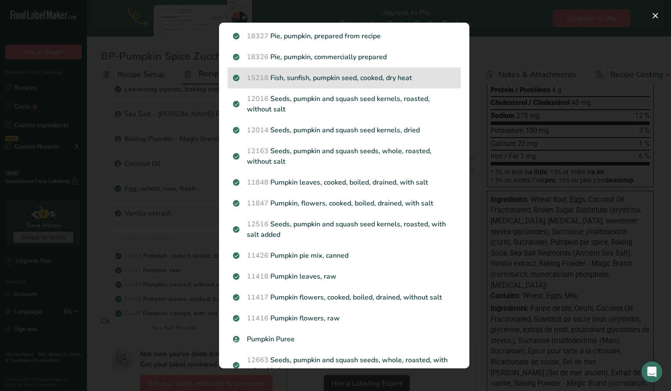
scroll to position [264, 0]
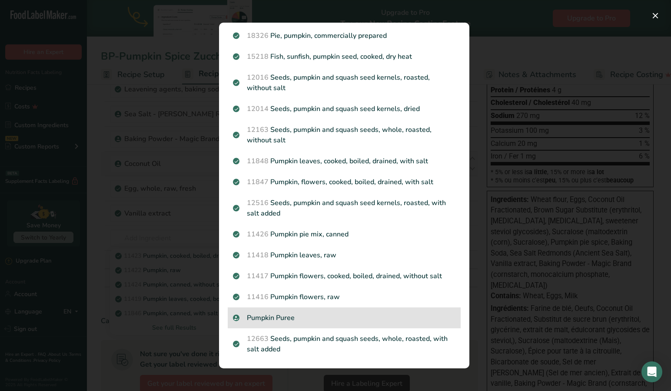
click at [264, 315] on p "Pumpkin Puree" at bounding box center [344, 317] width 223 height 10
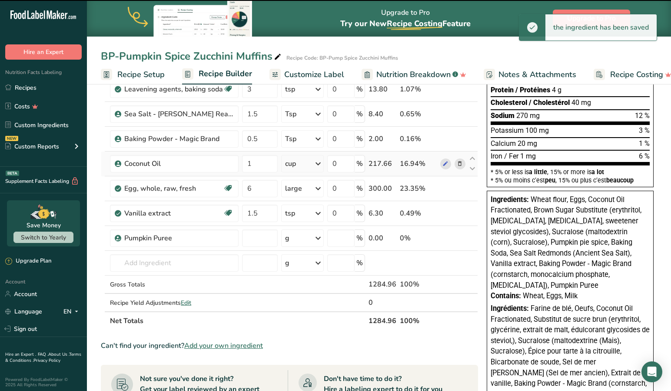
type input "0"
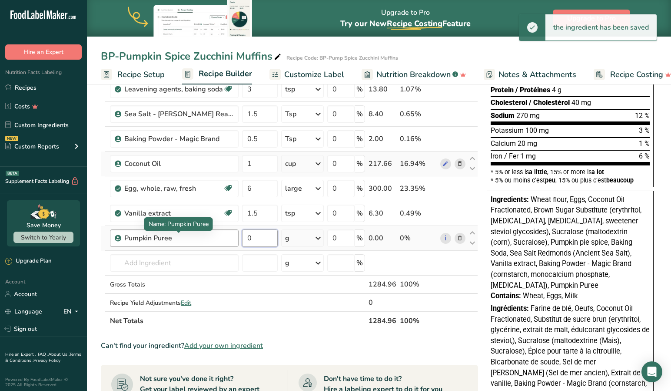
drag, startPoint x: 265, startPoint y: 238, endPoint x: 220, endPoint y: 238, distance: 44.8
click at [220, 238] on tr "Pumpkin Puree 0 g Weight Units g kg mg See more Volume Units l Volume units req…" at bounding box center [289, 238] width 377 height 25
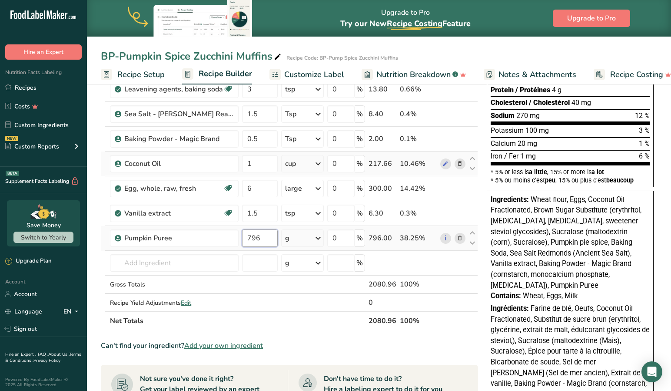
type input "796"
click at [318, 237] on div "Ingredient * Amount * Unit * Waste * .a-a{fill:#347362;}.b-a{fill:#fff;} Grams …" at bounding box center [289, 144] width 377 height 371
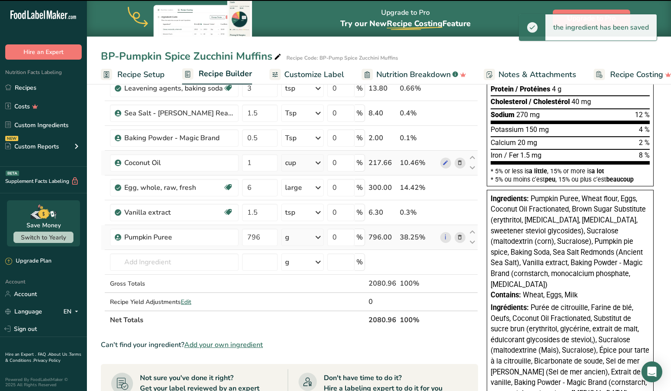
scroll to position [172, 0]
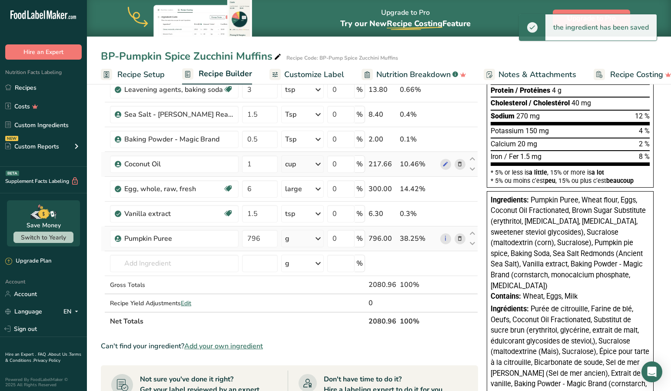
click at [320, 236] on icon at bounding box center [318, 238] width 10 height 16
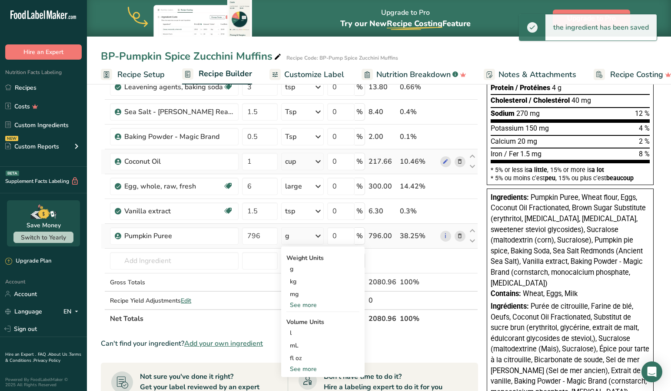
scroll to position [174, 0]
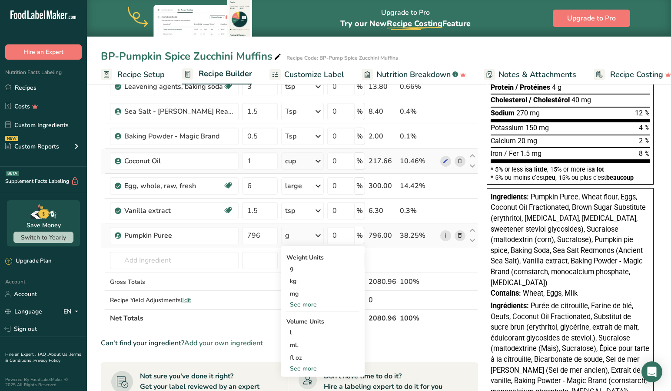
click at [461, 234] on icon at bounding box center [460, 235] width 6 height 9
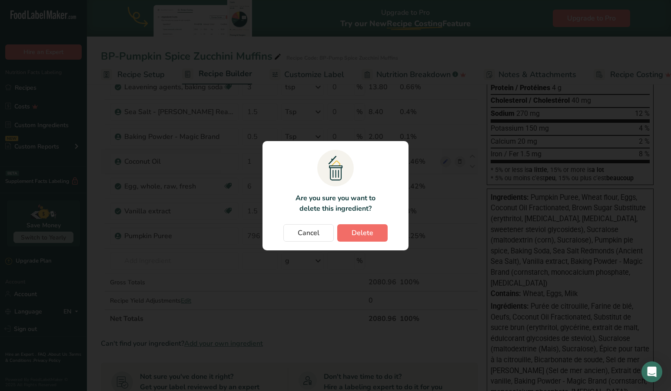
click at [368, 232] on span "Delete" at bounding box center [363, 232] width 22 height 10
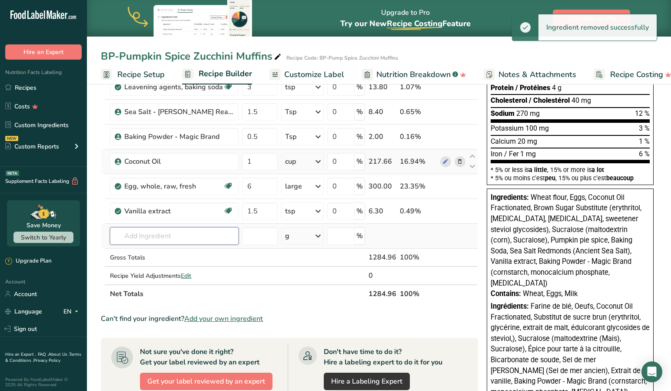
click at [183, 239] on input "text" at bounding box center [174, 235] width 129 height 17
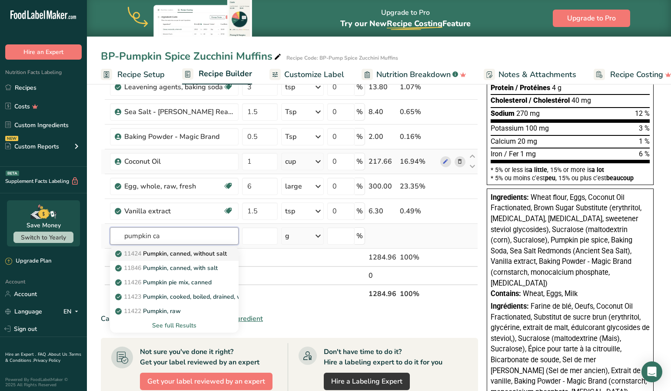
type input "pumpkin ca"
click at [203, 251] on p "11424 Pumpkin, canned, without salt" at bounding box center [172, 253] width 110 height 9
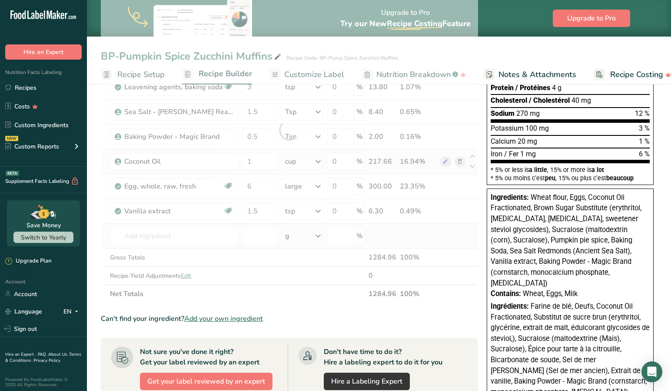
type input "Pumpkin, canned, without salt"
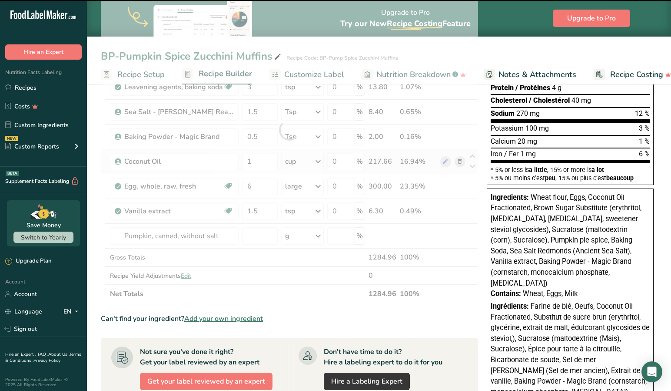
type input "0"
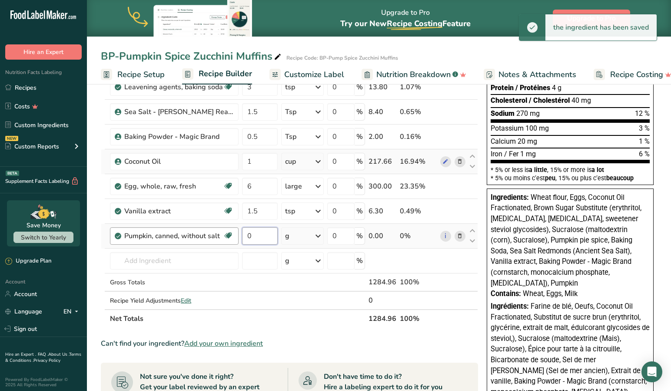
drag, startPoint x: 240, startPoint y: 235, endPoint x: 203, endPoint y: 229, distance: 37.9
click at [203, 229] on tr "Pumpkin, canned, without salt Source of Antioxidants Dairy free Gluten free Veg…" at bounding box center [289, 236] width 377 height 25
type input "796"
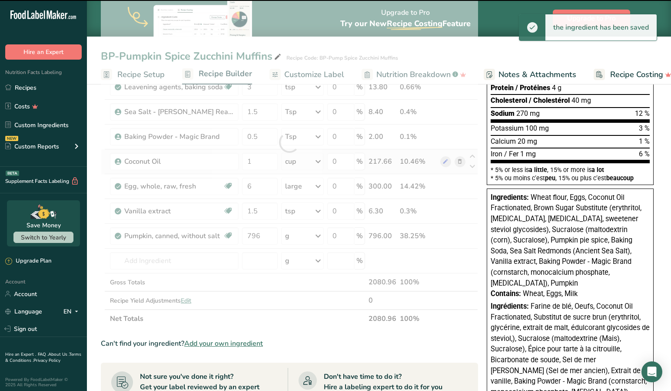
scroll to position [165, 0]
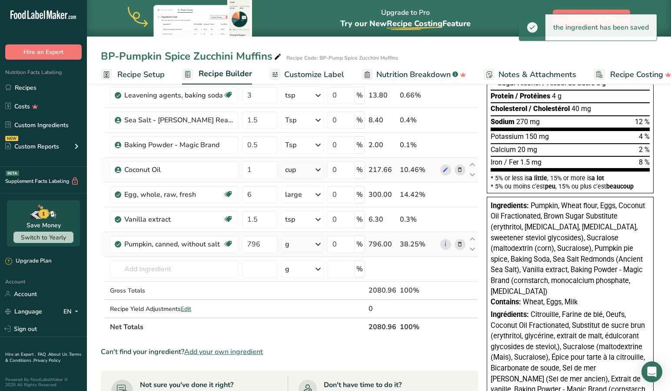
click at [321, 242] on icon at bounding box center [318, 244] width 10 height 16
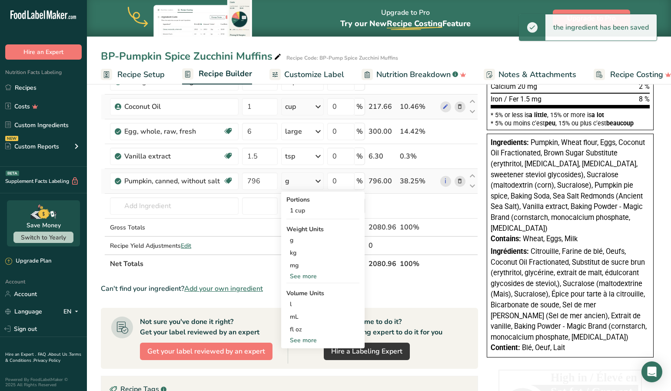
scroll to position [228, 0]
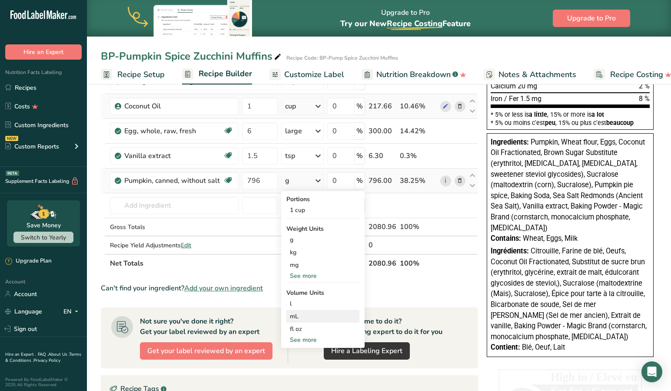
click at [297, 316] on div "mL" at bounding box center [323, 315] width 66 height 9
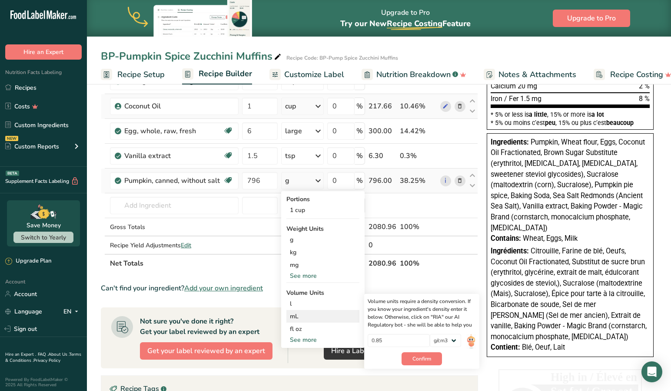
click at [301, 315] on div "mL" at bounding box center [323, 315] width 66 height 9
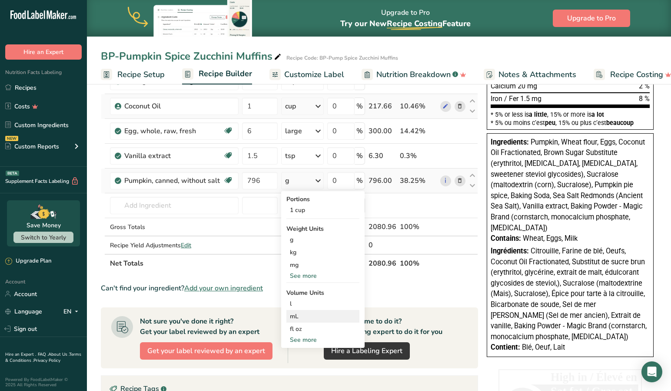
click at [303, 315] on div "mL" at bounding box center [323, 315] width 66 height 9
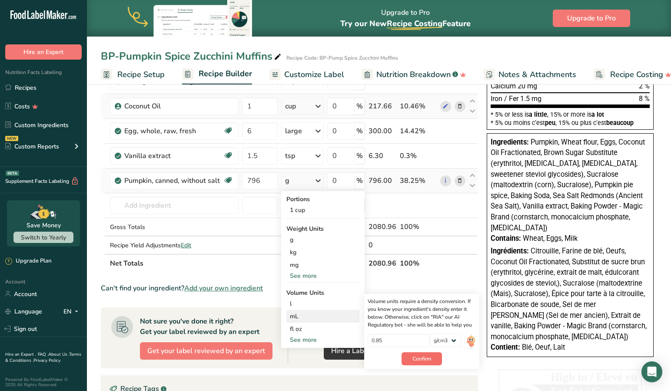
click at [431, 355] on span "Confirm" at bounding box center [422, 358] width 19 height 8
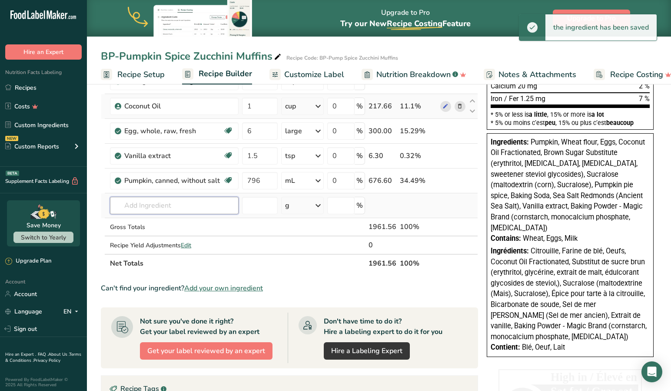
click at [190, 203] on input "text" at bounding box center [174, 205] width 129 height 17
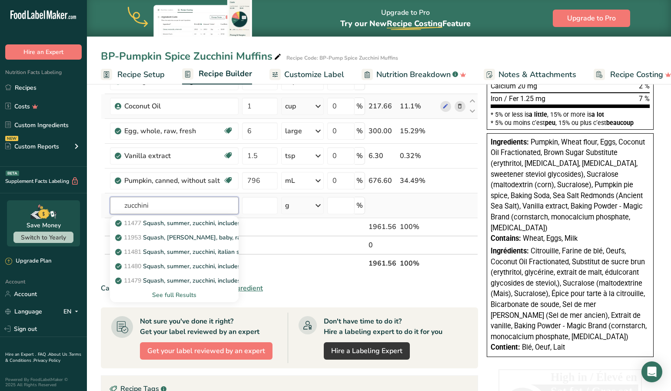
type input "zucchini"
click at [175, 291] on div "See full Results" at bounding box center [174, 294] width 115 height 9
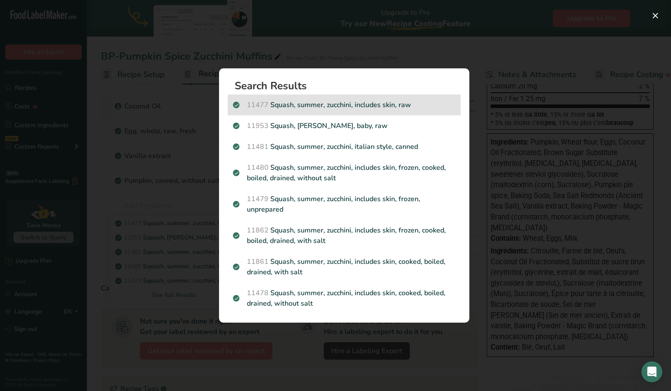
click at [314, 104] on p "11477 Squash, summer, zucchini, includes skin, raw" at bounding box center [344, 105] width 223 height 10
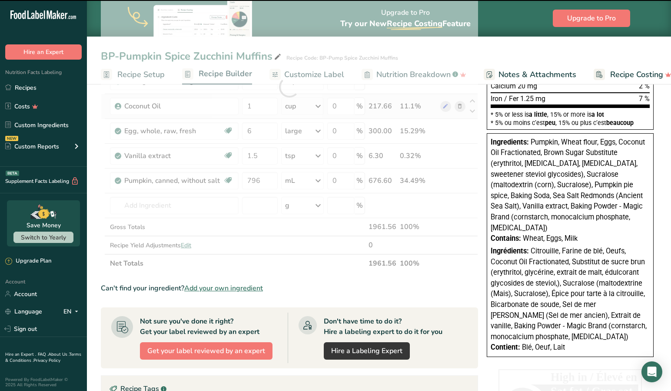
scroll to position [229, 0]
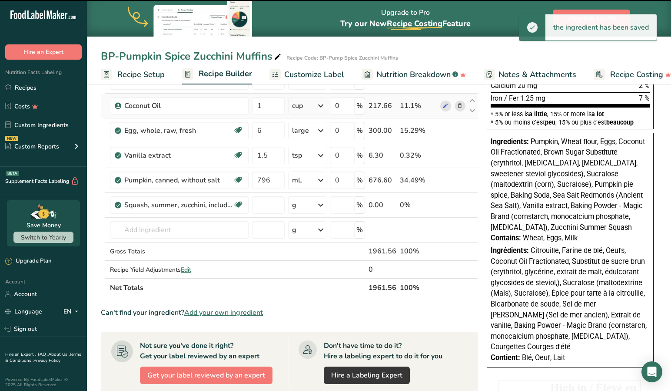
type input "0"
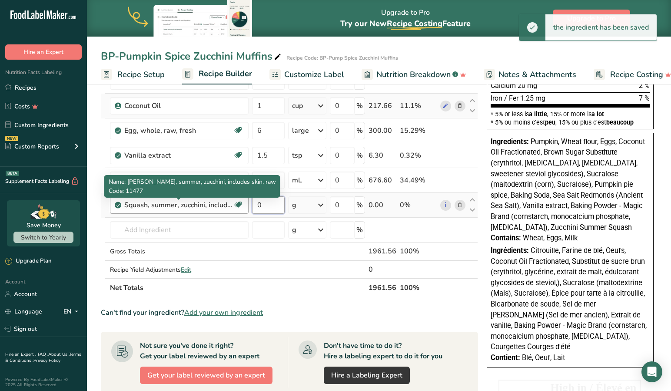
drag, startPoint x: 279, startPoint y: 205, endPoint x: 212, endPoint y: 203, distance: 67.4
click at [212, 203] on tr "Squash, summer, zucchini, includes skin, raw Dairy free Gluten free Vegan Veget…" at bounding box center [289, 205] width 377 height 25
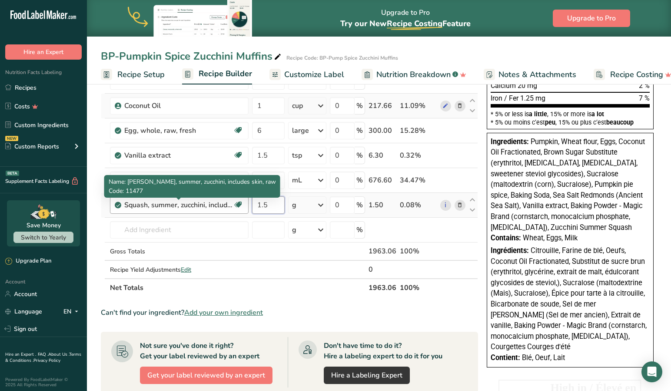
type input "1.5"
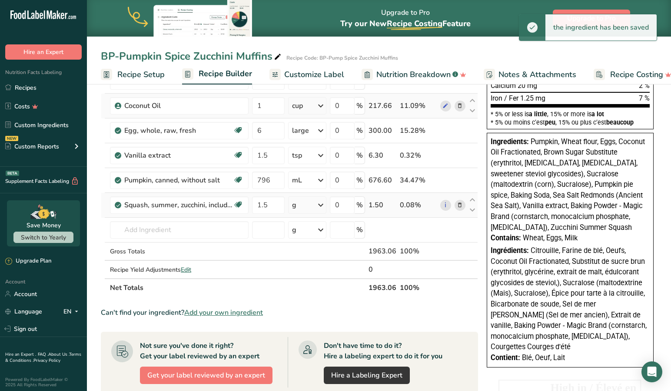
click at [318, 203] on icon at bounding box center [321, 205] width 10 height 16
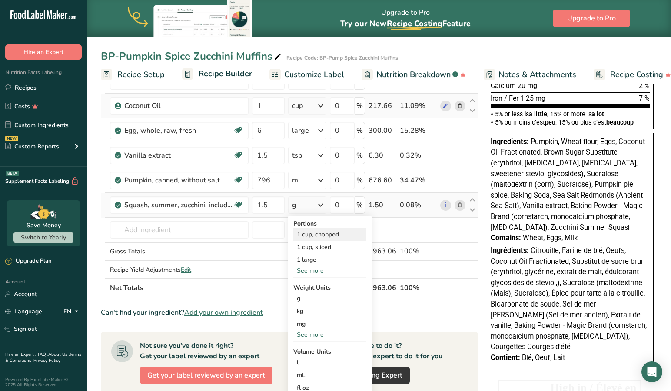
click at [308, 232] on div "1 cup, chopped" at bounding box center [330, 234] width 73 height 13
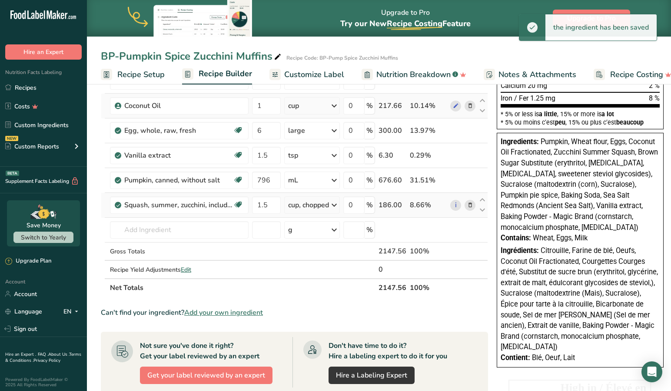
click at [336, 204] on icon at bounding box center [334, 205] width 10 height 16
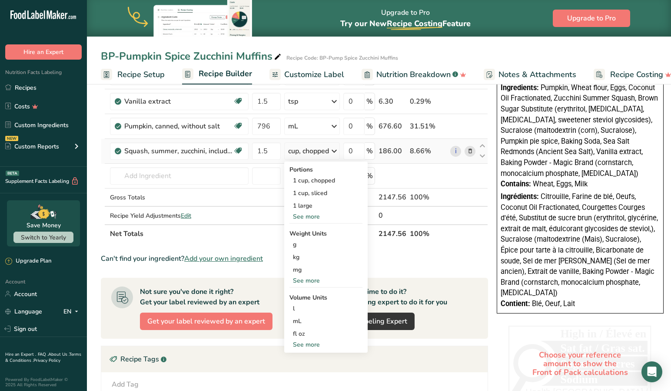
scroll to position [291, 0]
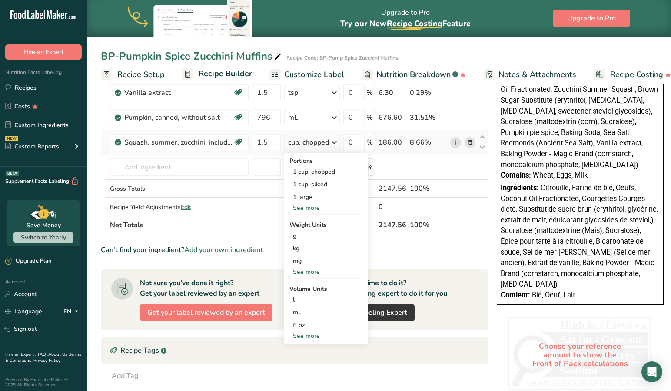
click at [308, 208] on div "See more" at bounding box center [326, 207] width 73 height 9
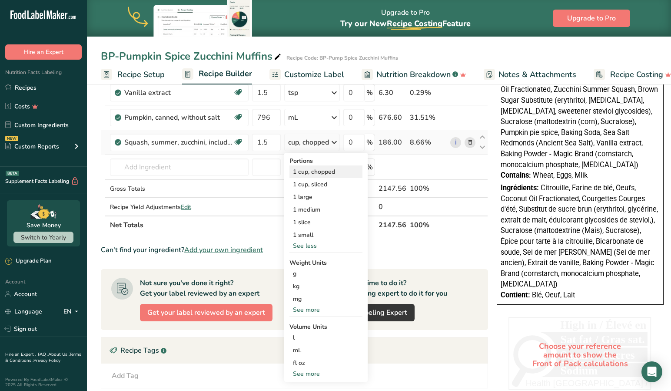
click at [314, 174] on div "1 cup, chopped" at bounding box center [326, 171] width 73 height 13
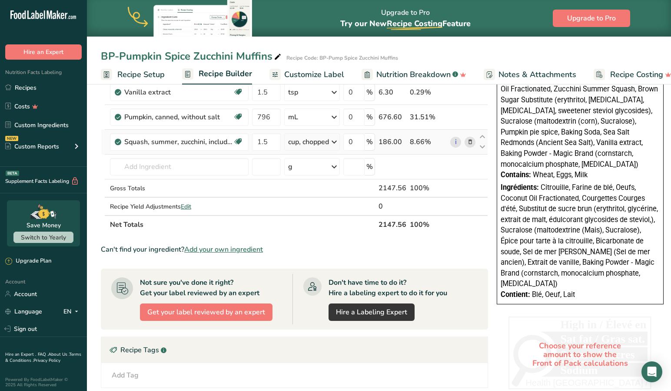
scroll to position [292, 0]
click at [336, 140] on icon at bounding box center [334, 142] width 10 height 16
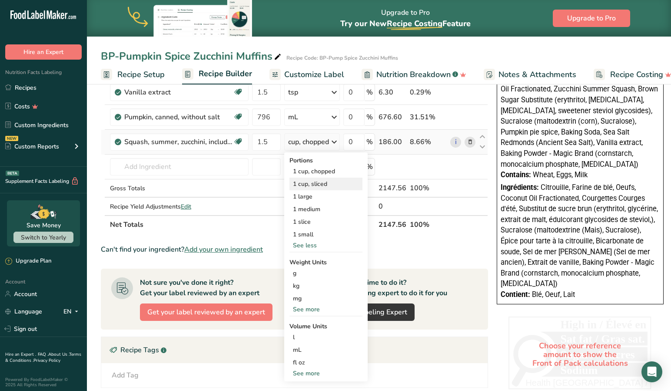
click at [320, 184] on div "1 cup, sliced" at bounding box center [326, 183] width 73 height 13
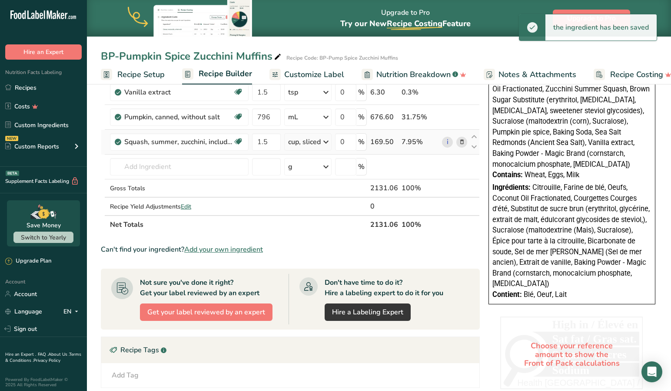
click at [325, 141] on icon at bounding box center [326, 142] width 10 height 16
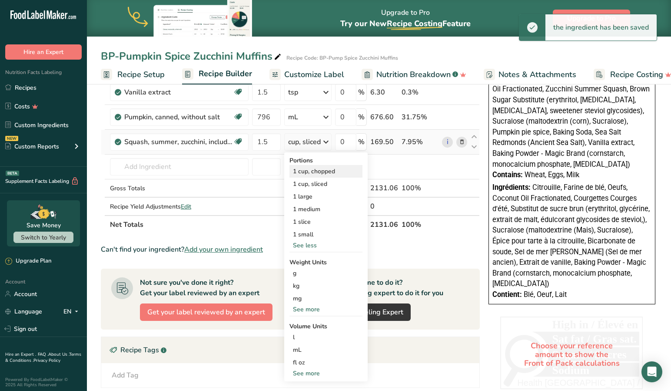
click at [316, 171] on div "1 cup, chopped" at bounding box center [326, 171] width 73 height 13
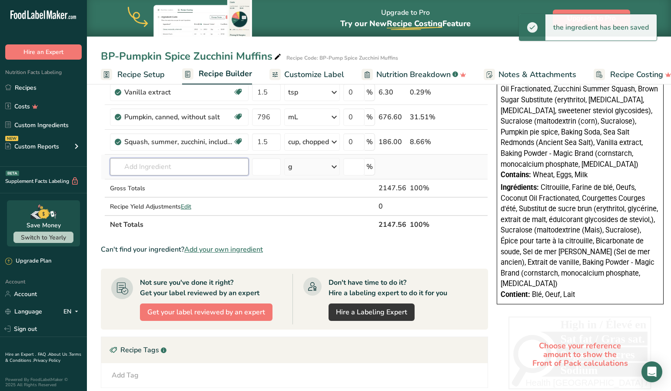
click at [198, 167] on input "text" at bounding box center [179, 166] width 139 height 17
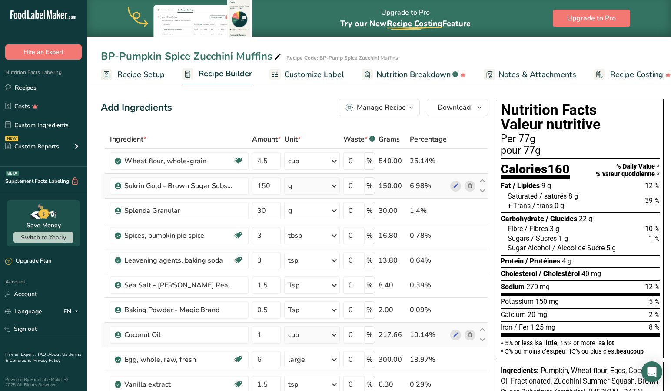
scroll to position [0, 0]
drag, startPoint x: 361, startPoint y: 160, endPoint x: 337, endPoint y: 160, distance: 23.9
click at [337, 160] on tr "Wheat flour, whole-grain Dairy free Vegan Vegetarian Soy free 4.5 cup Portions …" at bounding box center [294, 161] width 387 height 25
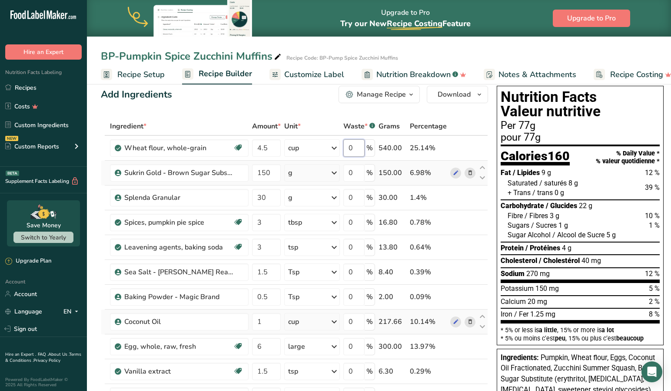
scroll to position [13, 0]
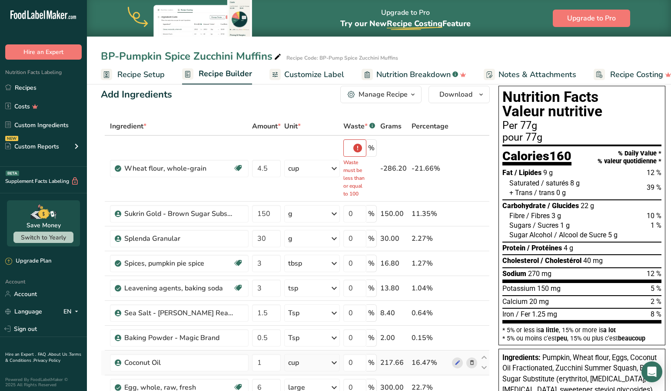
drag, startPoint x: 361, startPoint y: 148, endPoint x: 341, endPoint y: 149, distance: 20.5
click at [361, 148] on input "153" at bounding box center [355, 147] width 23 height 17
click at [358, 149] on input "153" at bounding box center [355, 147] width 23 height 17
drag, startPoint x: 358, startPoint y: 149, endPoint x: 354, endPoint y: 150, distance: 4.9
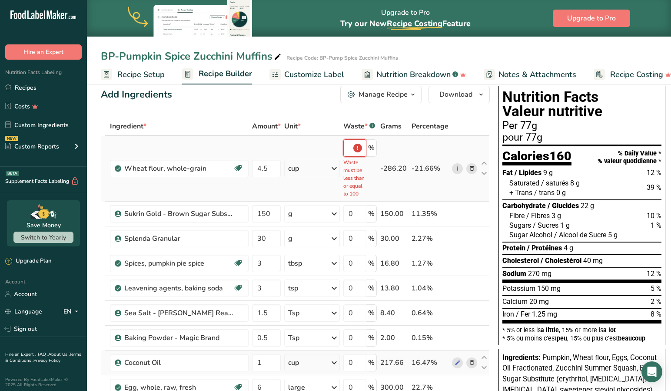
click at [358, 149] on input "153" at bounding box center [355, 147] width 23 height 17
click at [361, 147] on input "153" at bounding box center [355, 147] width 23 height 17
drag, startPoint x: 350, startPoint y: 175, endPoint x: 354, endPoint y: 171, distance: 5.5
click at [349, 174] on p "Waste must be less than or equal to 100" at bounding box center [355, 177] width 23 height 39
click at [358, 145] on input "153" at bounding box center [355, 147] width 23 height 17
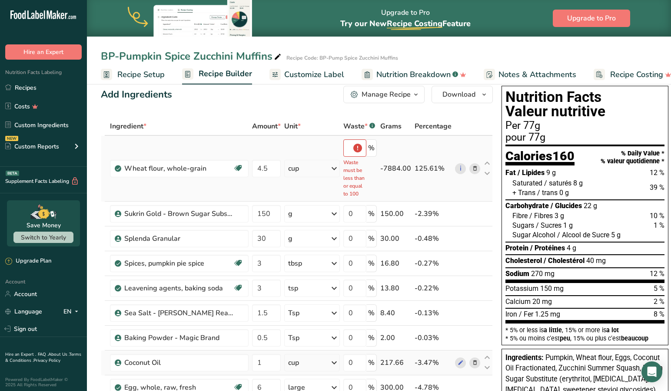
click at [283, 136] on tr "Wheat flour, whole-grain Dairy free Vegan Vegetarian Soy free 4.5 cup Portions …" at bounding box center [296, 169] width 391 height 66
click at [363, 147] on input "1560" at bounding box center [355, 147] width 23 height 17
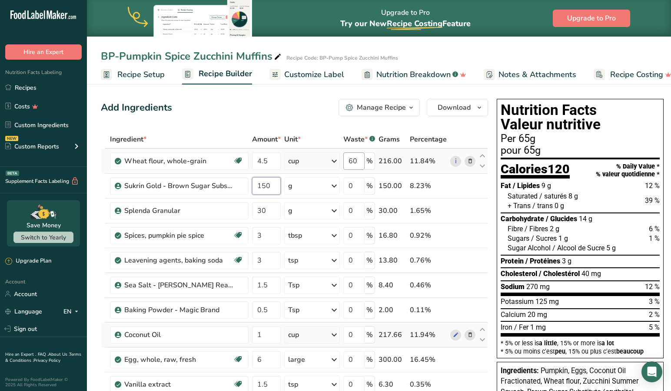
scroll to position [0, 0]
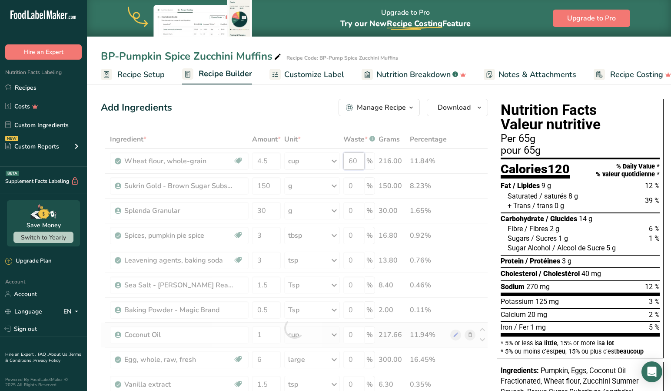
drag, startPoint x: 361, startPoint y: 160, endPoint x: 323, endPoint y: 155, distance: 39.1
click at [323, 155] on div "Ingredient * Amount * Unit * Waste * .a-a{fill:#347362;}.b-a{fill:#fff;} Grams …" at bounding box center [294, 327] width 387 height 395
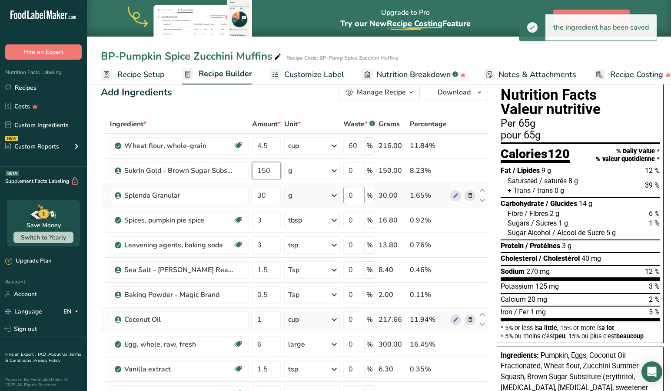
scroll to position [16, 0]
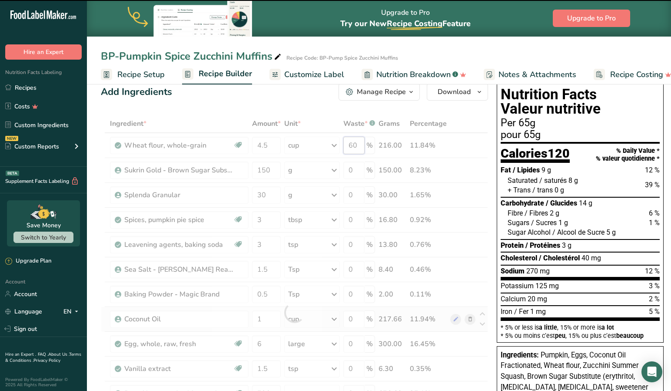
drag, startPoint x: 361, startPoint y: 146, endPoint x: 341, endPoint y: 146, distance: 19.6
click at [341, 146] on div "Ingredient * Amount * Unit * Waste * .a-a{fill:#347362;}.b-a{fill:#fff;} Grams …" at bounding box center [294, 311] width 387 height 395
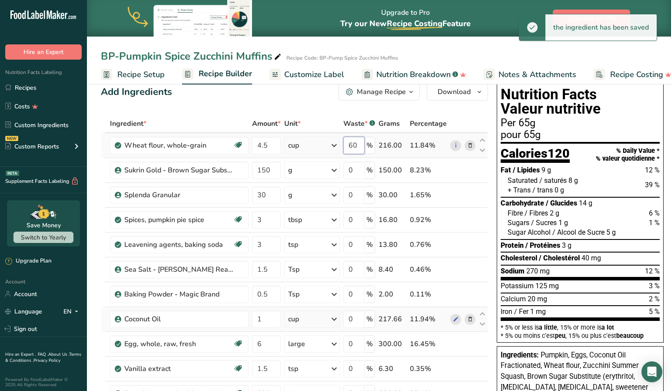
click at [357, 144] on div "Ingredient * Amount * Unit * Waste * .a-a{fill:#347362;}.b-a{fill:#fff;} Grams …" at bounding box center [294, 311] width 387 height 395
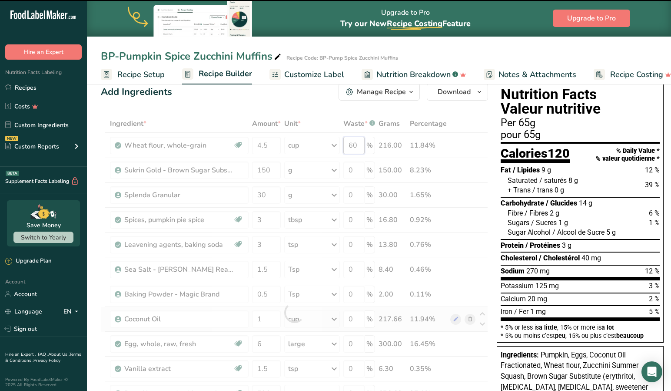
type input "6"
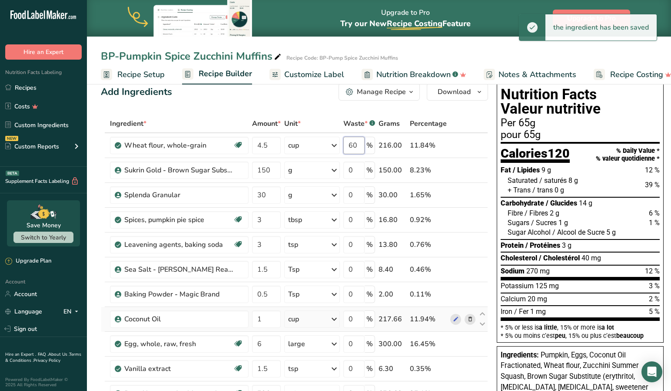
type input "6"
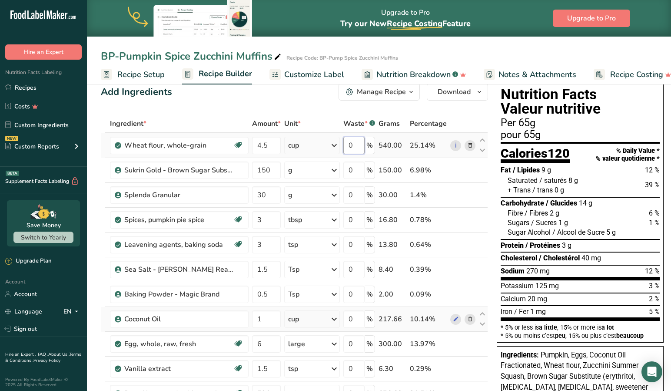
type input "0"
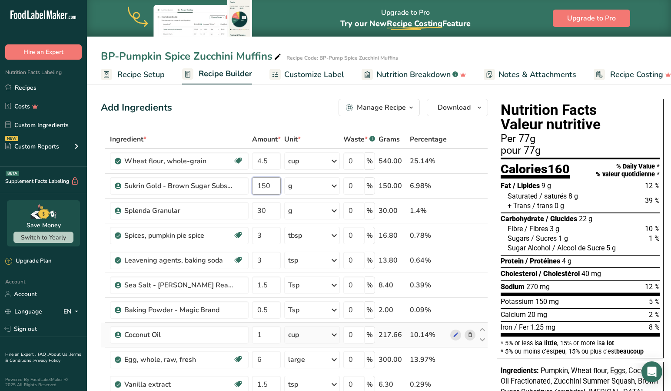
scroll to position [0, 0]
click at [131, 74] on span "Recipe Setup" at bounding box center [140, 75] width 47 height 12
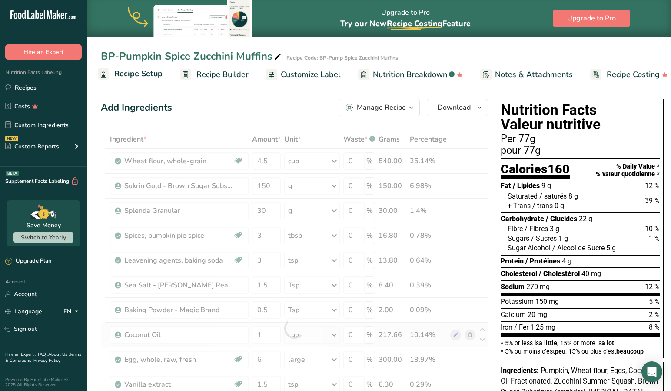
scroll to position [0, 3]
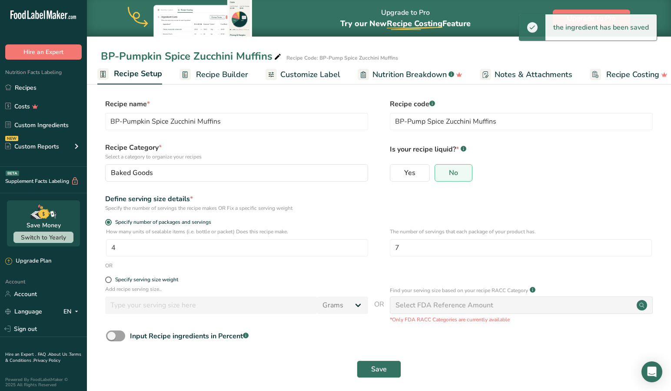
click at [110, 283] on div "Specify serving size weight" at bounding box center [236, 280] width 263 height 9
click at [109, 280] on span at bounding box center [108, 279] width 7 height 7
click at [109, 280] on input "Specify serving size weight" at bounding box center [108, 280] width 6 height 6
radio input "true"
radio input "false"
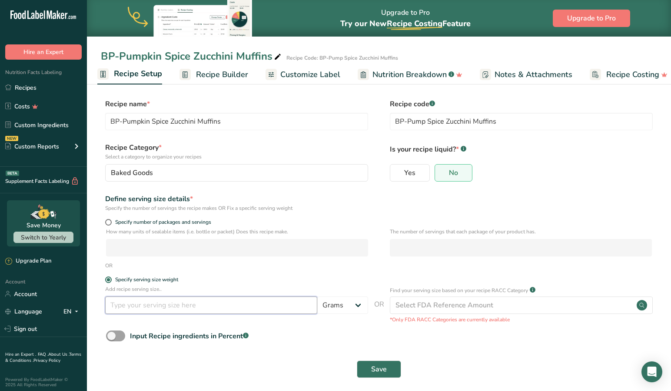
click at [136, 301] on input "number" at bounding box center [211, 304] width 212 height 17
type input "83"
click at [387, 368] on button "Save" at bounding box center [379, 368] width 44 height 17
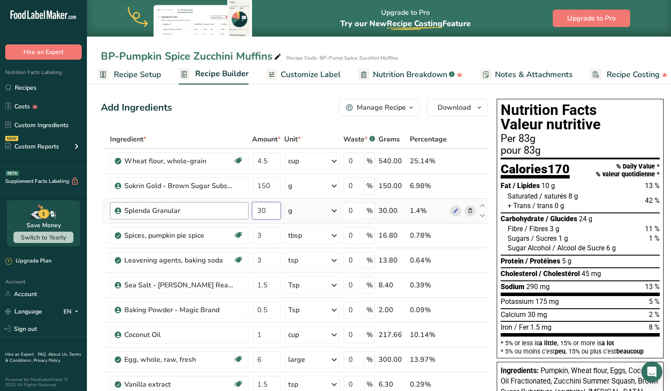
drag, startPoint x: 273, startPoint y: 210, endPoint x: 245, endPoint y: 210, distance: 27.4
click at [245, 210] on tr "Splenda Granular 30 g Portions 1 cup Weight Units g kg mg See more Volume Units…" at bounding box center [294, 210] width 387 height 25
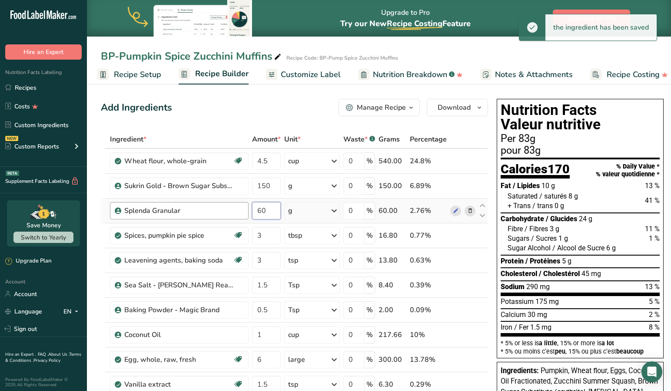
drag, startPoint x: 277, startPoint y: 211, endPoint x: 237, endPoint y: 211, distance: 40.4
click at [237, 211] on tr "Splenda Granular 60 g Portions 1 cup Weight Units g kg mg See more Volume Units…" at bounding box center [294, 210] width 387 height 25
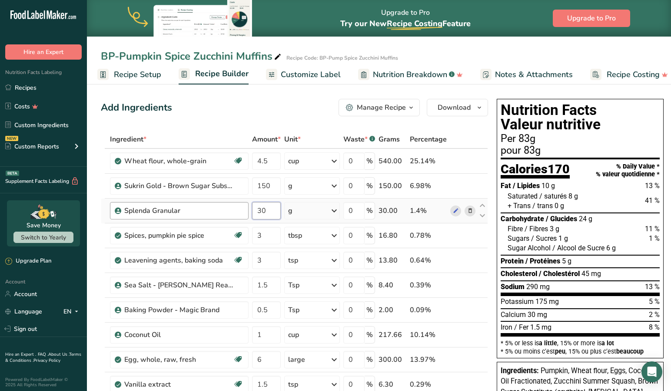
type input "30"
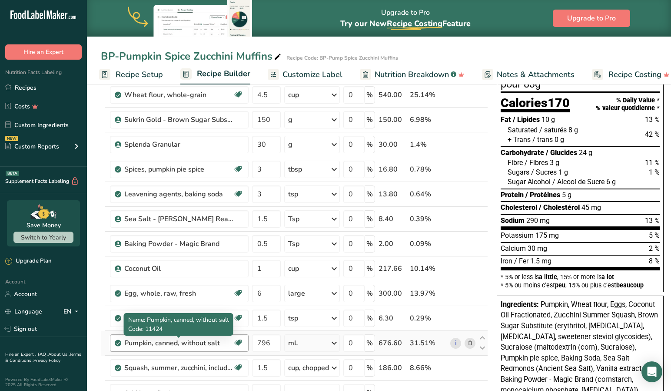
scroll to position [69, 0]
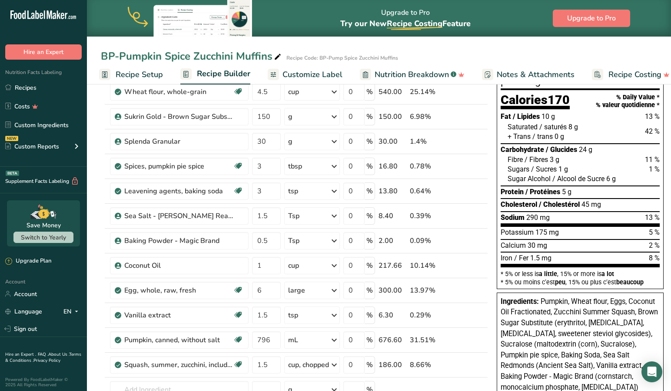
click at [135, 74] on span "Recipe Setup" at bounding box center [139, 75] width 47 height 12
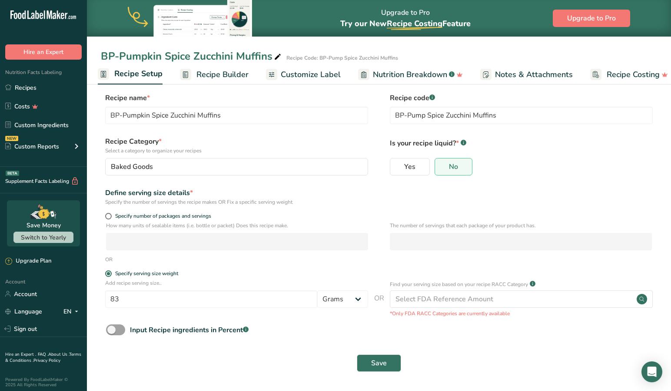
scroll to position [9, 0]
drag, startPoint x: 138, startPoint y: 294, endPoint x: 89, endPoint y: 293, distance: 49.2
click at [89, 293] on section "Recipe name * BP-Pumpkin Spice Zucchini Muffins Recipe code .a-a{fill:#347362;}…" at bounding box center [379, 232] width 584 height 315
type input "110"
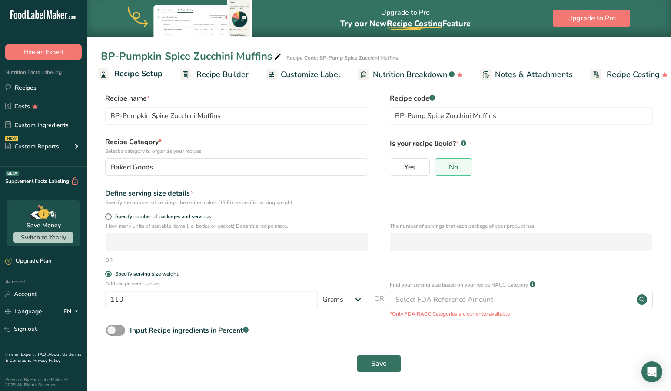
click at [374, 359] on span "Save" at bounding box center [379, 363] width 16 height 10
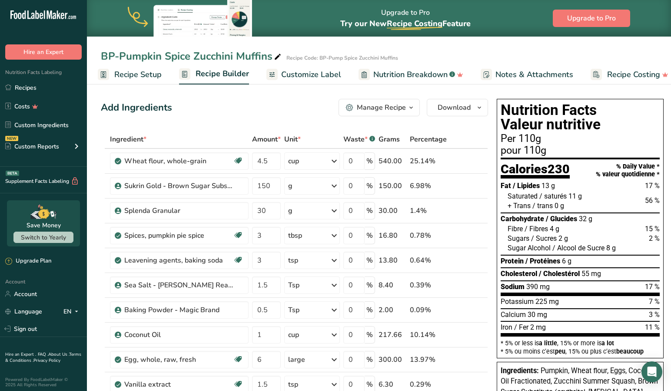
click at [128, 70] on span "Recipe Setup" at bounding box center [137, 75] width 47 height 12
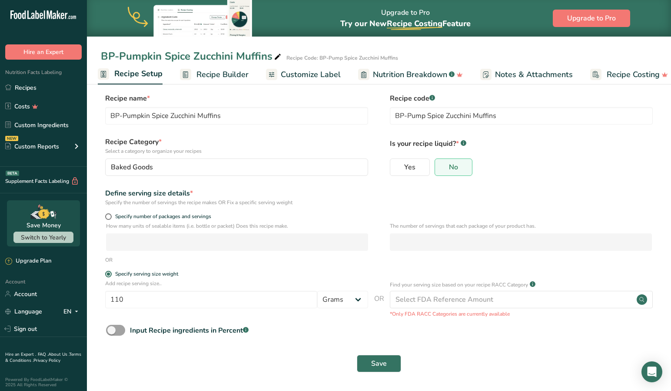
scroll to position [7, 0]
drag, startPoint x: 136, startPoint y: 299, endPoint x: 87, endPoint y: 296, distance: 48.8
click at [88, 296] on section "Recipe name * BP-Pumpkin Spice Zucchini Muffins Recipe code .a-a{fill:#347362;}…" at bounding box center [379, 232] width 584 height 315
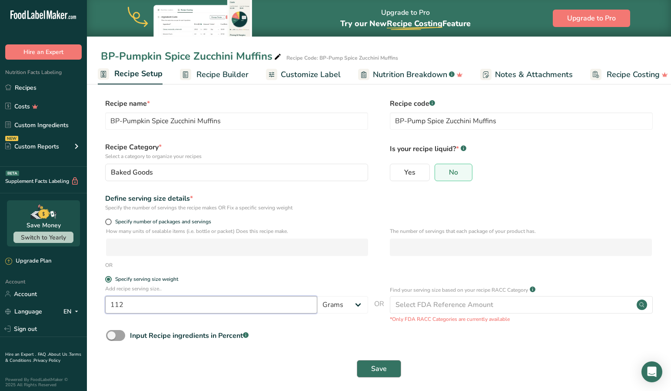
type input "112"
click at [374, 363] on span "Save" at bounding box center [379, 367] width 16 height 10
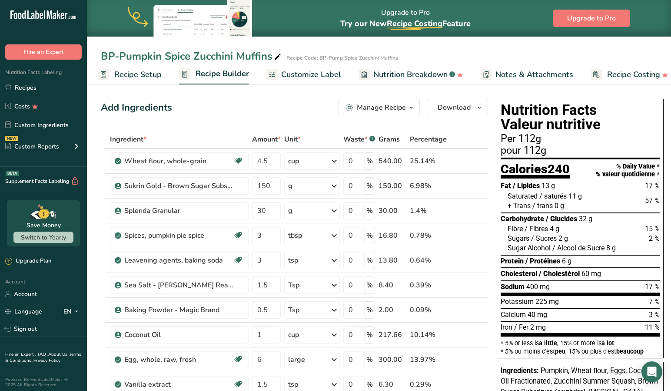
click at [130, 73] on span "Recipe Setup" at bounding box center [137, 75] width 47 height 12
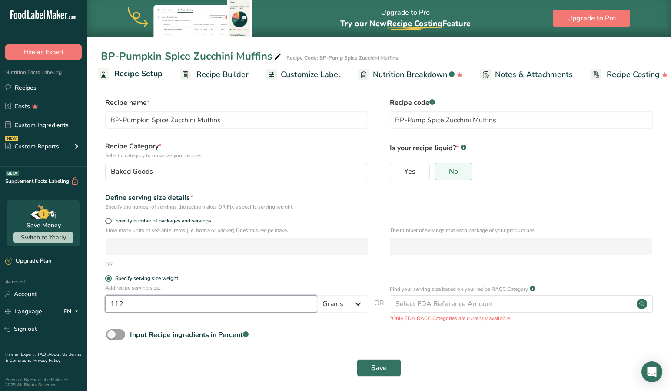
click at [146, 303] on input "112" at bounding box center [211, 303] width 212 height 17
type input "111"
click at [375, 367] on span "Save" at bounding box center [379, 368] width 16 height 10
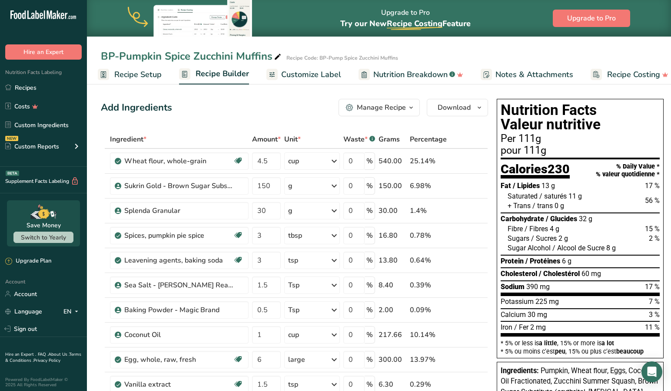
click at [132, 76] on span "Recipe Setup" at bounding box center [137, 75] width 47 height 12
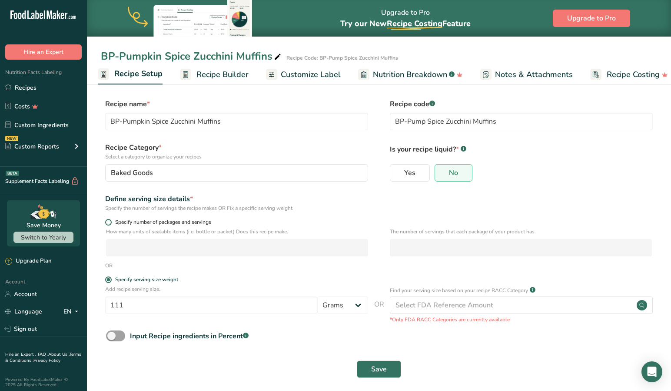
click at [106, 218] on form "Recipe name * BP-Pumpkin Spice Zucchini Muffins Recipe code .a-a{fill:#347362;}…" at bounding box center [379, 241] width 557 height 284
click at [109, 222] on span at bounding box center [108, 222] width 7 height 7
click at [109, 222] on input "Specify number of packages and servings" at bounding box center [108, 222] width 6 height 6
radio input "true"
radio input "false"
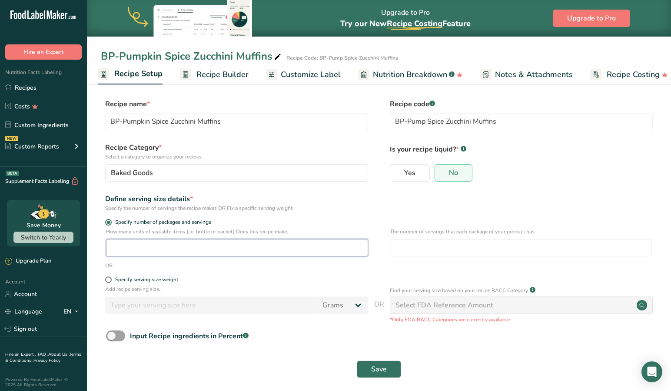
click at [131, 247] on input "number" at bounding box center [237, 247] width 262 height 17
type input "4"
click at [423, 250] on input "number" at bounding box center [521, 247] width 262 height 17
type input "6"
drag, startPoint x: 144, startPoint y: 248, endPoint x: 89, endPoint y: 248, distance: 55.7
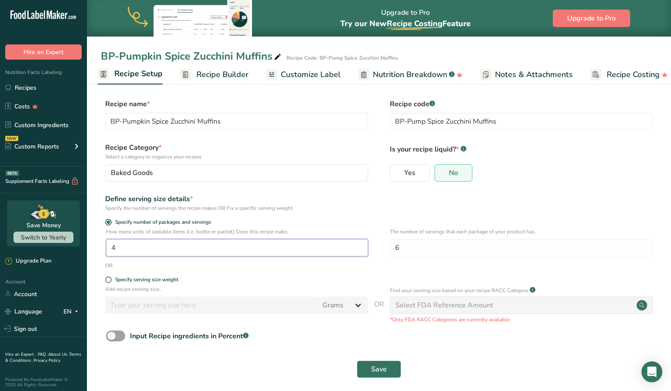
click at [89, 248] on section "Recipe name * BP-Pumpkin Spice Zucchini Muffins Recipe code .a-a{fill:#347362;}…" at bounding box center [379, 238] width 584 height 315
type input "26"
type input "1"
click at [381, 367] on span "Save" at bounding box center [379, 369] width 16 height 10
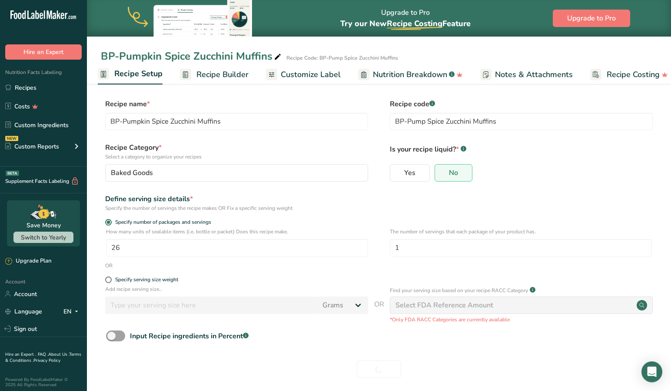
scroll to position [0, 0]
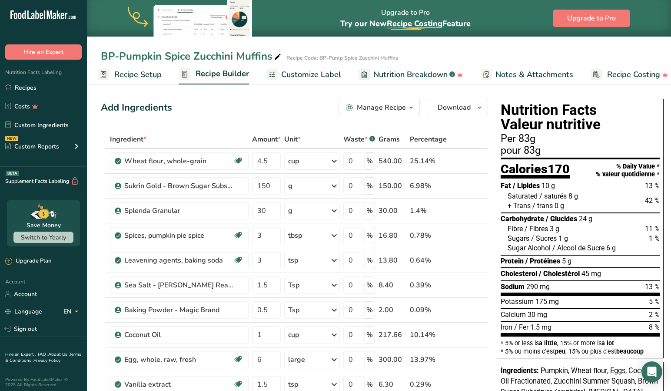
click at [132, 74] on span "Recipe Setup" at bounding box center [137, 75] width 47 height 12
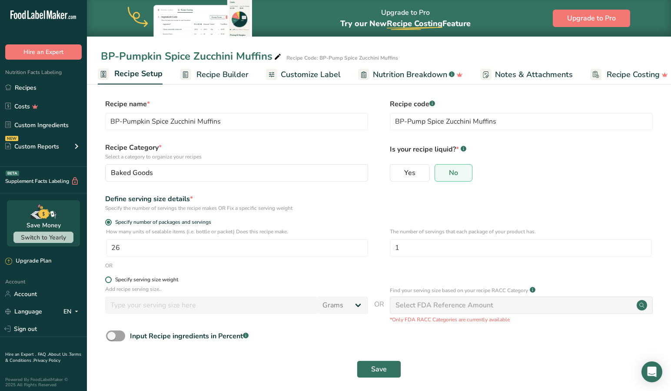
click at [109, 279] on span at bounding box center [108, 279] width 7 height 7
click at [109, 279] on input "Specify serving size weight" at bounding box center [108, 280] width 6 height 6
radio input "true"
radio input "false"
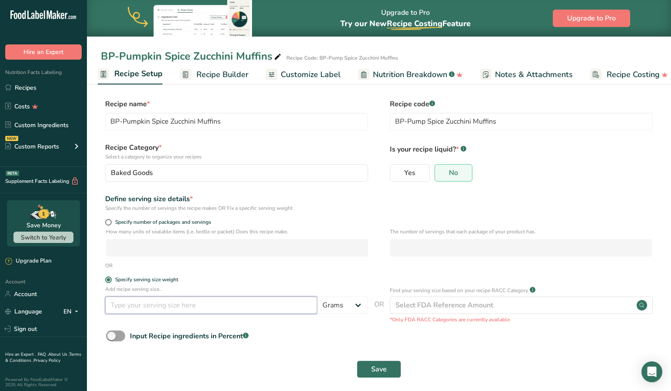
click at [140, 302] on input "number" at bounding box center [211, 304] width 212 height 17
type input "110"
drag, startPoint x: 385, startPoint y: 368, endPoint x: 369, endPoint y: 362, distance: 16.8
click at [385, 368] on span "Save" at bounding box center [379, 369] width 16 height 10
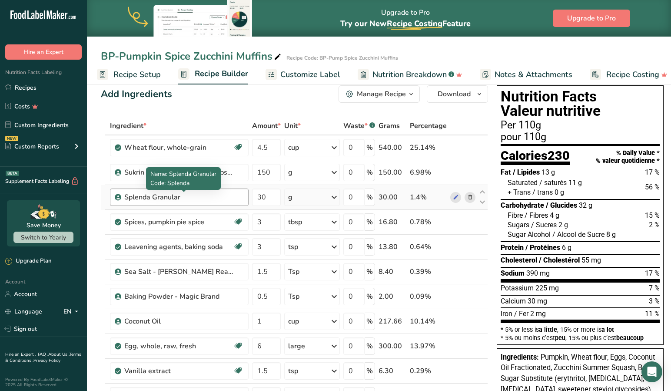
scroll to position [7, 0]
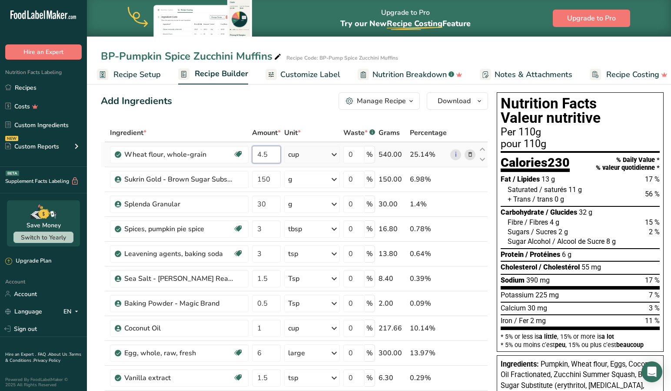
click at [273, 155] on input "4.5" at bounding box center [266, 154] width 29 height 17
click at [274, 155] on input "4.5" at bounding box center [266, 154] width 29 height 17
drag, startPoint x: 274, startPoint y: 155, endPoint x: 242, endPoint y: 155, distance: 32.2
click at [242, 155] on tr "Wheat flour, whole-grain Dairy free Vegan Vegetarian Soy free 4.5 cup Portions …" at bounding box center [294, 154] width 387 height 25
type input "5"
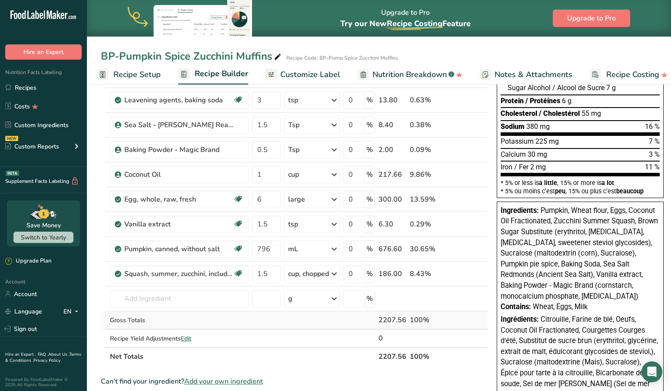
scroll to position [159, 0]
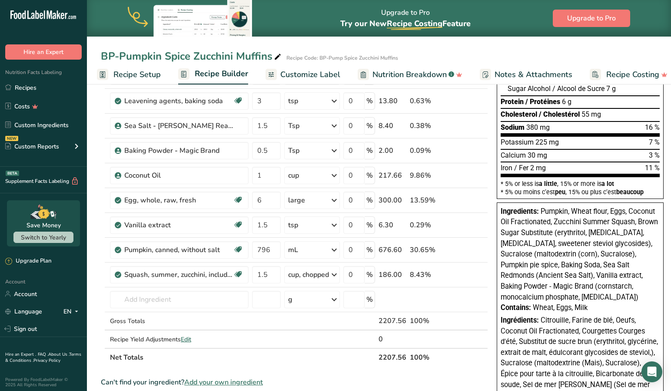
click at [120, 71] on span "Recipe Setup" at bounding box center [137, 75] width 47 height 12
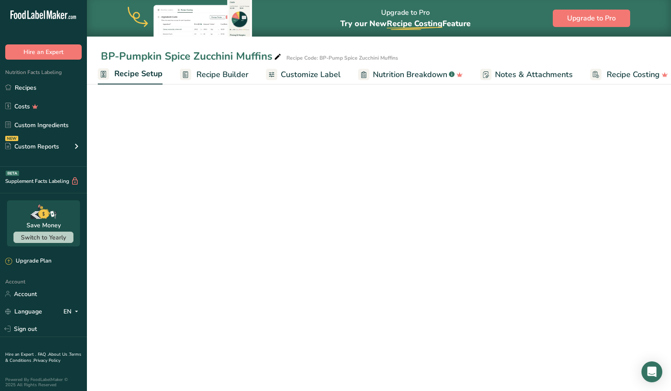
scroll to position [6, 0]
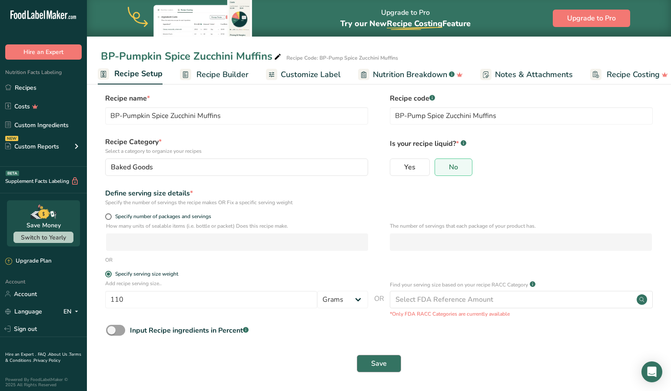
click at [374, 361] on span "Save" at bounding box center [379, 363] width 16 height 10
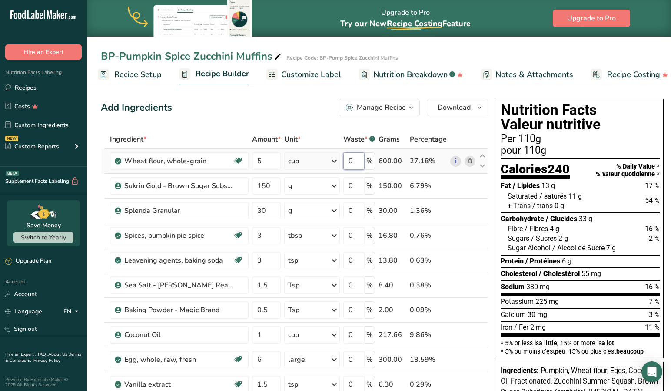
click at [355, 164] on input "0" at bounding box center [354, 160] width 21 height 17
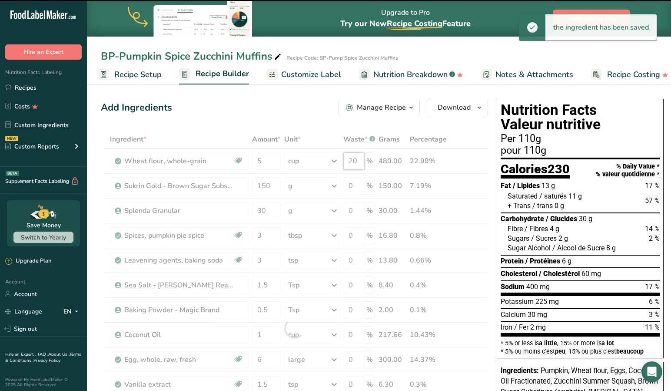
drag, startPoint x: 361, startPoint y: 158, endPoint x: 334, endPoint y: 158, distance: 27.0
click at [334, 158] on div "Ingredient * Amount * Unit * Waste * .a-a{fill:#347362;}.b-a{fill:#fff;} Grams …" at bounding box center [294, 327] width 387 height 395
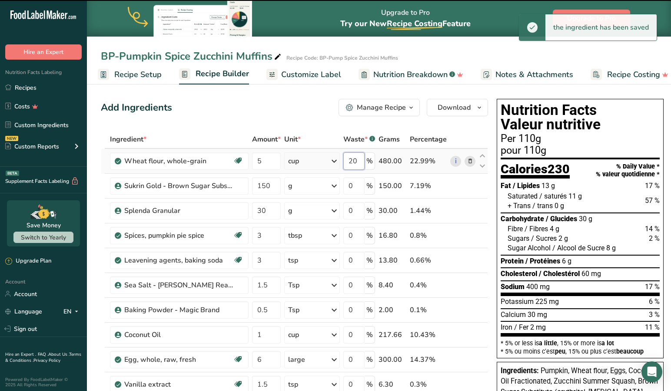
click at [361, 163] on input "20" at bounding box center [354, 160] width 21 height 17
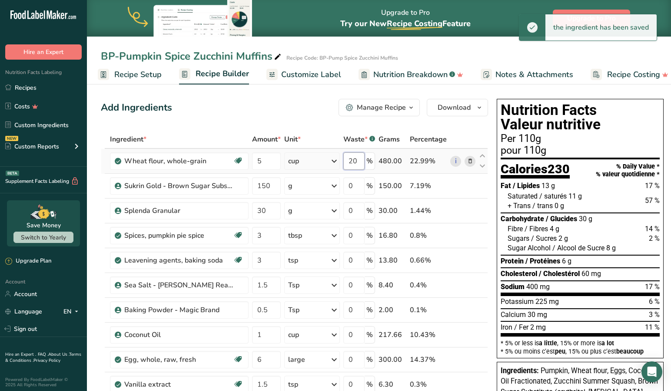
drag, startPoint x: 354, startPoint y: 161, endPoint x: 338, endPoint y: 159, distance: 16.2
click at [338, 159] on tr "Wheat flour, whole-grain Dairy free Vegan Vegetarian Soy free 5 cup Portions 1 …" at bounding box center [294, 161] width 387 height 25
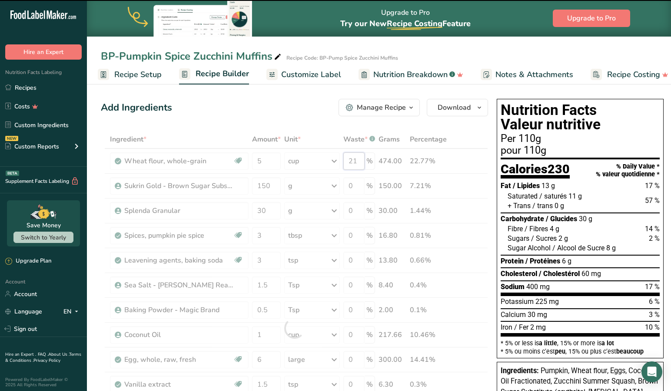
drag, startPoint x: 361, startPoint y: 163, endPoint x: 336, endPoint y: 160, distance: 25.4
click at [336, 160] on div "Ingredient * Amount * Unit * Waste * .a-a{fill:#347362;}.b-a{fill:#fff;} Grams …" at bounding box center [294, 327] width 387 height 395
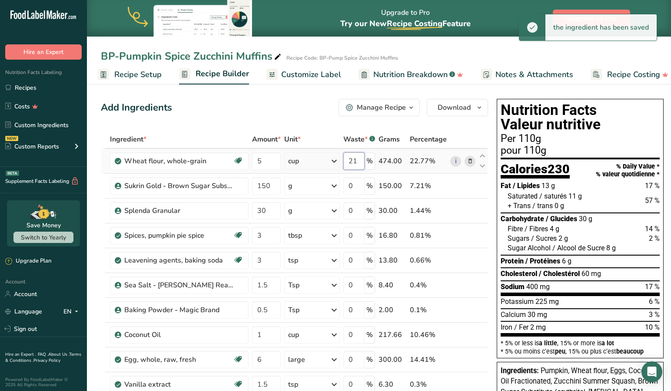
type input "2"
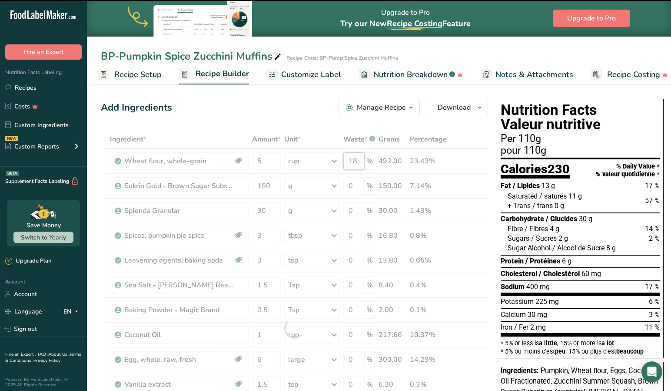
drag, startPoint x: 362, startPoint y: 164, endPoint x: 334, endPoint y: 160, distance: 28.5
click at [334, 160] on div "Ingredient * Amount * Unit * Waste * .a-a{fill:#347362;}.b-a{fill:#fff;} Grams …" at bounding box center [294, 327] width 387 height 395
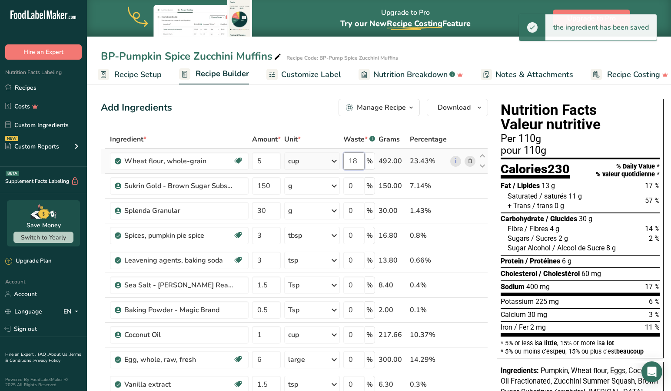
drag, startPoint x: 361, startPoint y: 160, endPoint x: 344, endPoint y: 160, distance: 16.1
click at [344, 160] on td "18 %" at bounding box center [359, 161] width 35 height 25
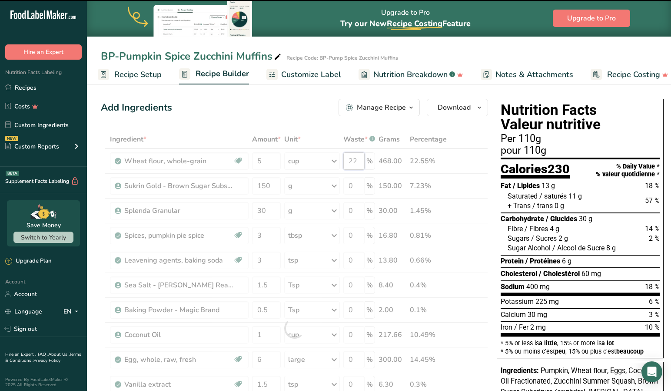
drag, startPoint x: 363, startPoint y: 160, endPoint x: 338, endPoint y: 159, distance: 25.2
click at [338, 159] on div "Ingredient * Amount * Unit * Waste * .a-a{fill:#347362;}.b-a{fill:#fff;} Grams …" at bounding box center [294, 327] width 387 height 395
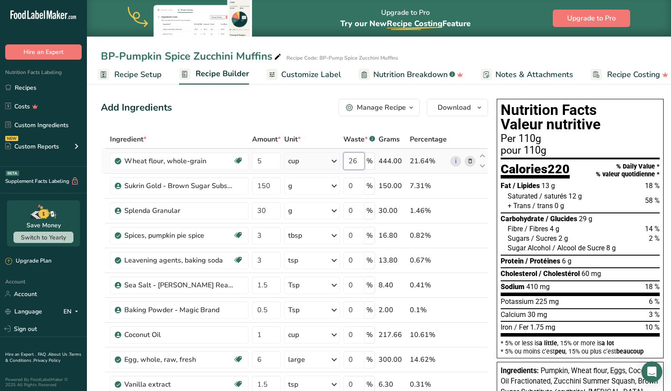
click at [318, 160] on div "Ingredient * Amount * Unit * Waste * .a-a{fill:#347362;}.b-a{fill:#fff;} Grams …" at bounding box center [294, 327] width 387 height 395
drag, startPoint x: 357, startPoint y: 162, endPoint x: 344, endPoint y: 162, distance: 13.1
click at [344, 162] on td "0 %" at bounding box center [359, 161] width 35 height 25
type input "0"
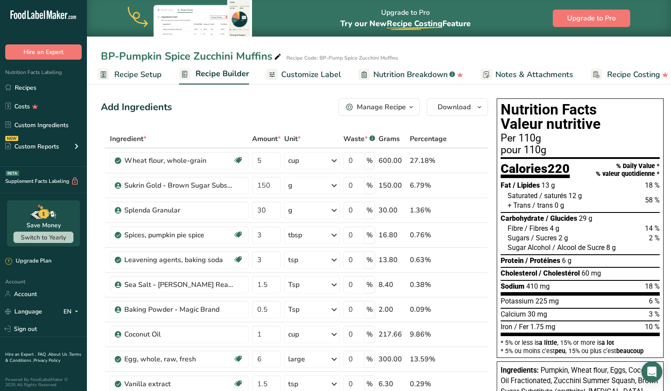
click at [127, 75] on span "Recipe Setup" at bounding box center [137, 75] width 47 height 12
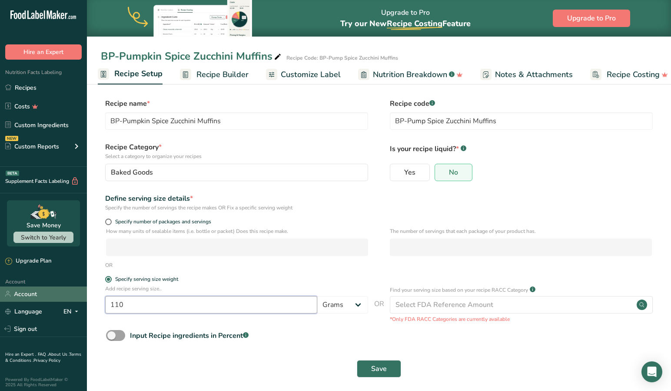
drag, startPoint x: 107, startPoint y: 305, endPoint x: 71, endPoint y: 301, distance: 36.0
click at [71, 301] on div ".a-20{fill:#fff;} Hire an Expert Nutrition Facts Labeling Recipes Costs Custom …" at bounding box center [335, 198] width 671 height 397
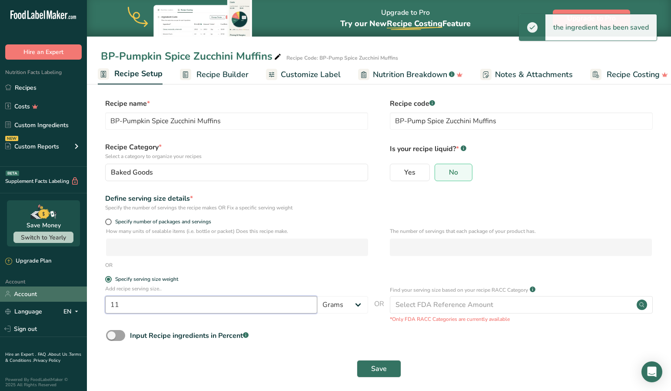
type input "1"
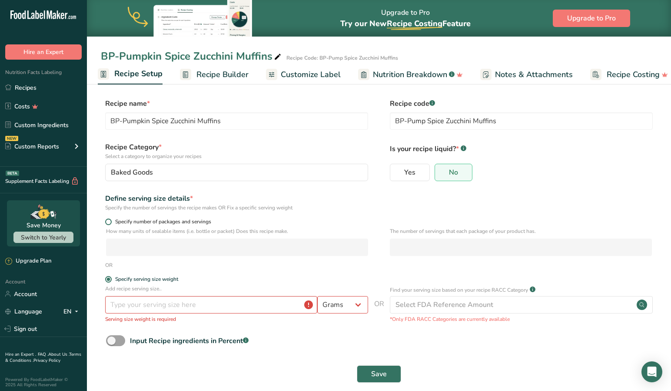
click at [108, 221] on span at bounding box center [108, 221] width 7 height 7
click at [108, 221] on input "Specify number of packages and servings" at bounding box center [108, 222] width 6 height 6
radio input "true"
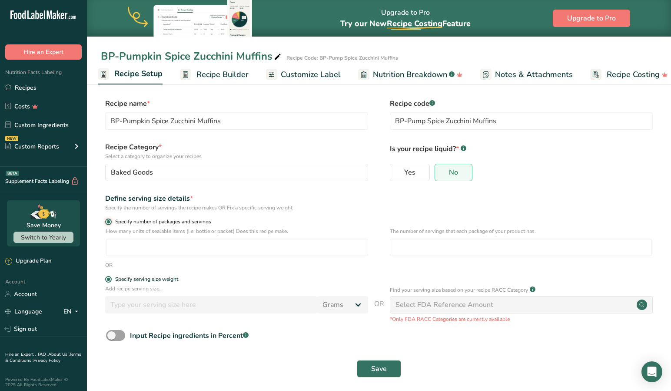
radio input "false"
click at [133, 250] on input "number" at bounding box center [237, 246] width 262 height 17
type input "26"
type input "1"
click at [376, 366] on span "Save" at bounding box center [379, 368] width 16 height 10
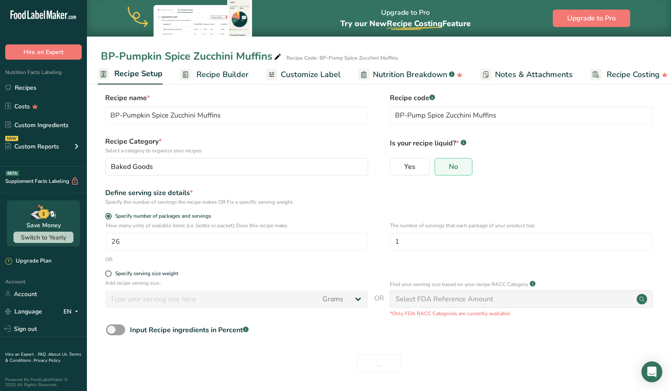
scroll to position [6, 0]
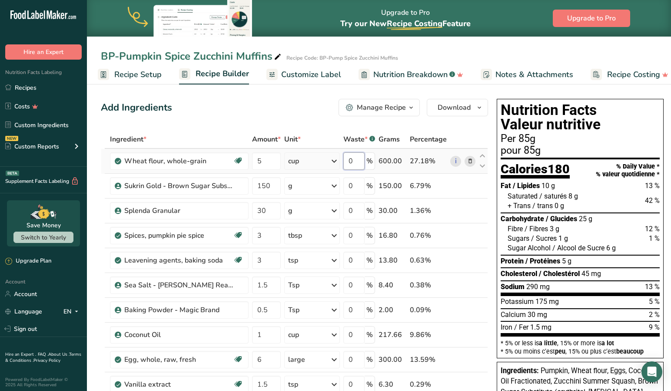
drag, startPoint x: 359, startPoint y: 160, endPoint x: 335, endPoint y: 160, distance: 23.5
click at [335, 160] on tr "Wheat flour, whole-grain Dairy free Vegan Vegetarian Soy free 5 cup Portions 1 …" at bounding box center [294, 161] width 387 height 25
type input "10"
